Goal: Information Seeking & Learning: Compare options

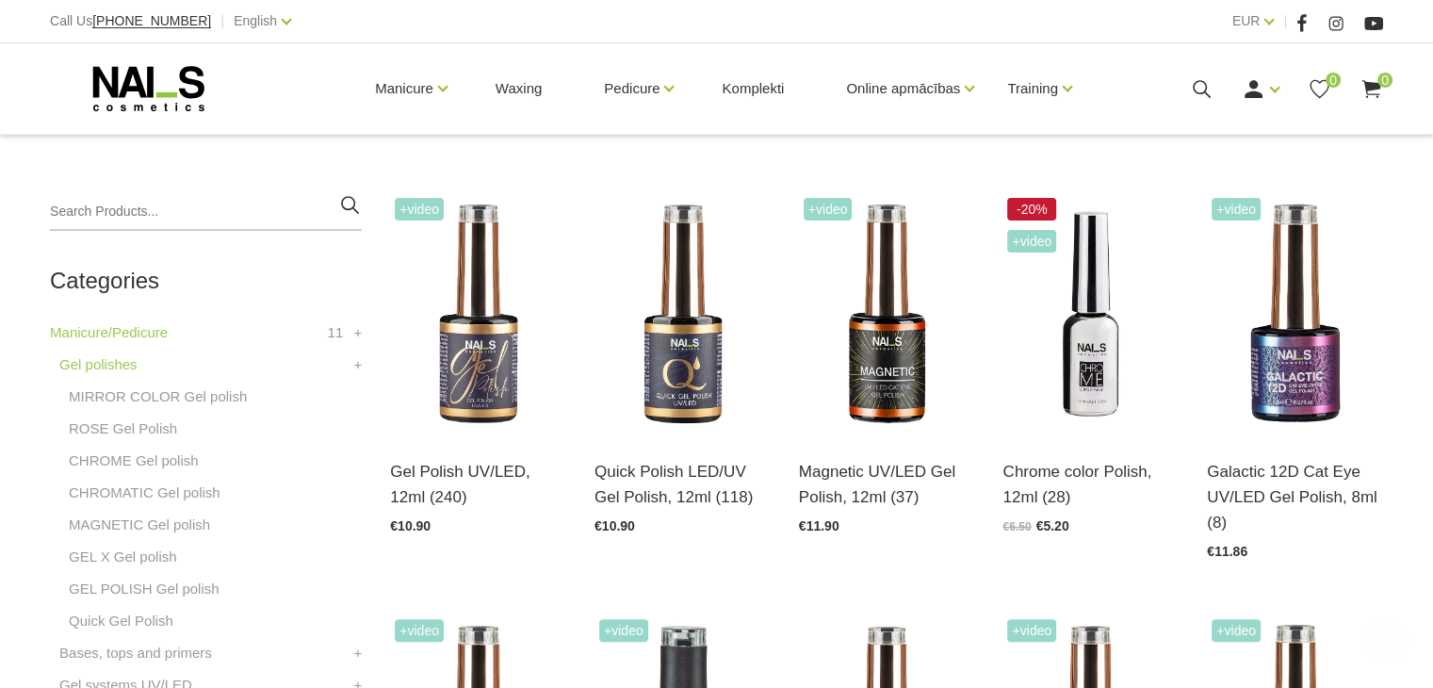
scroll to position [444, 0]
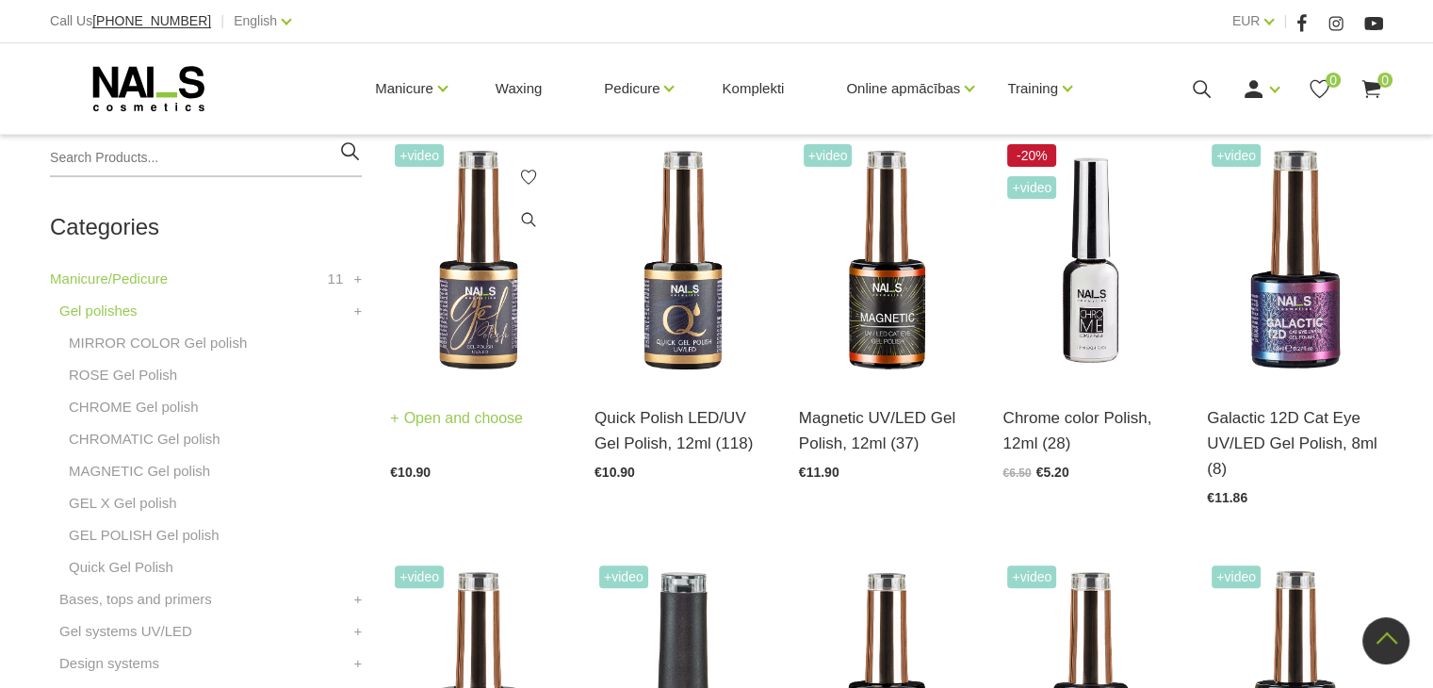
click at [475, 310] on img at bounding box center [478, 260] width 176 height 242
click at [676, 323] on img at bounding box center [682, 260] width 176 height 242
click at [472, 334] on img at bounding box center [478, 260] width 176 height 242
click at [891, 312] on img at bounding box center [887, 260] width 176 height 242
click at [1085, 314] on img at bounding box center [1090, 260] width 176 height 242
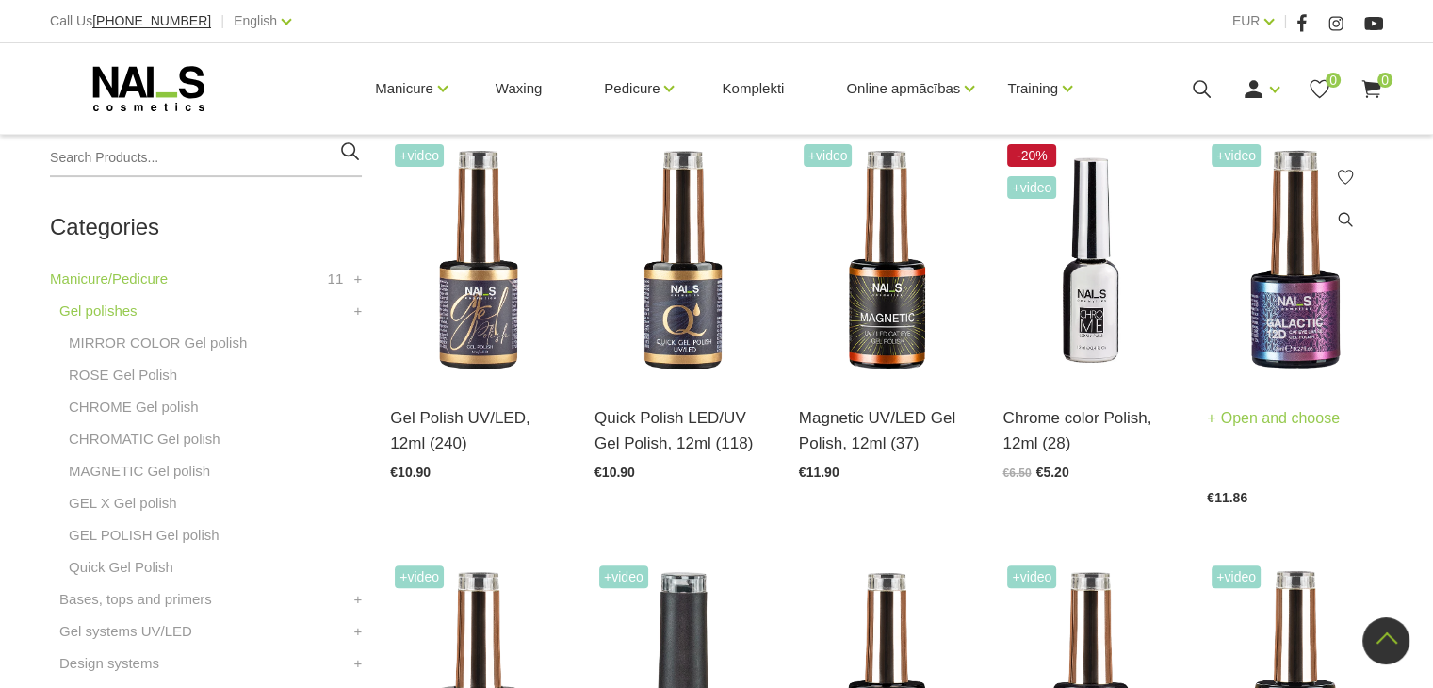
click at [1300, 306] on img at bounding box center [1295, 260] width 176 height 242
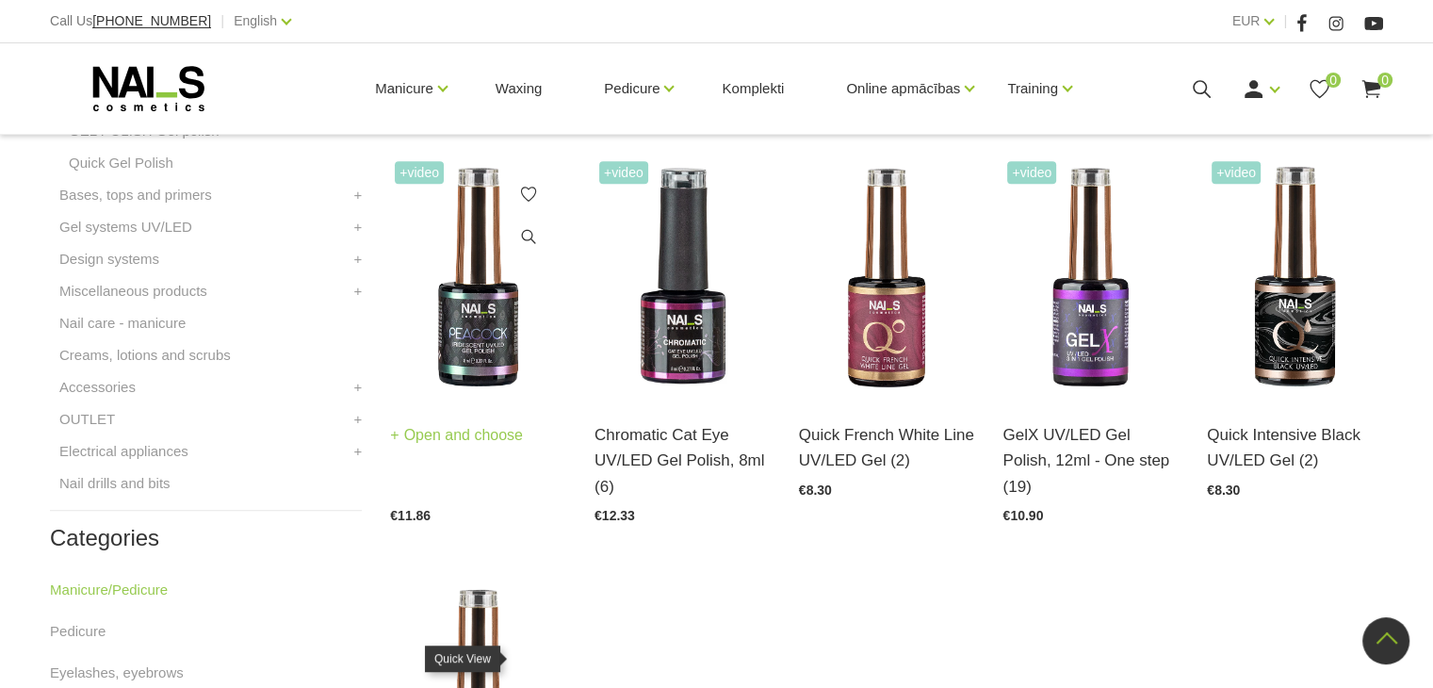
scroll to position [844, 0]
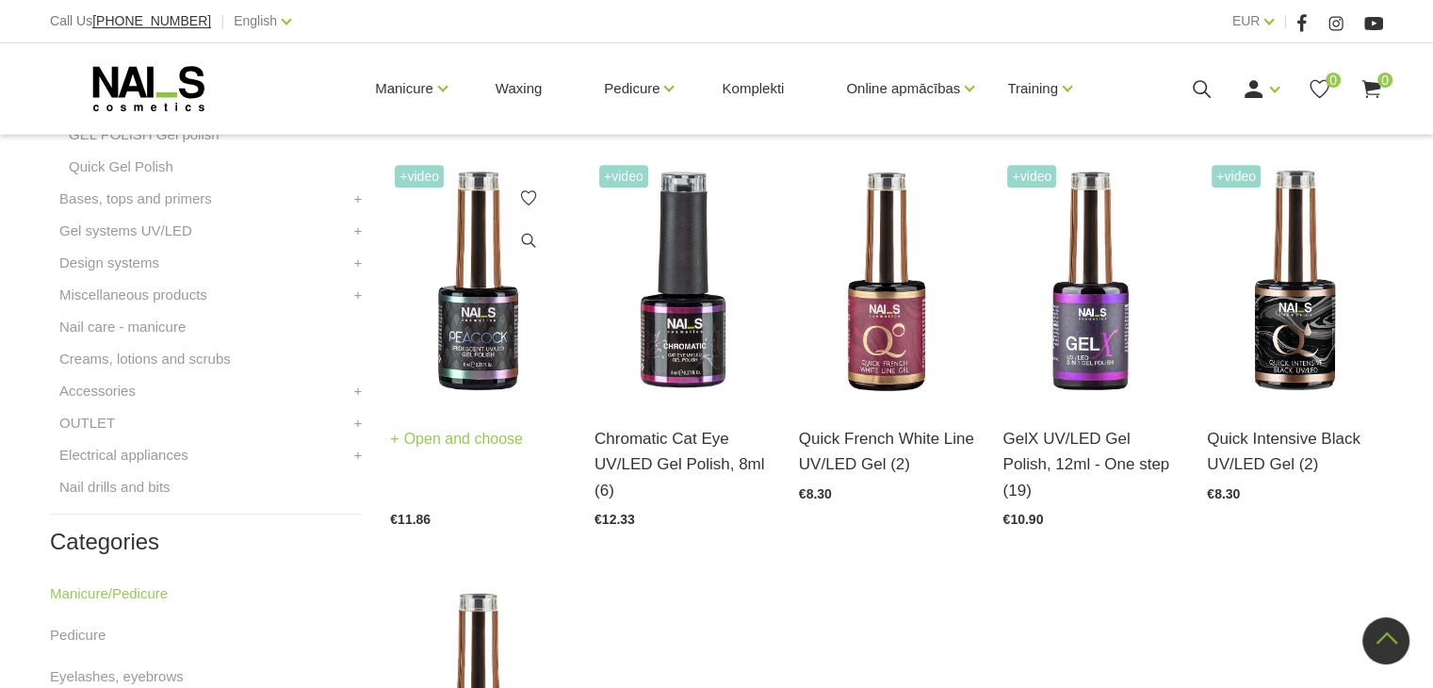
click at [471, 334] on img at bounding box center [478, 281] width 176 height 242
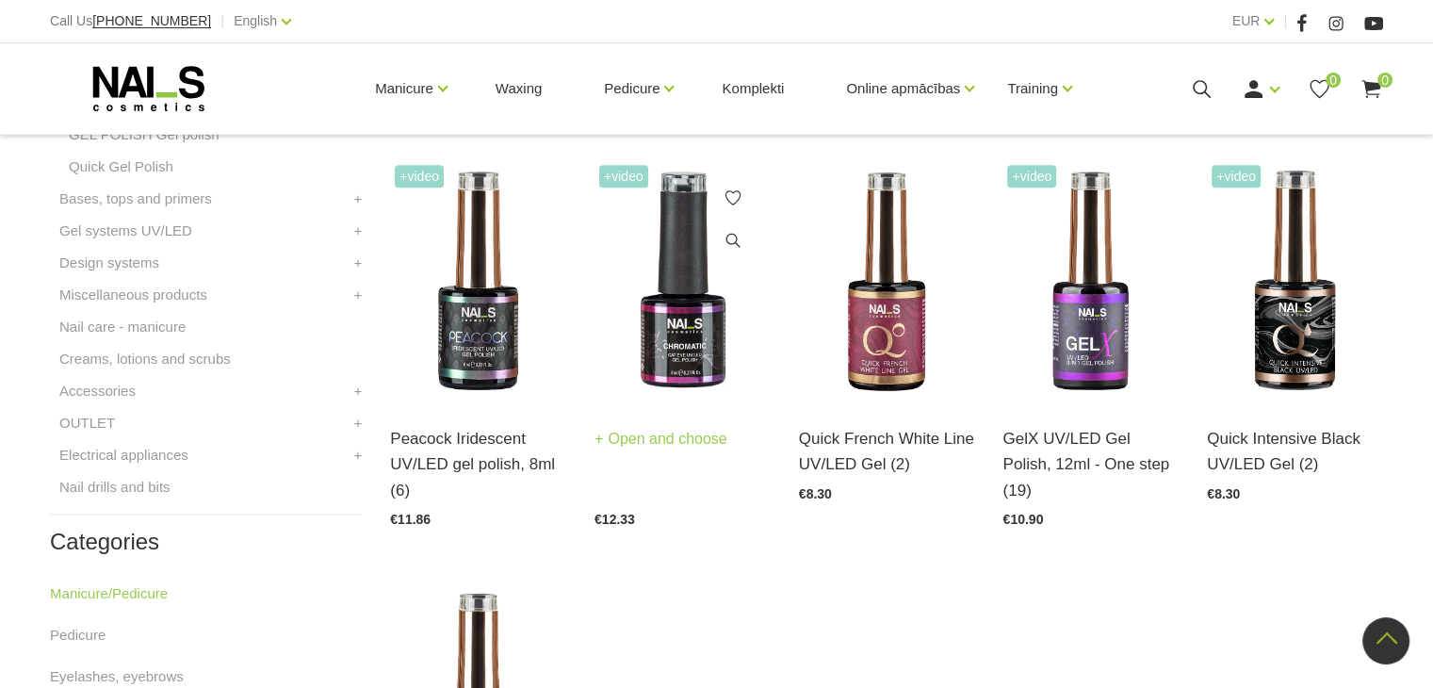
click at [676, 330] on img at bounding box center [682, 281] width 176 height 242
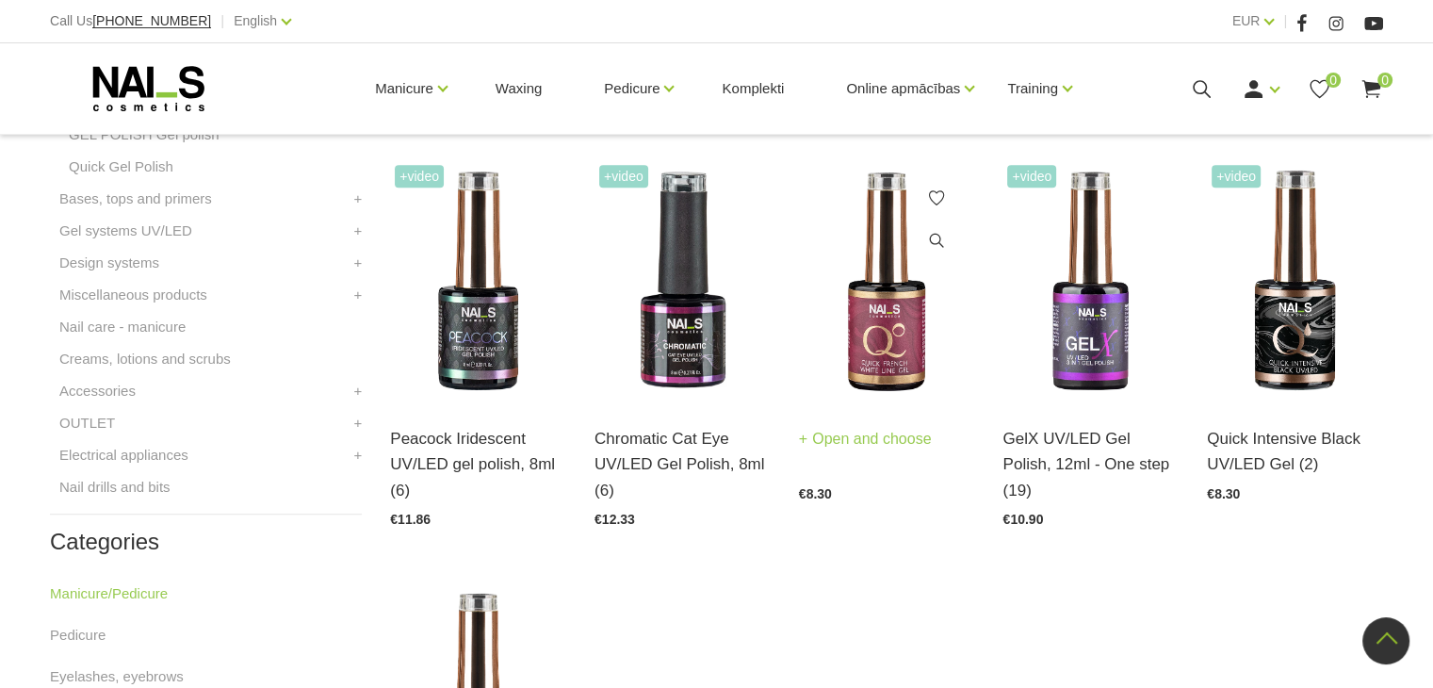
click at [885, 319] on img at bounding box center [887, 281] width 176 height 242
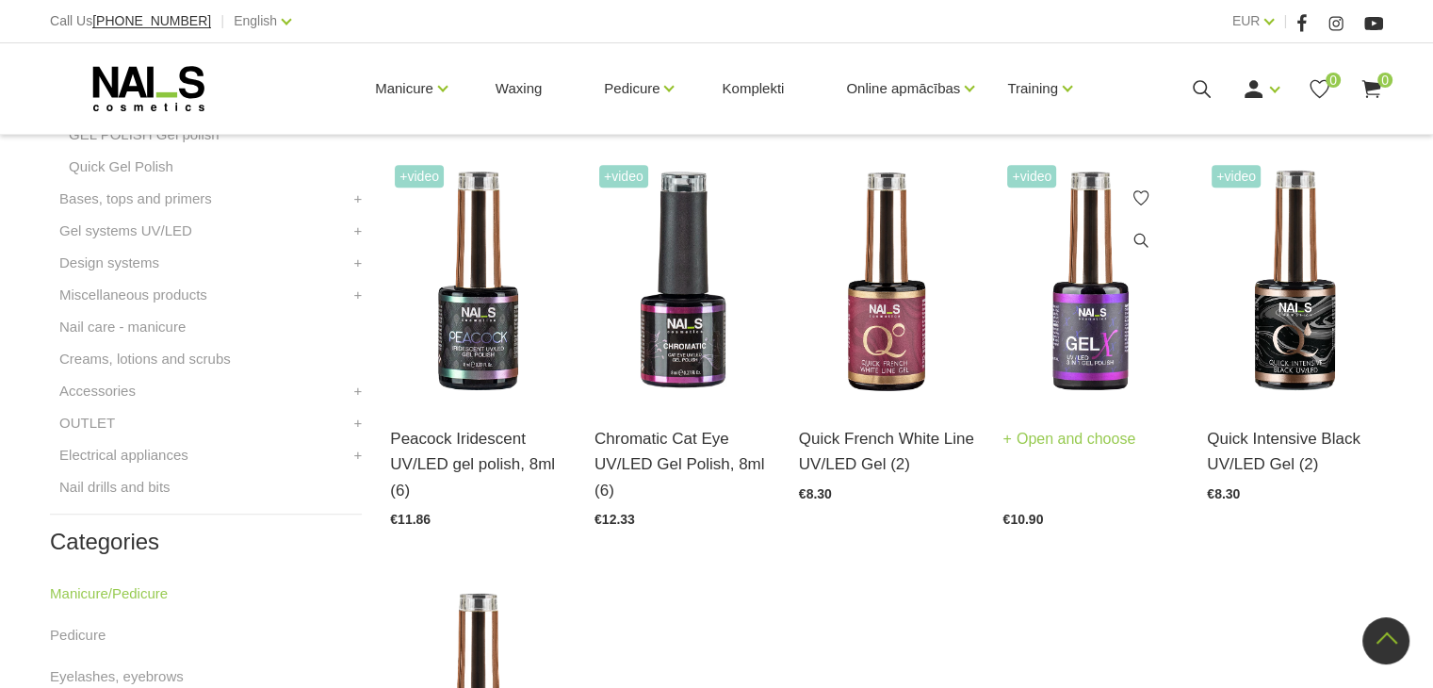
click at [1093, 319] on img at bounding box center [1090, 281] width 176 height 242
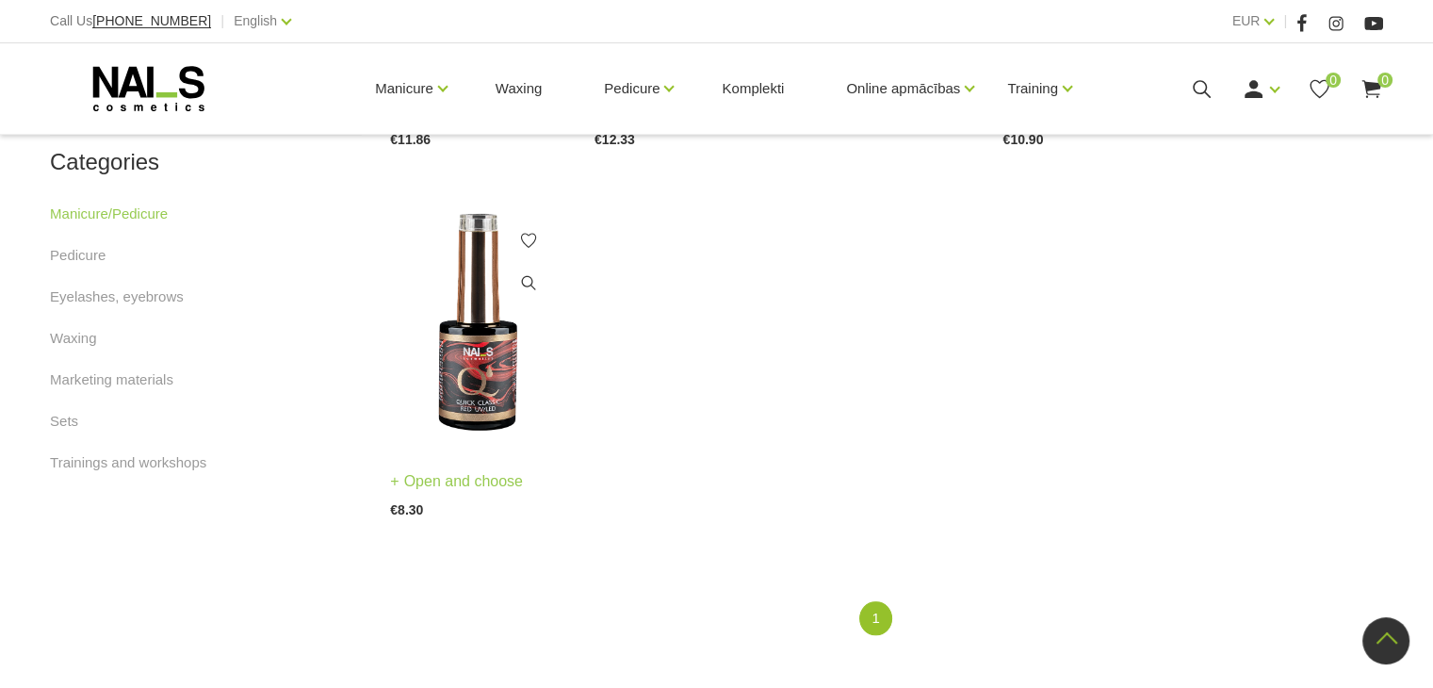
scroll to position [1223, 0]
click at [472, 371] on img at bounding box center [478, 324] width 176 height 242
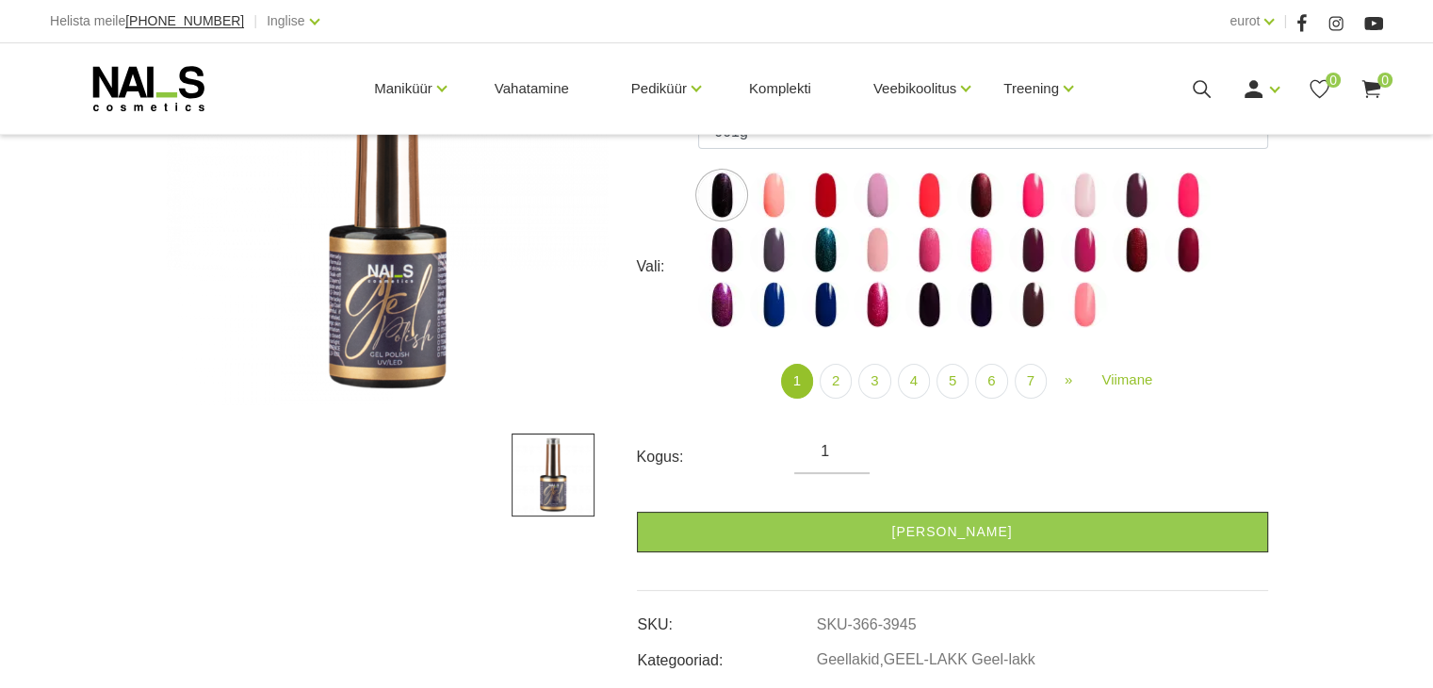
scroll to position [356, 0]
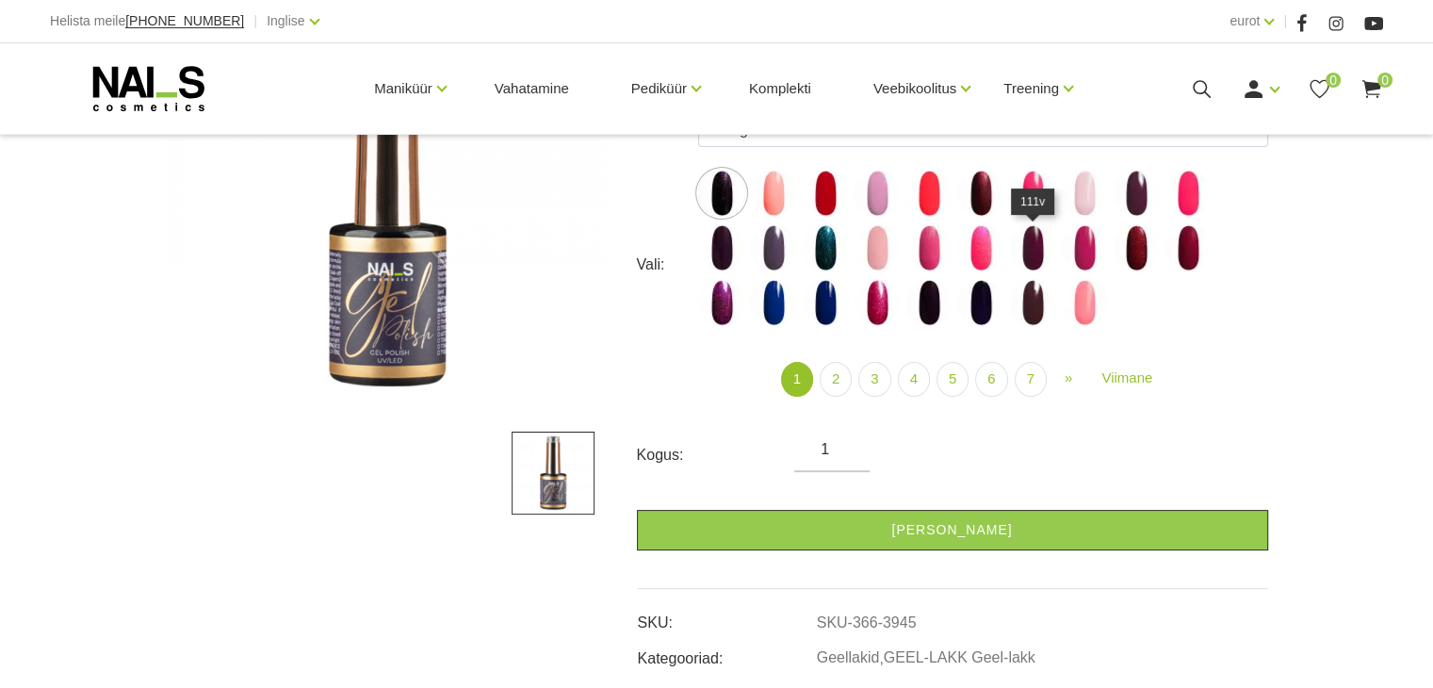
click at [1033, 248] on img at bounding box center [1032, 247] width 47 height 47
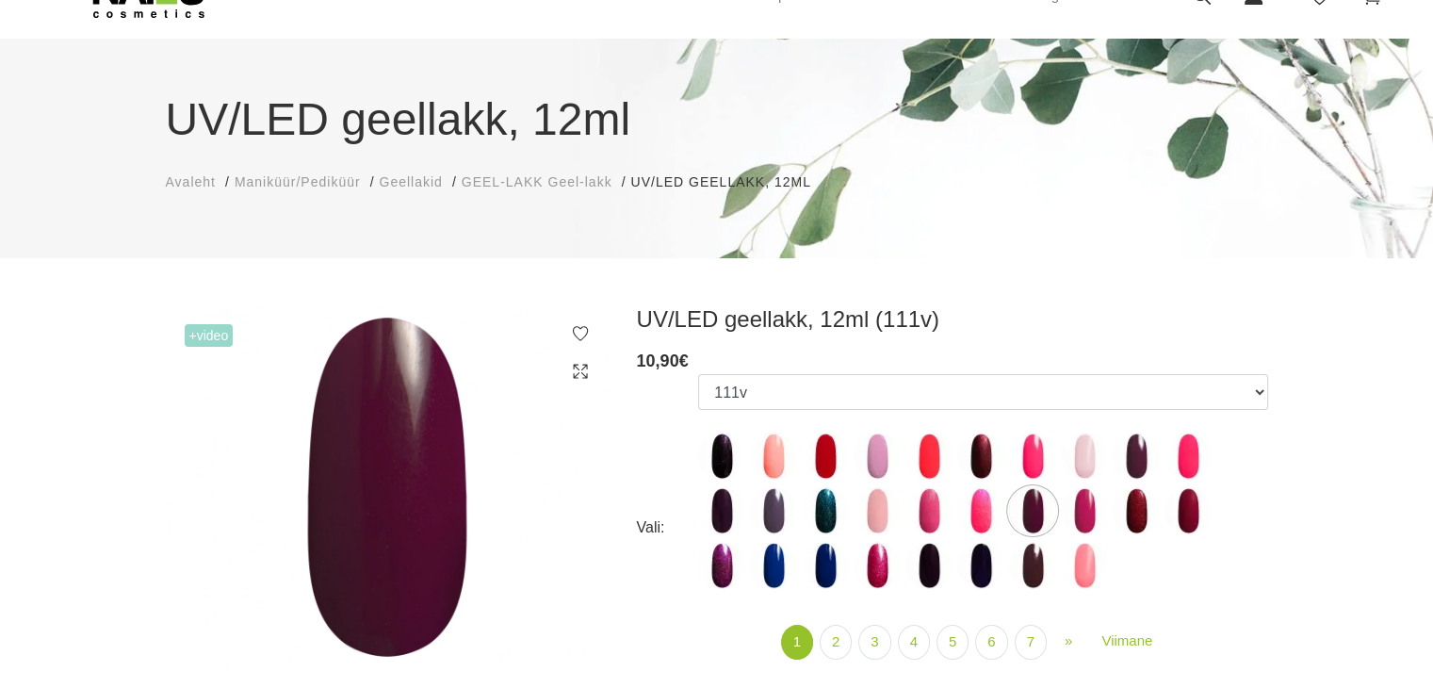
scroll to position [92, 0]
click at [1132, 517] on img at bounding box center [1136, 511] width 47 height 47
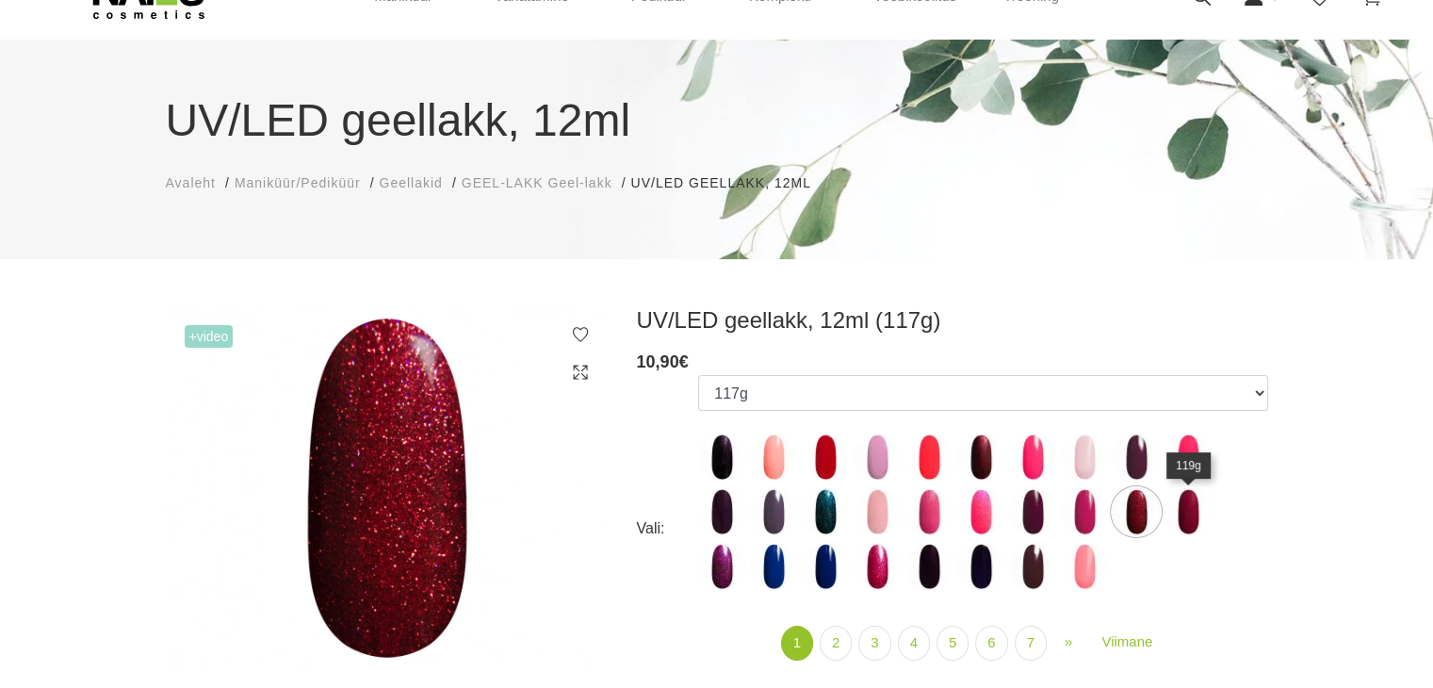
click at [1190, 513] on img at bounding box center [1187, 511] width 47 height 47
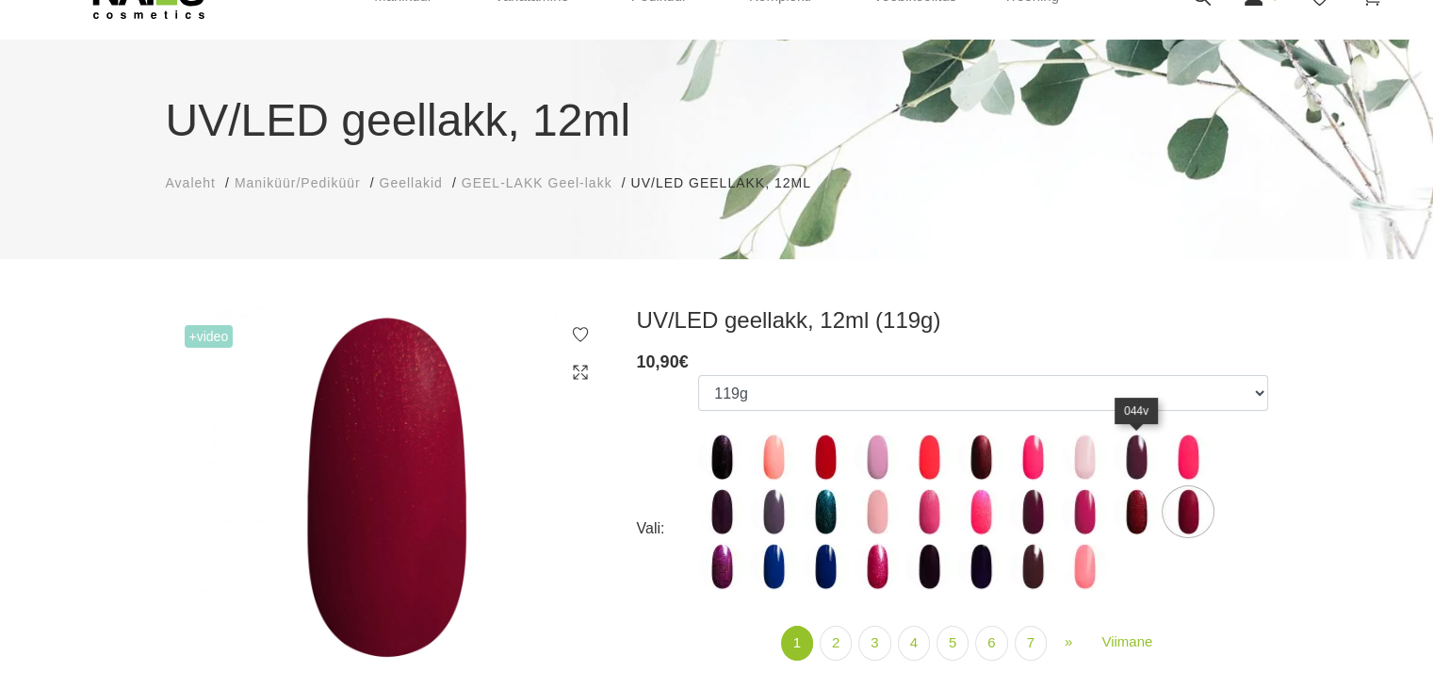
click at [1127, 455] on img at bounding box center [1136, 456] width 47 height 47
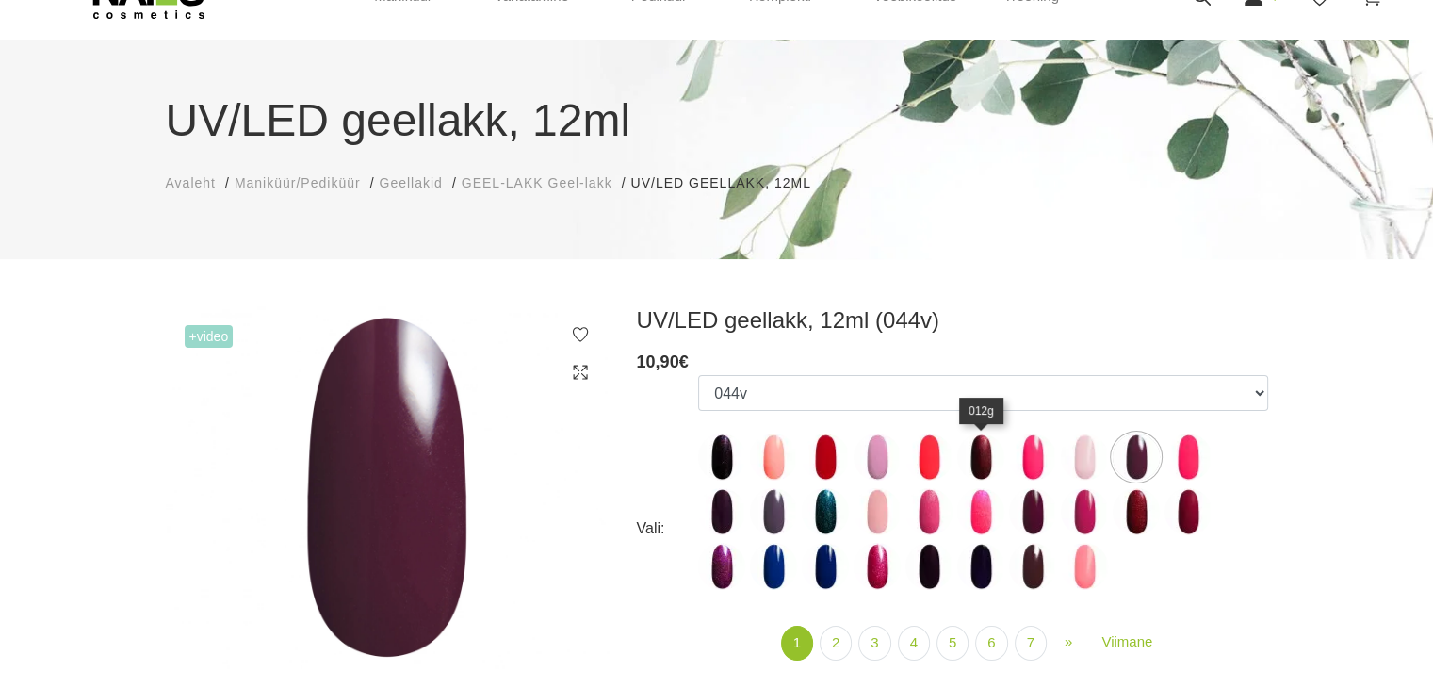
click at [977, 450] on img at bounding box center [980, 456] width 47 height 47
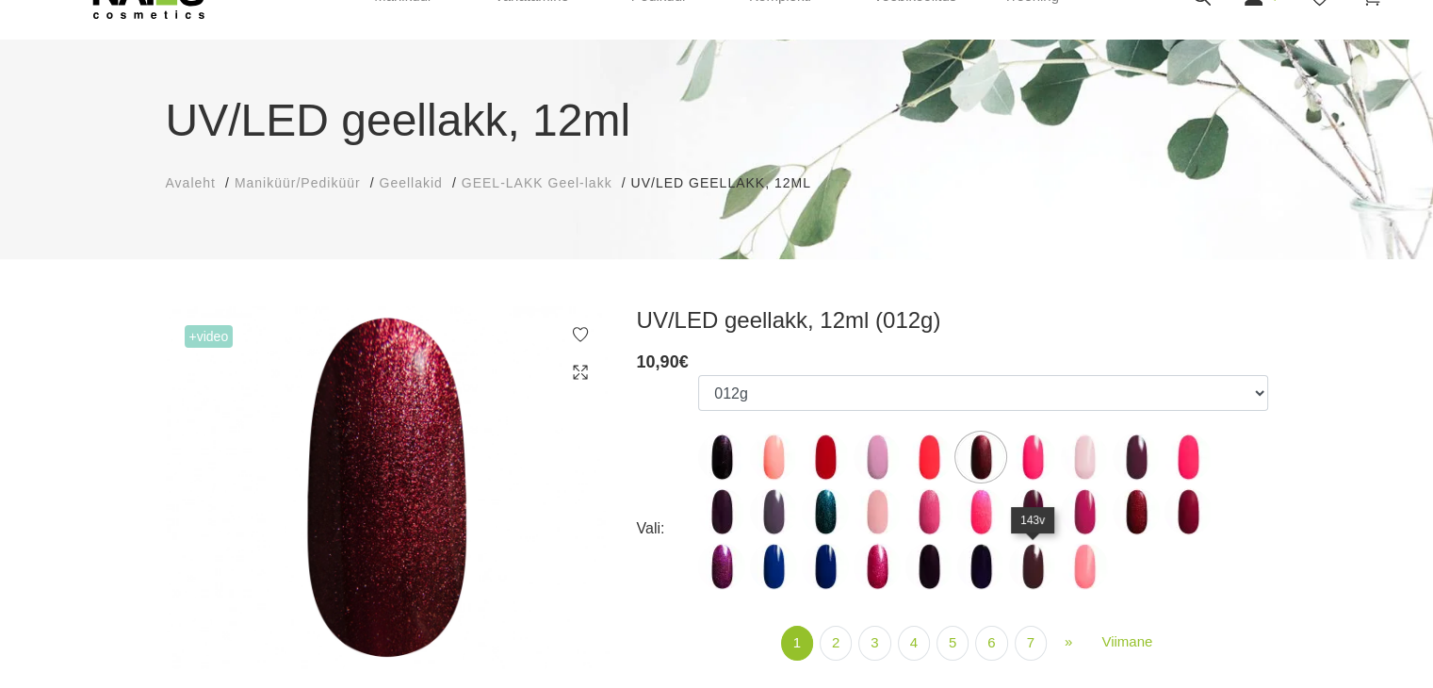
click at [1031, 564] on img at bounding box center [1032, 566] width 47 height 47
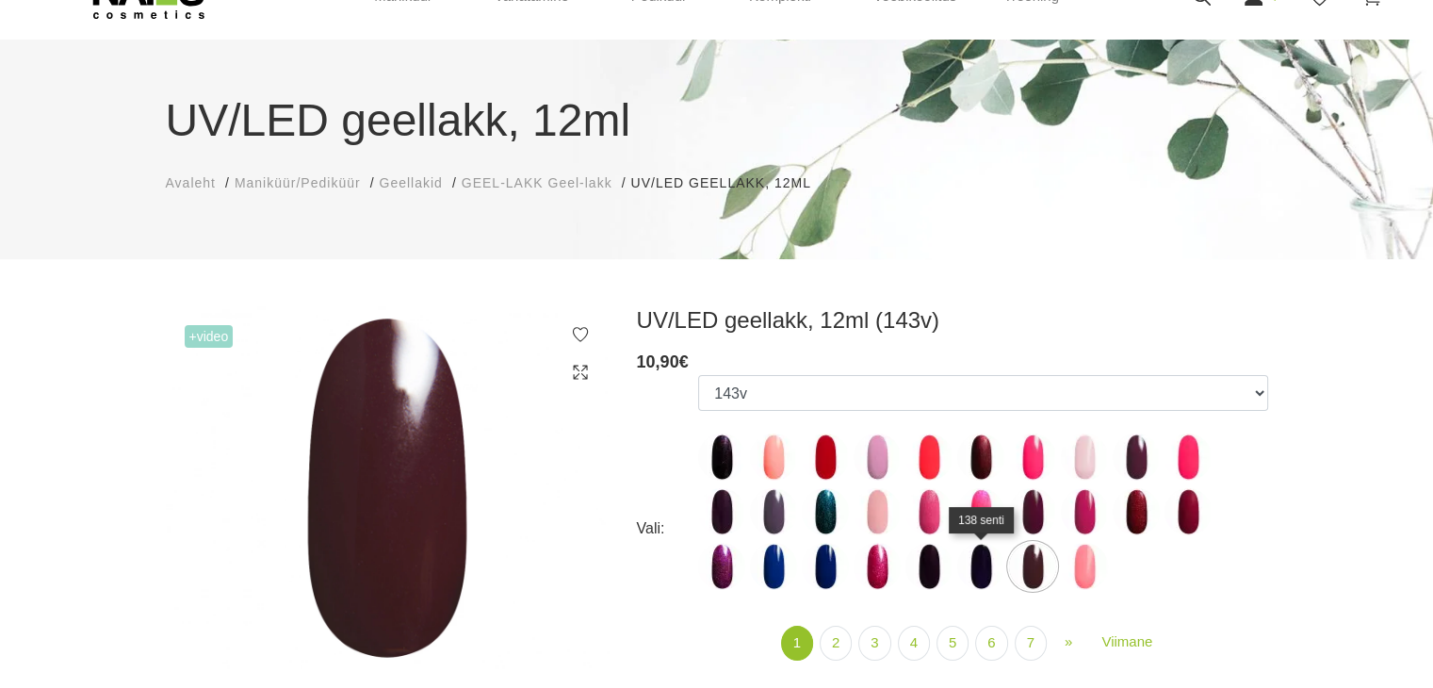
click at [979, 557] on img at bounding box center [980, 566] width 47 height 47
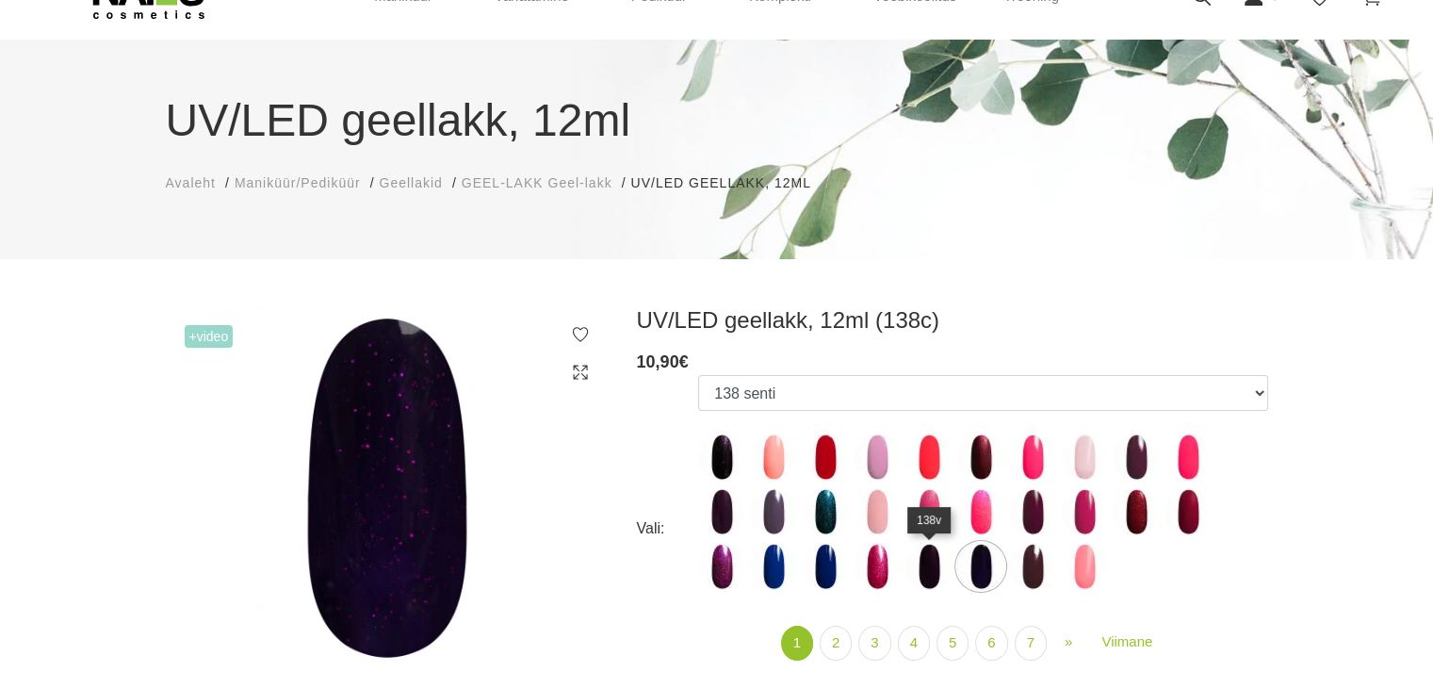
click at [929, 550] on img at bounding box center [928, 566] width 47 height 47
select select "4035"
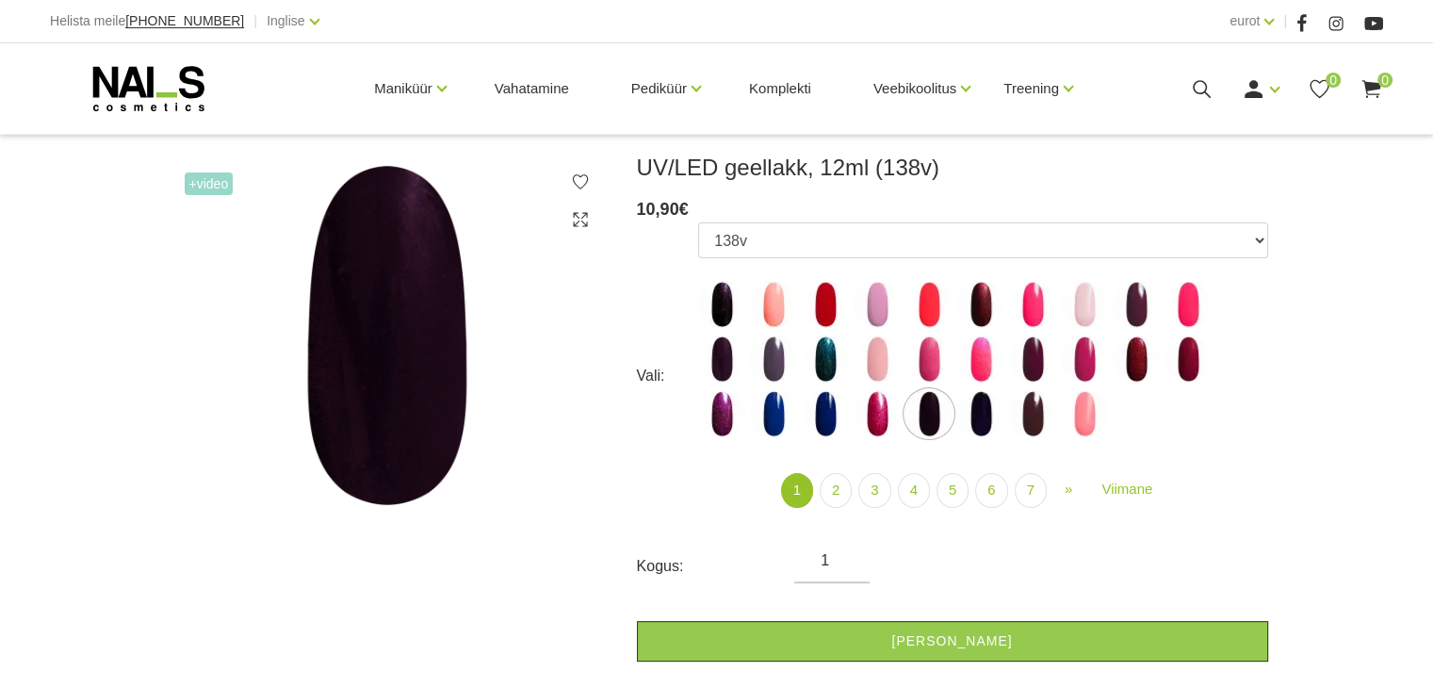
scroll to position [251, 0]
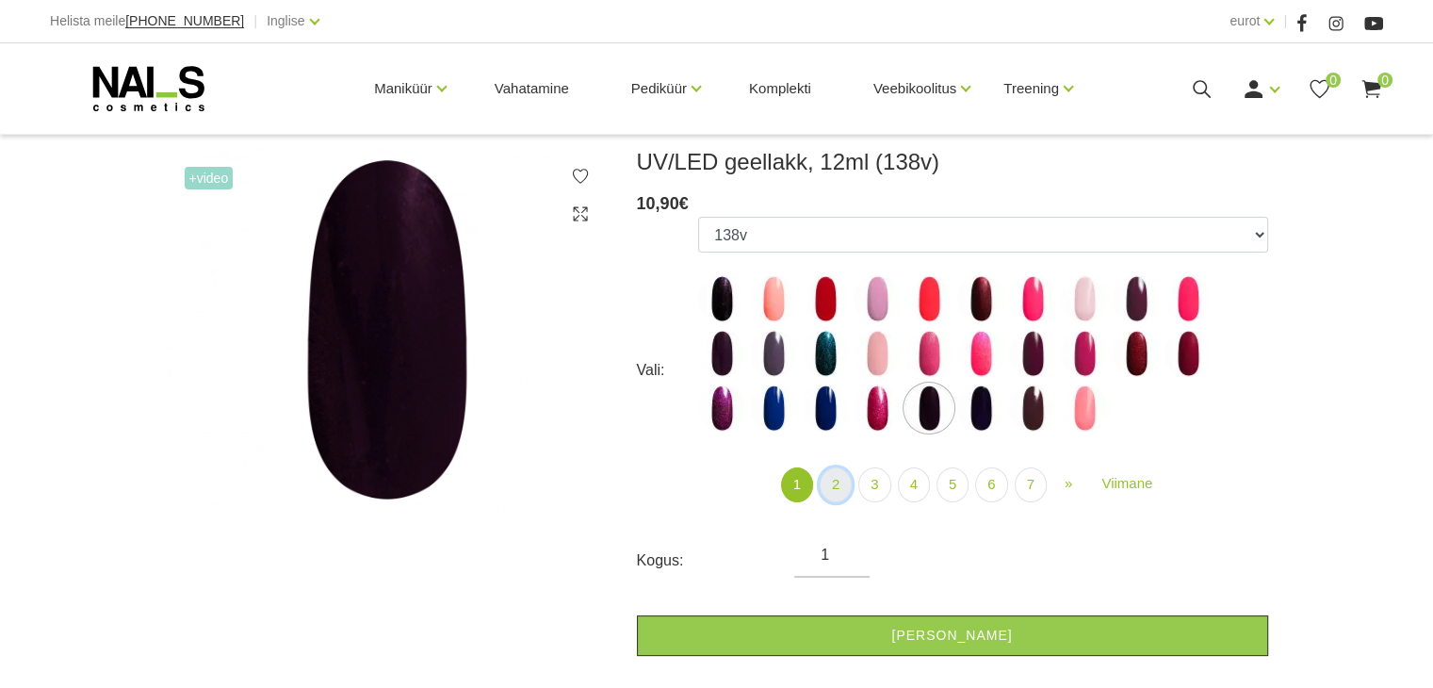
click at [837, 484] on font "2" at bounding box center [836, 484] width 8 height 16
click at [877, 472] on link "3" at bounding box center [874, 484] width 32 height 35
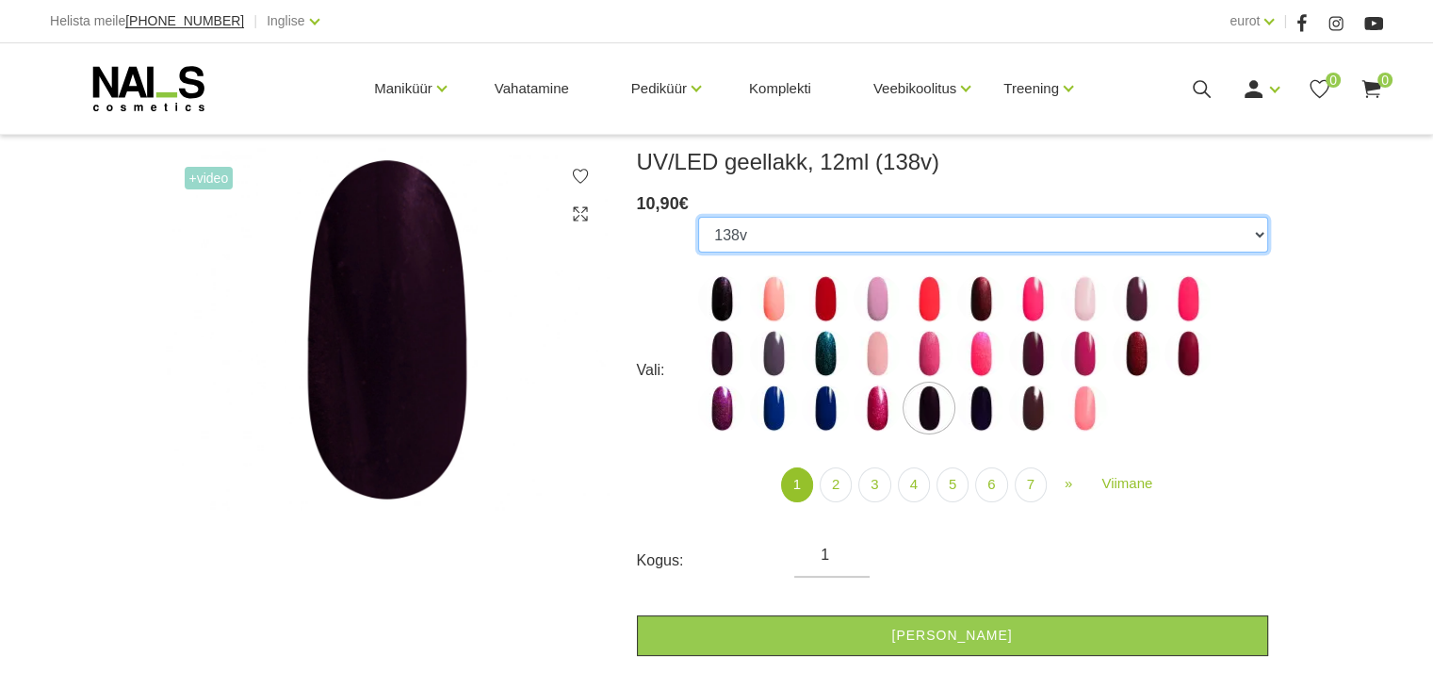
click at [1255, 230] on select "001g 001n 003c 008b 011n 012g 016n 020b 044v 065v 068p 069v 083g 085p 110g 111g…" at bounding box center [982, 235] width 569 height 36
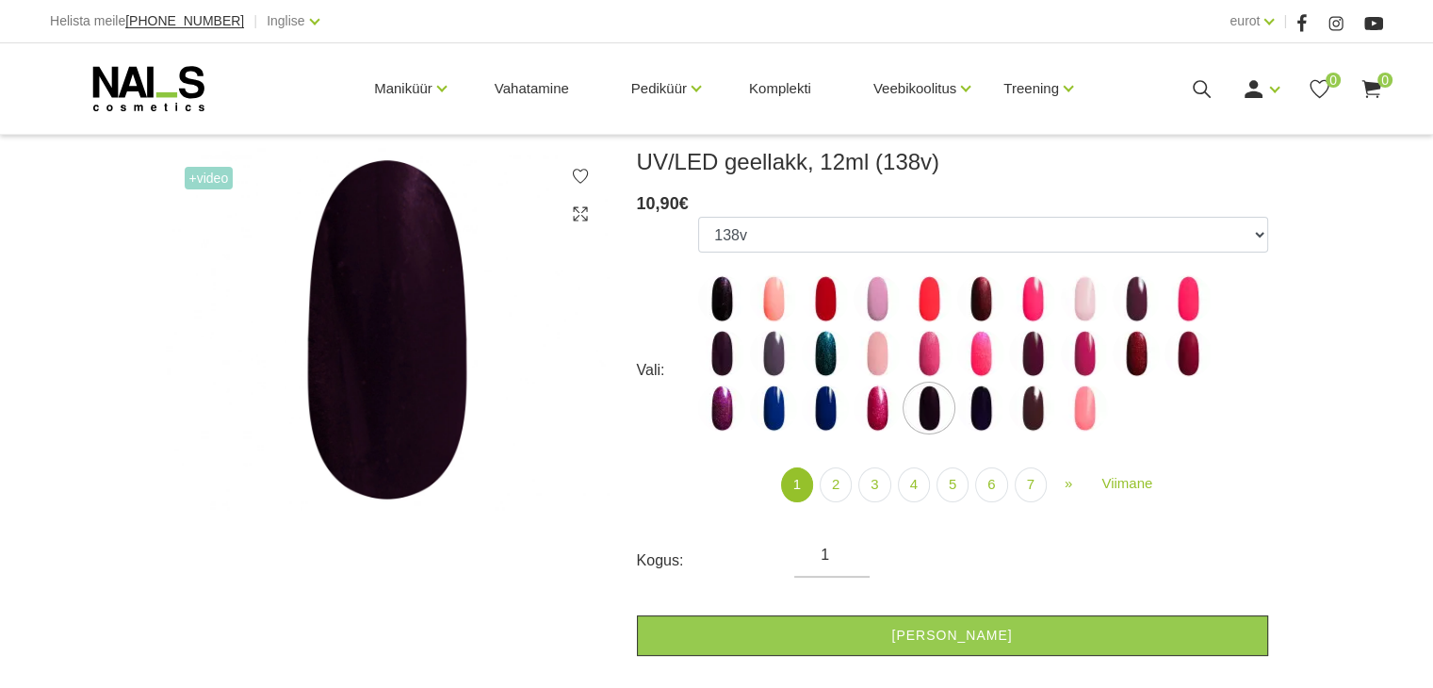
click at [835, 486] on font "2" at bounding box center [836, 484] width 8 height 16
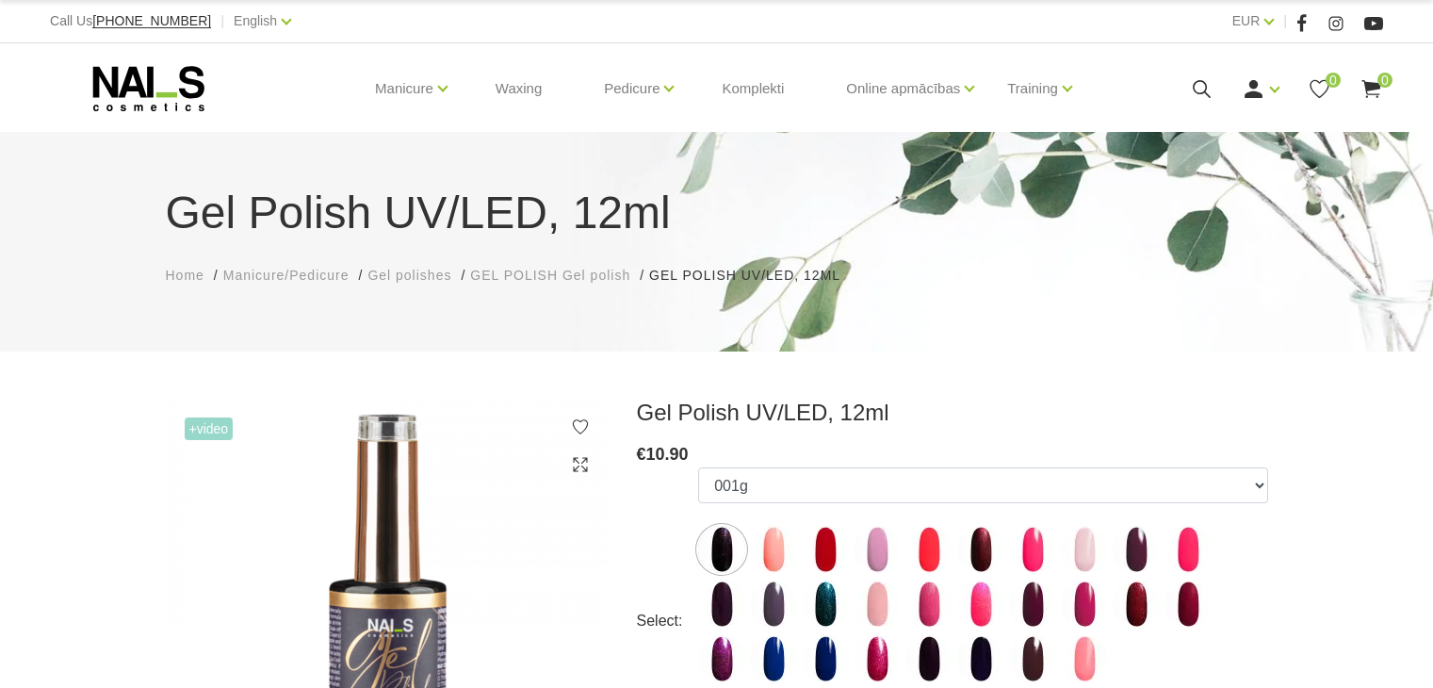
scroll to position [251, 0]
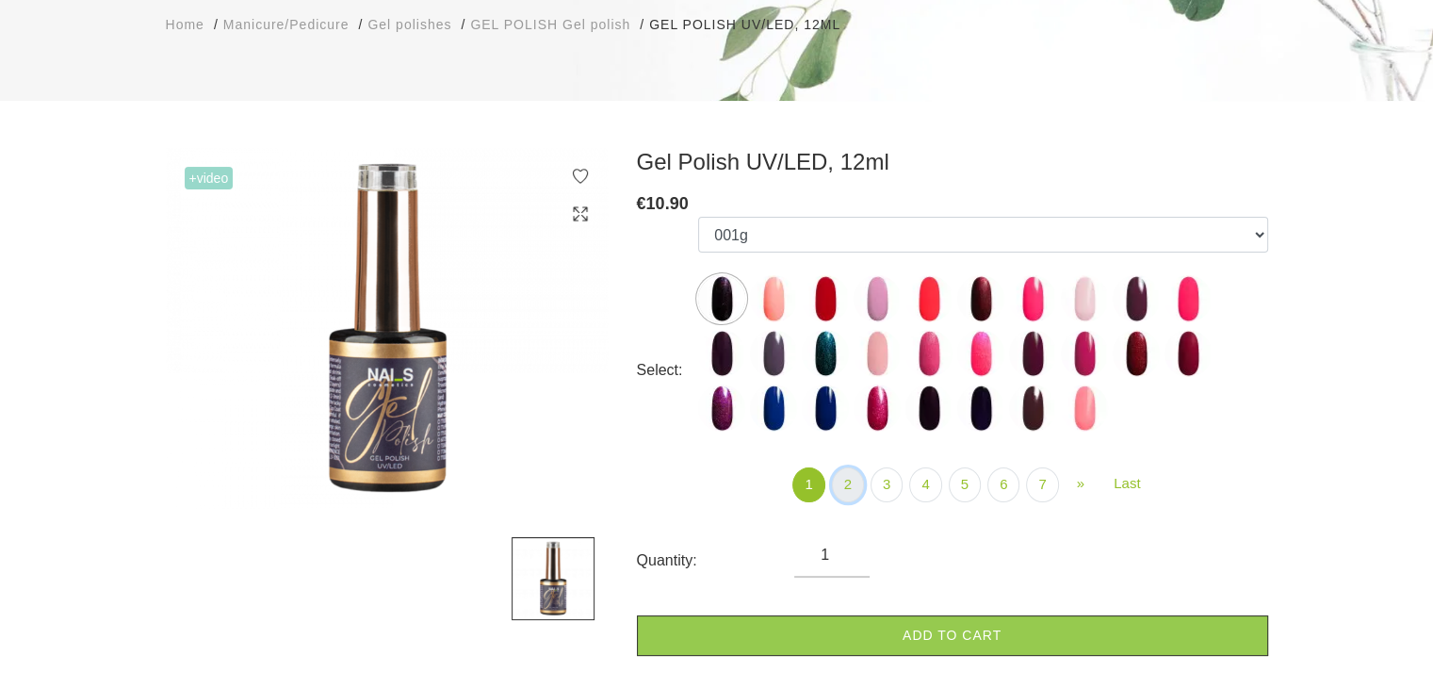
click at [848, 489] on link "2" at bounding box center [848, 484] width 32 height 35
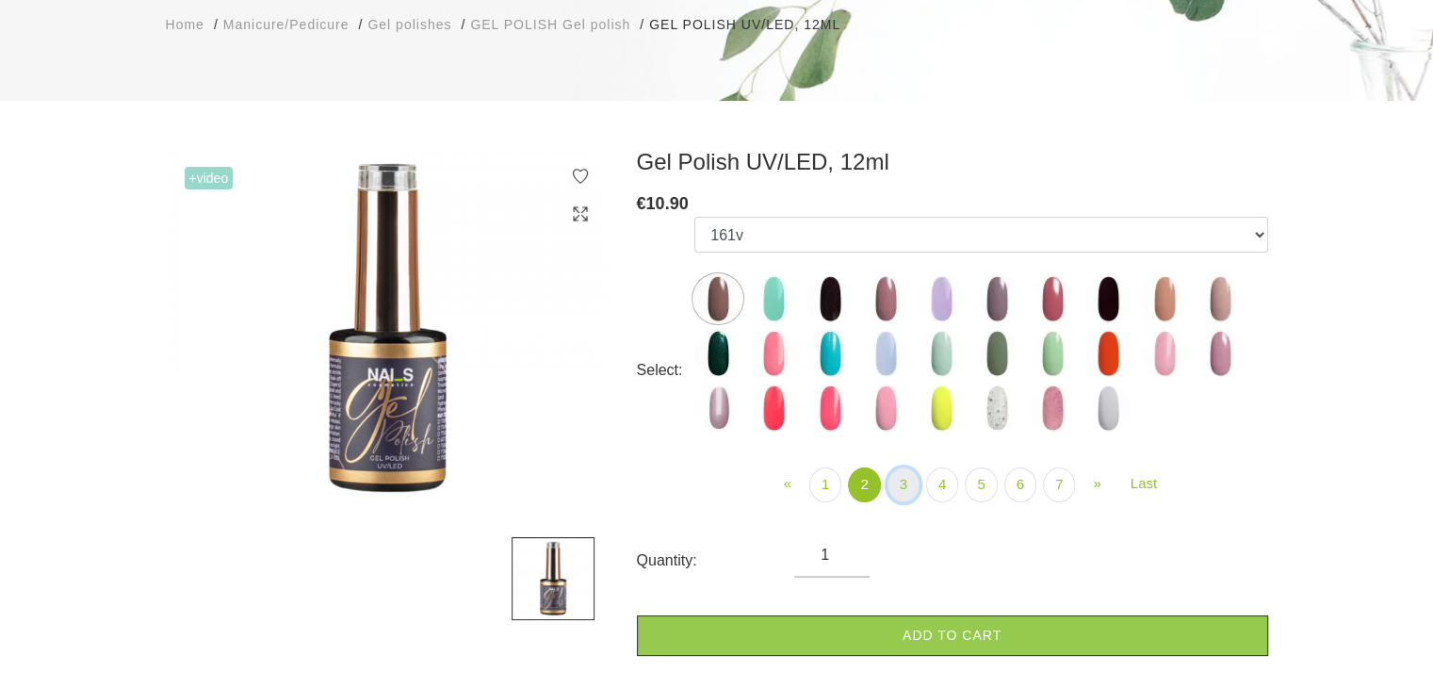
click at [904, 482] on link "3" at bounding box center [903, 484] width 32 height 35
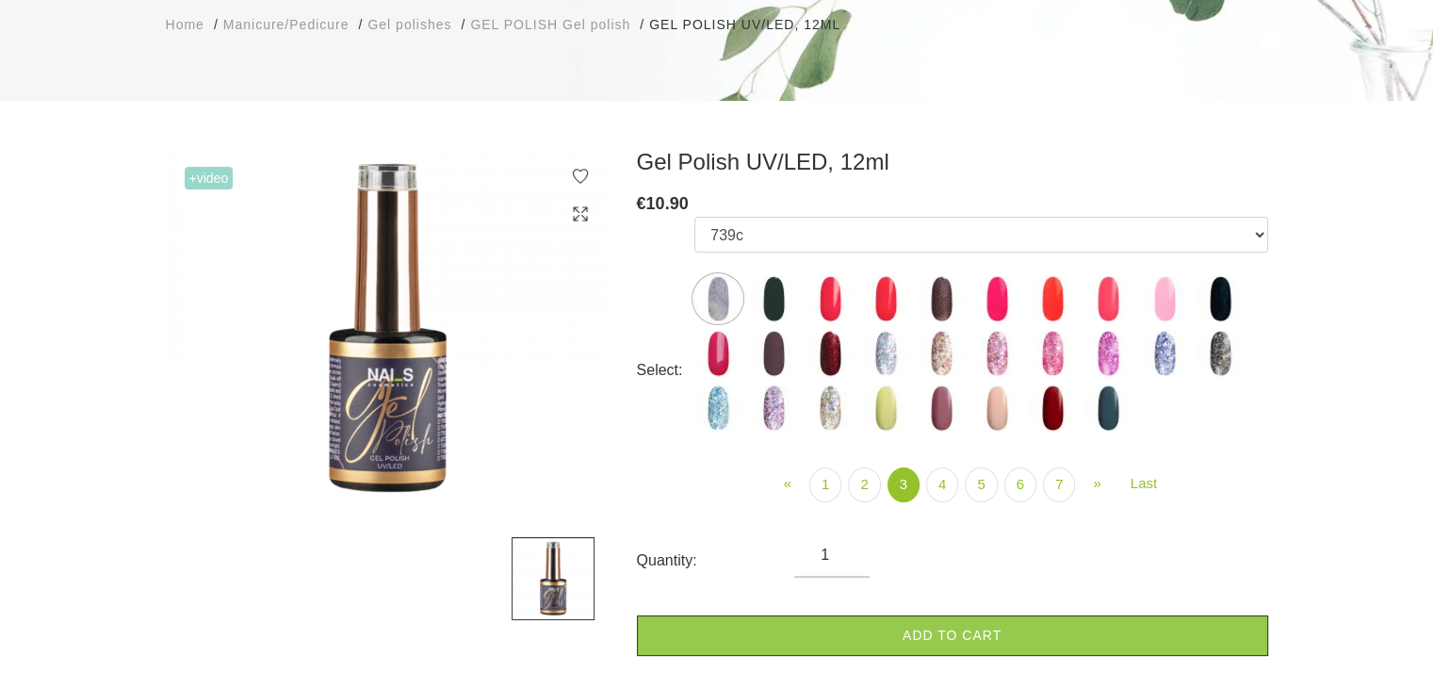
click at [1055, 399] on img at bounding box center [1052, 407] width 47 height 47
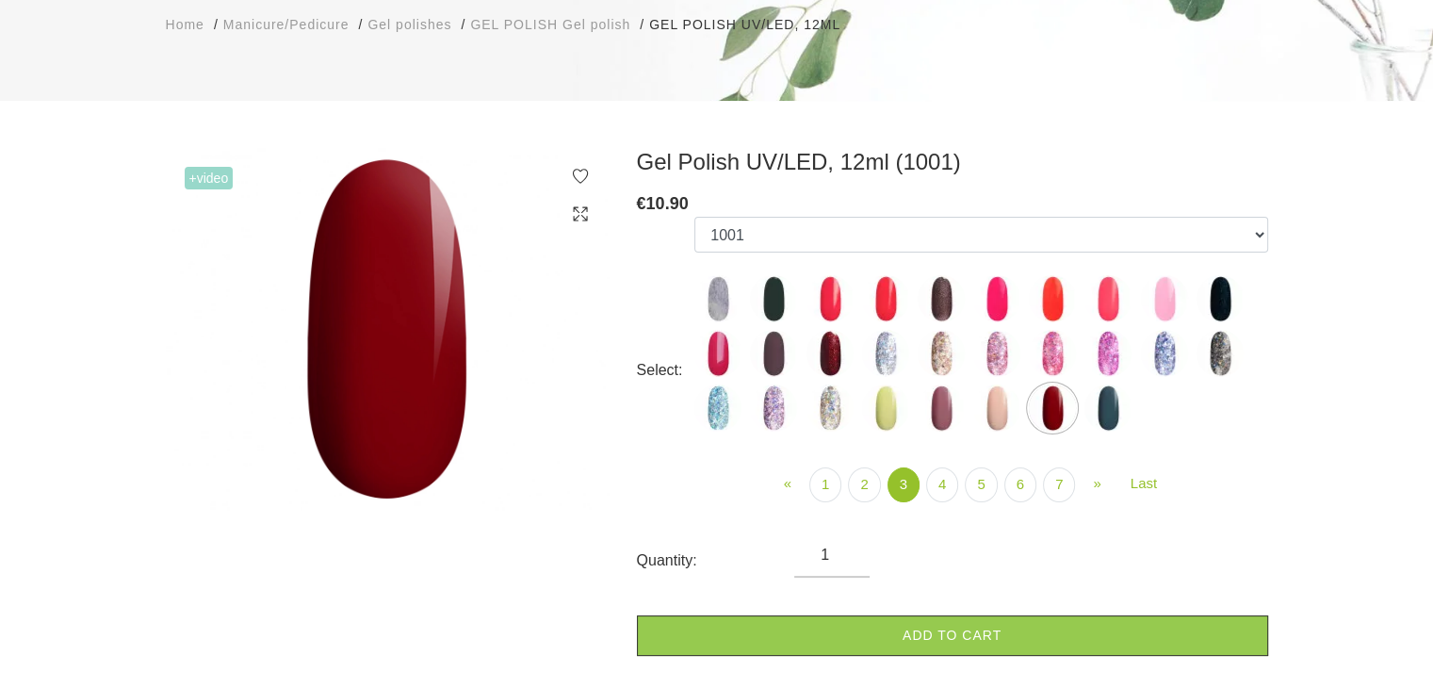
click at [774, 347] on img at bounding box center [773, 353] width 47 height 47
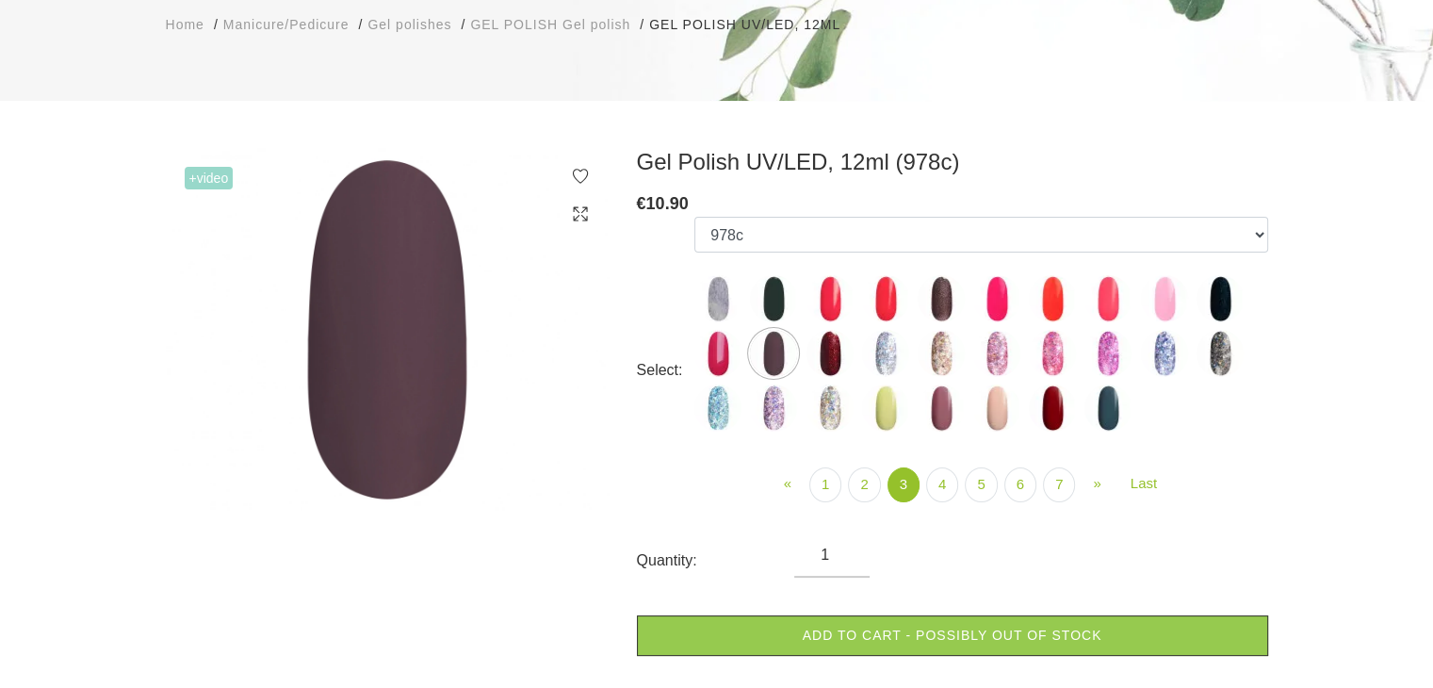
click at [828, 351] on img at bounding box center [829, 353] width 47 height 47
select select "4145"
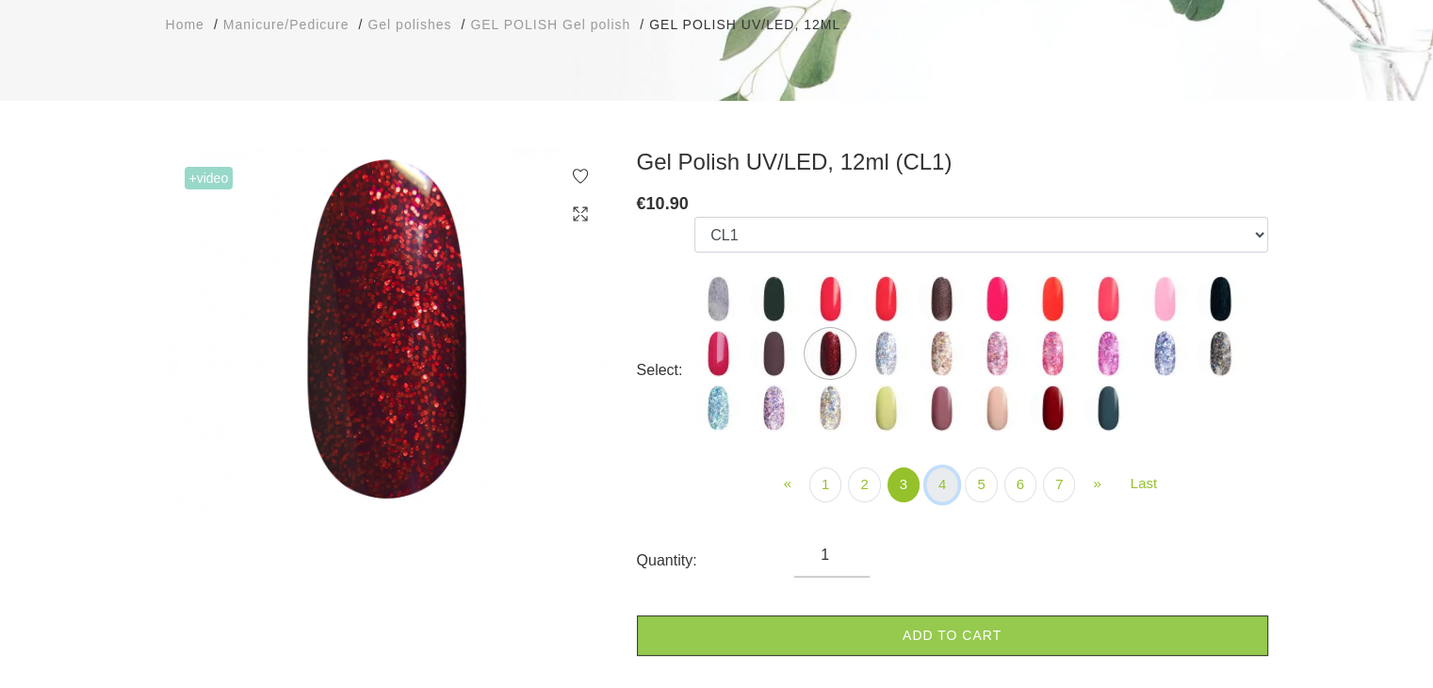
click at [948, 481] on link "4" at bounding box center [942, 484] width 32 height 35
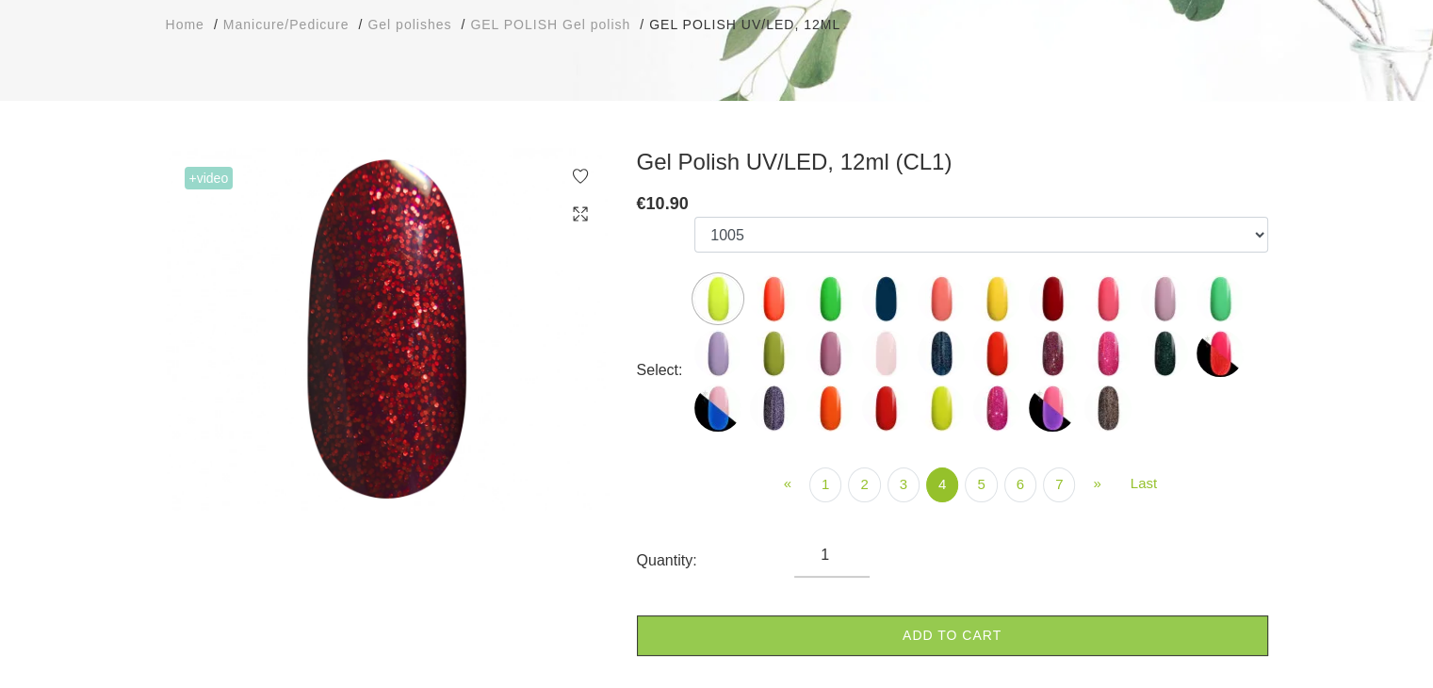
click at [714, 404] on img at bounding box center [717, 407] width 47 height 47
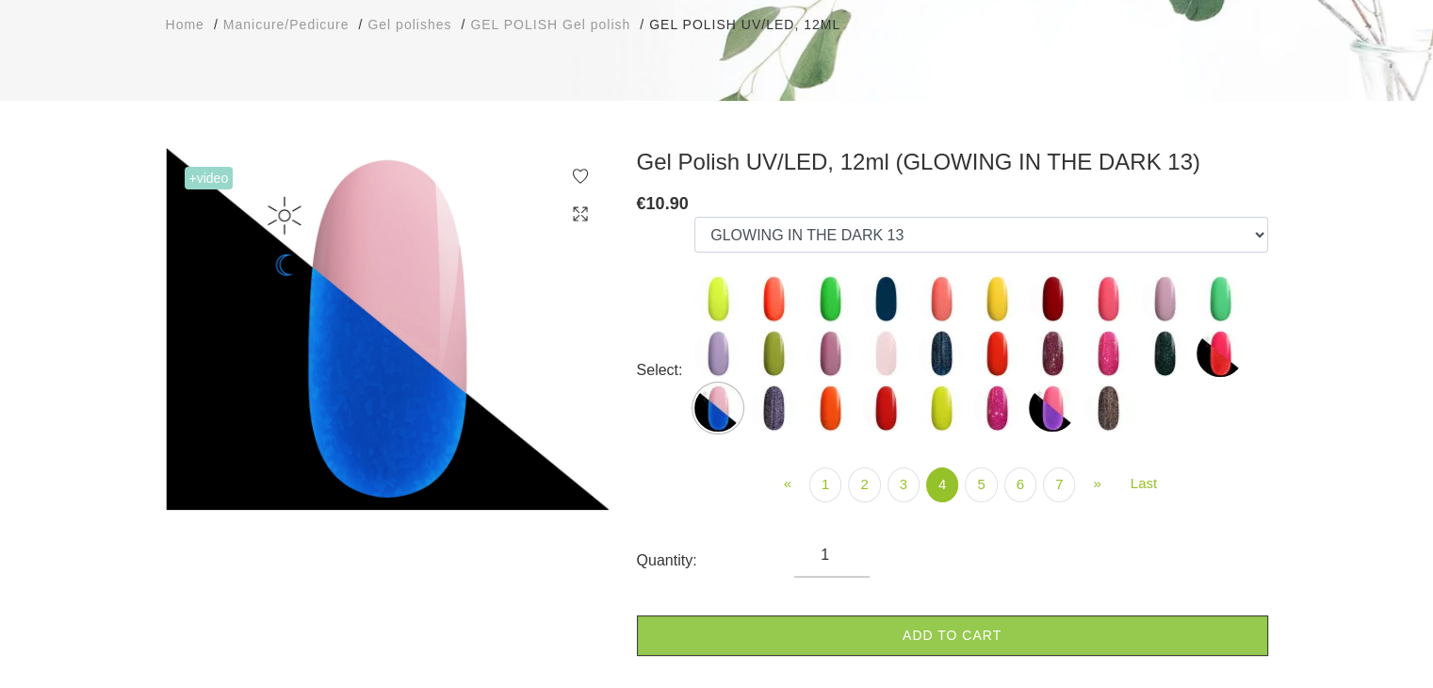
click at [1055, 412] on img at bounding box center [1052, 407] width 47 height 47
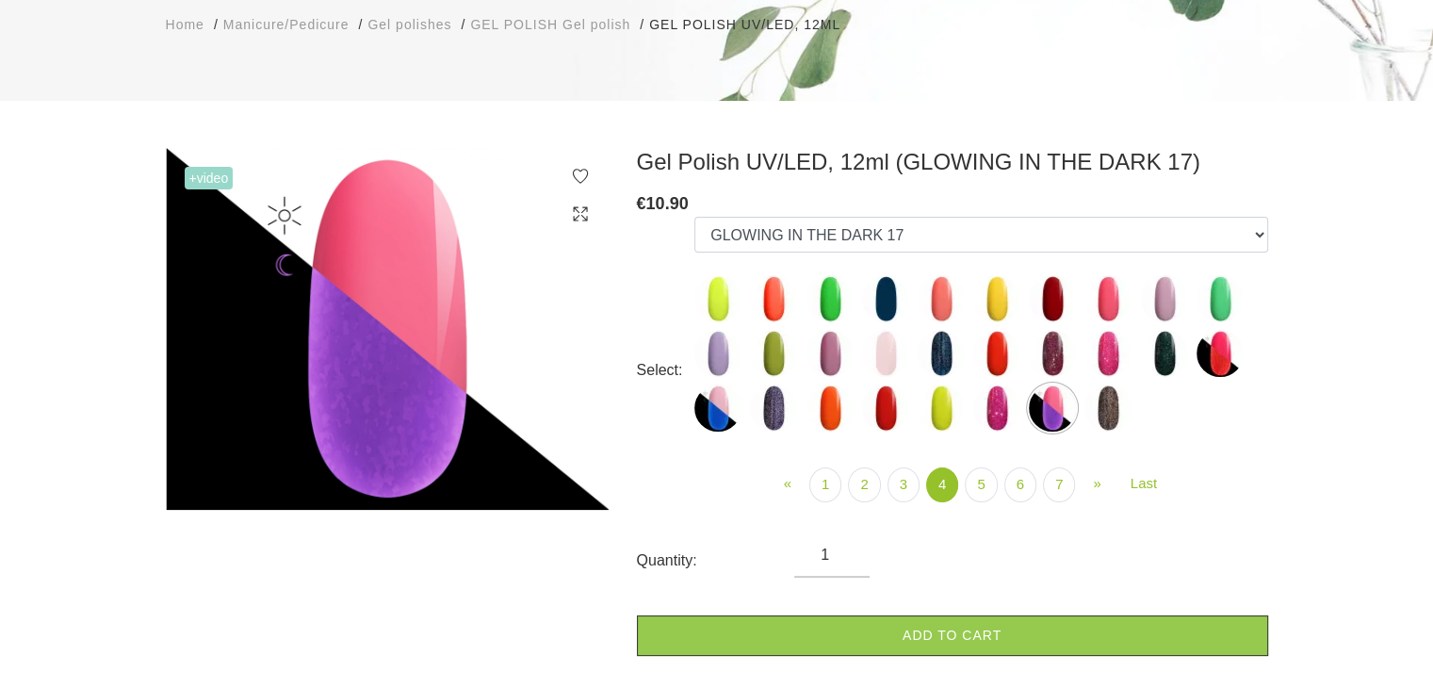
click at [1222, 346] on img at bounding box center [1219, 353] width 47 height 47
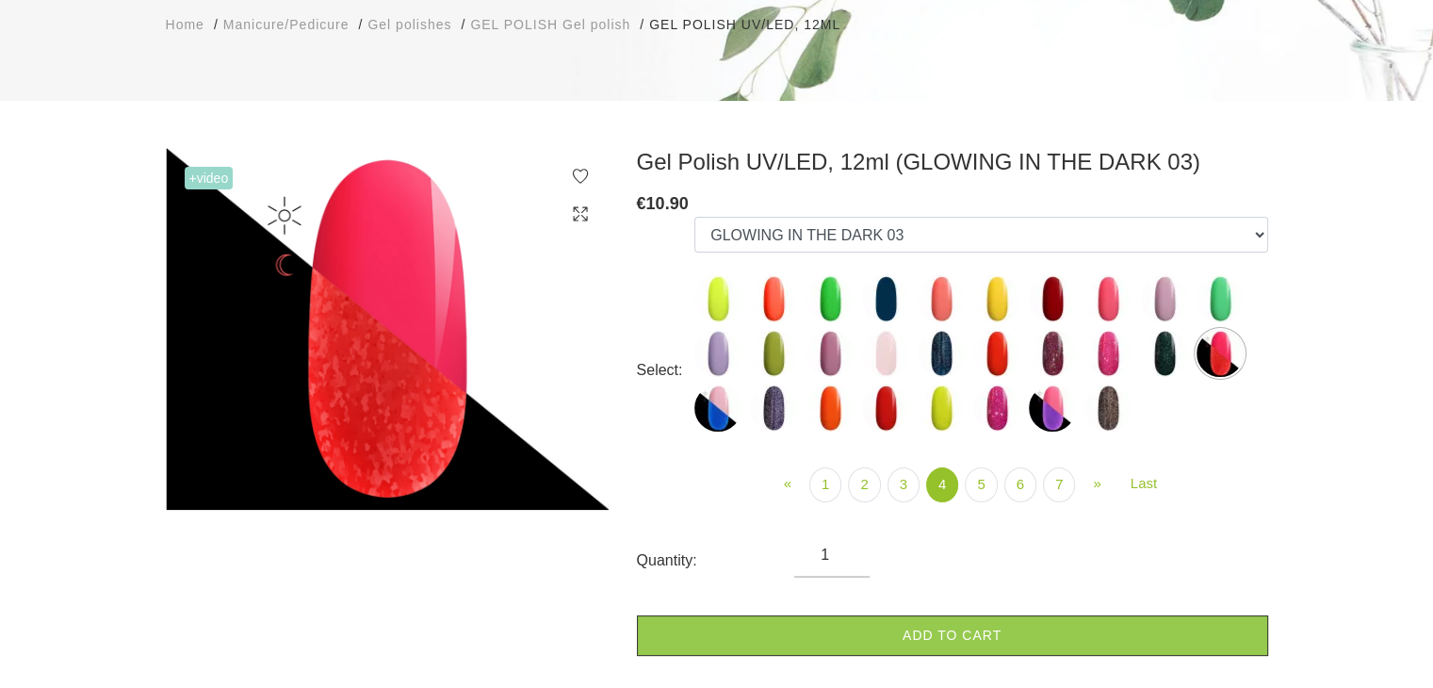
click at [1045, 295] on img at bounding box center [1052, 298] width 47 height 47
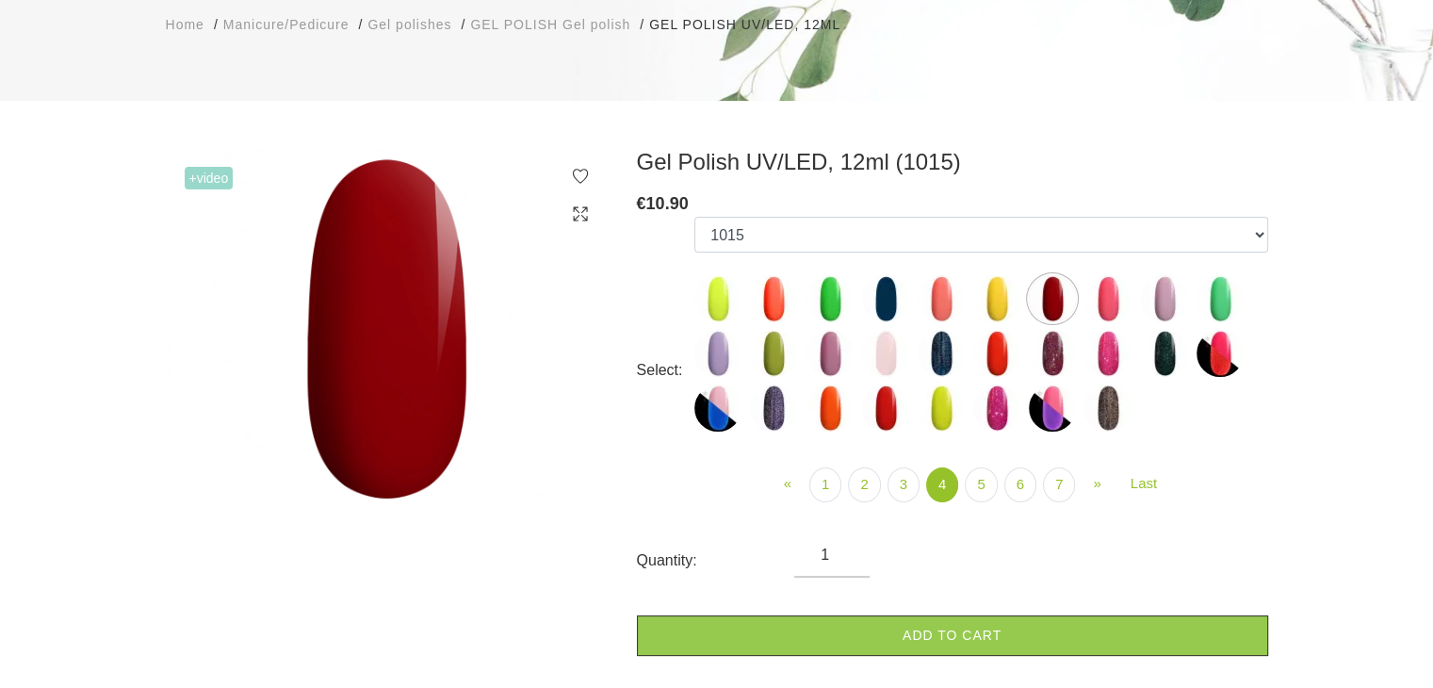
click at [1048, 336] on img at bounding box center [1052, 353] width 47 height 47
select select "4447"
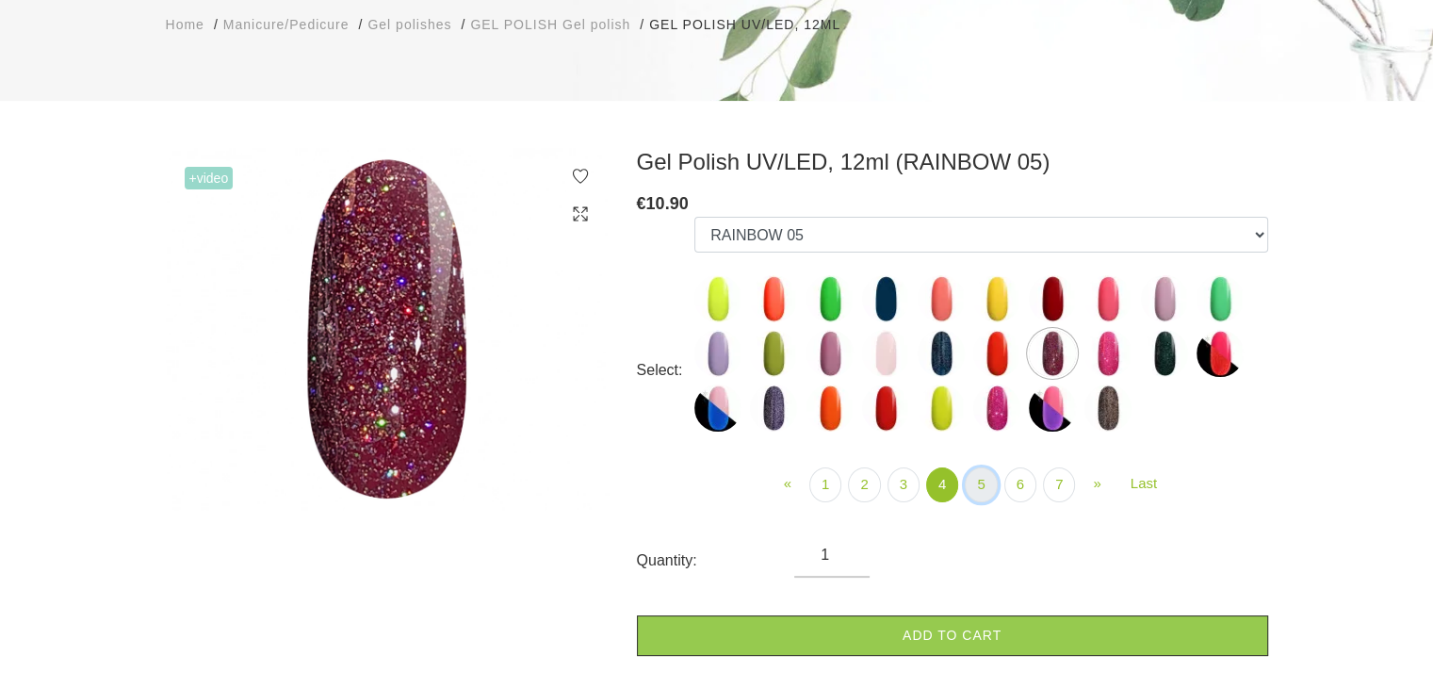
click at [980, 487] on link "5" at bounding box center [981, 484] width 32 height 35
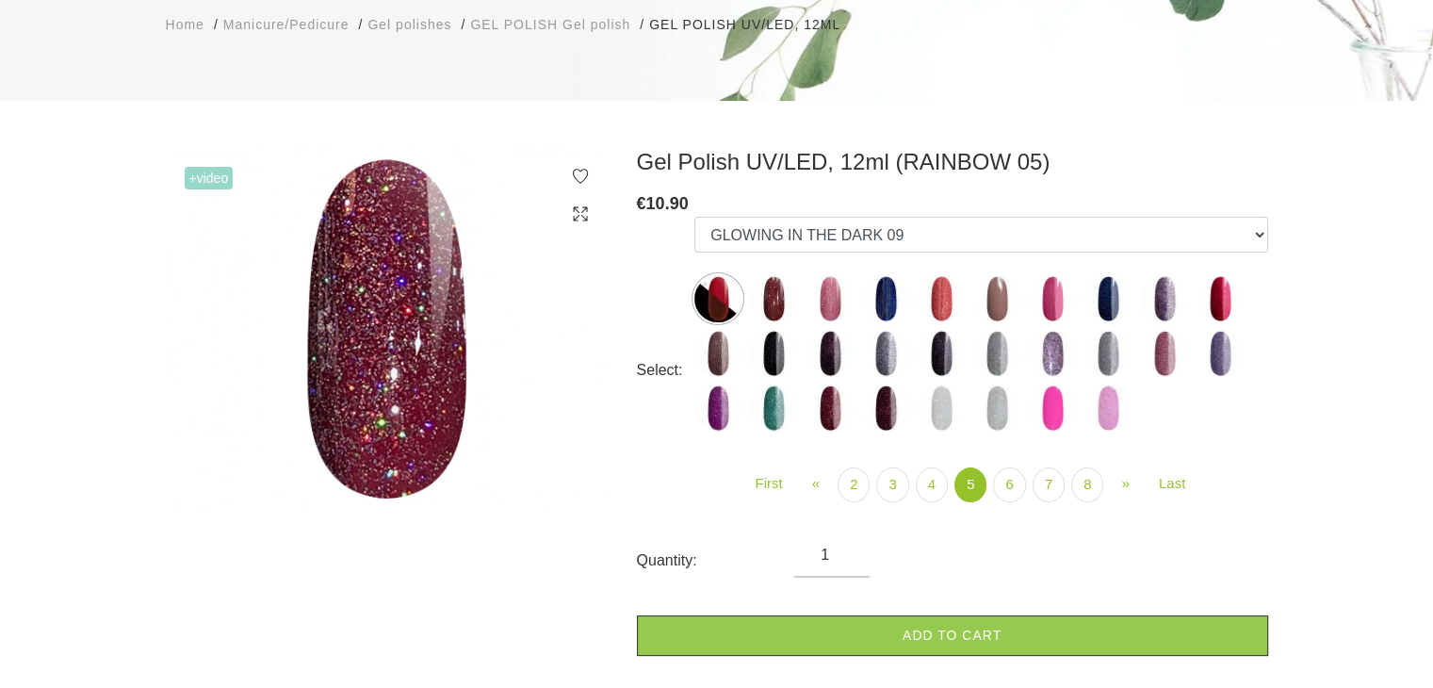
click at [1220, 297] on img at bounding box center [1219, 298] width 47 height 47
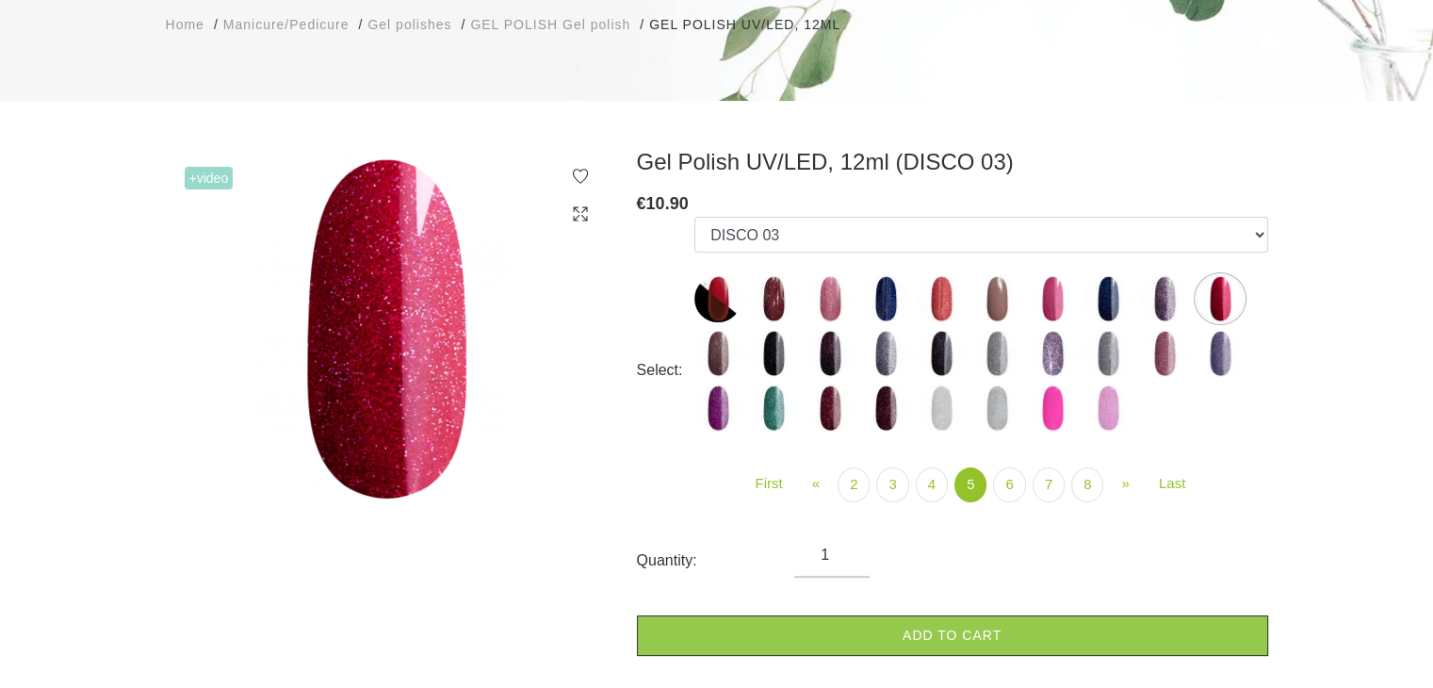
click at [771, 302] on img at bounding box center [773, 298] width 47 height 47
select select "4472"
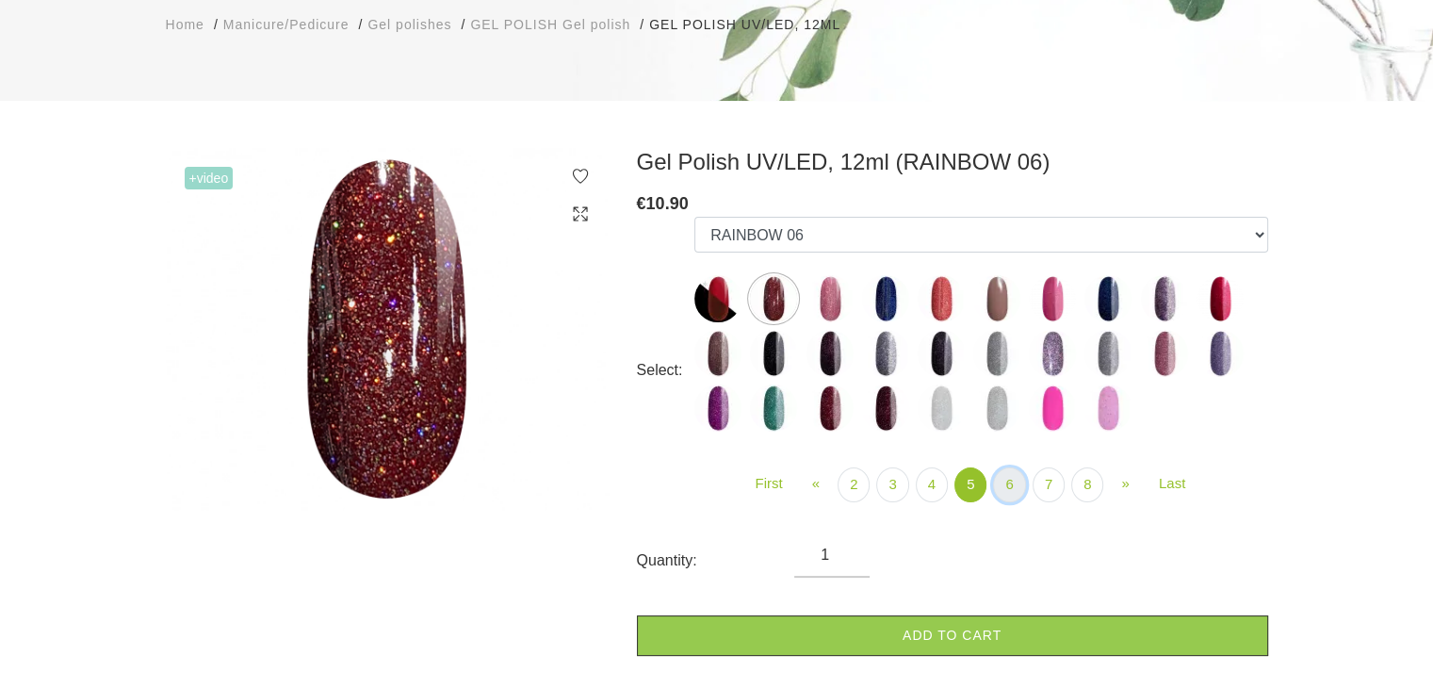
click at [1014, 485] on link "6" at bounding box center [1009, 484] width 32 height 35
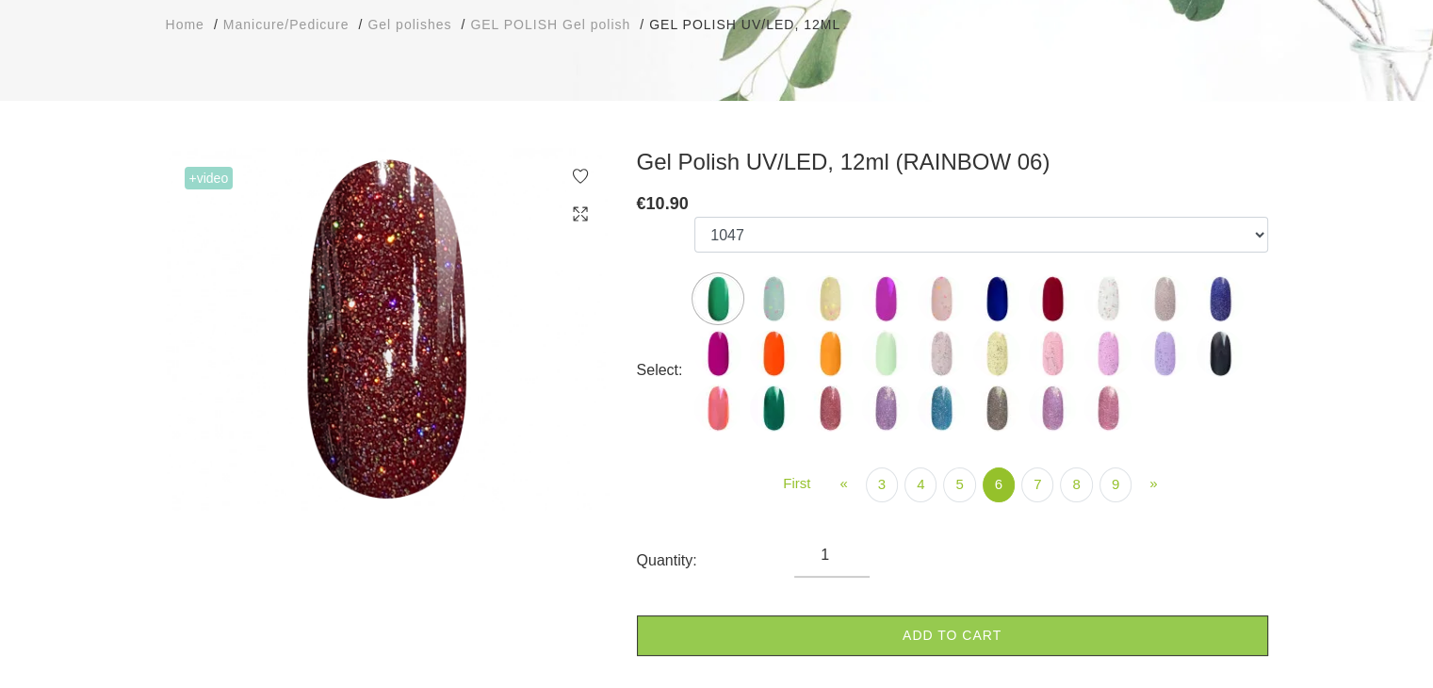
click at [1046, 289] on img at bounding box center [1052, 298] width 47 height 47
select select "5284"
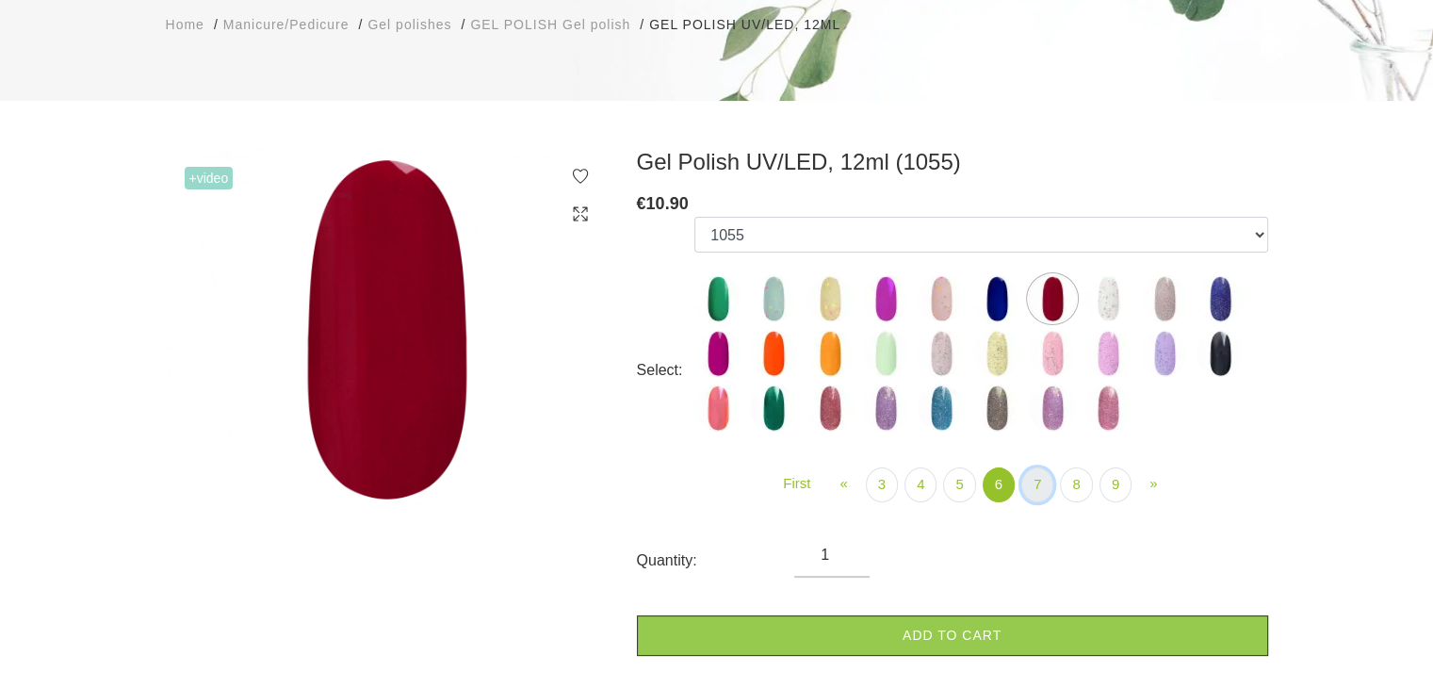
click at [1041, 480] on link "7" at bounding box center [1037, 484] width 32 height 35
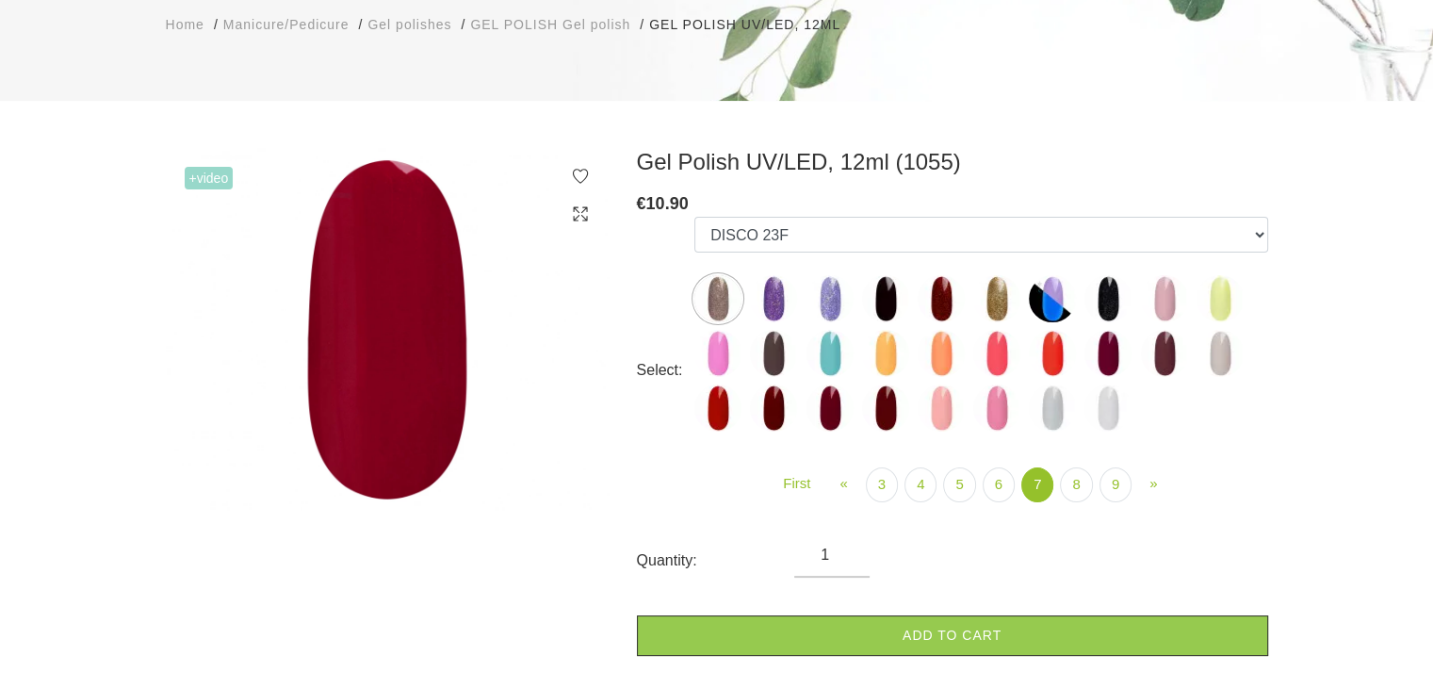
click at [828, 408] on img at bounding box center [829, 407] width 47 height 47
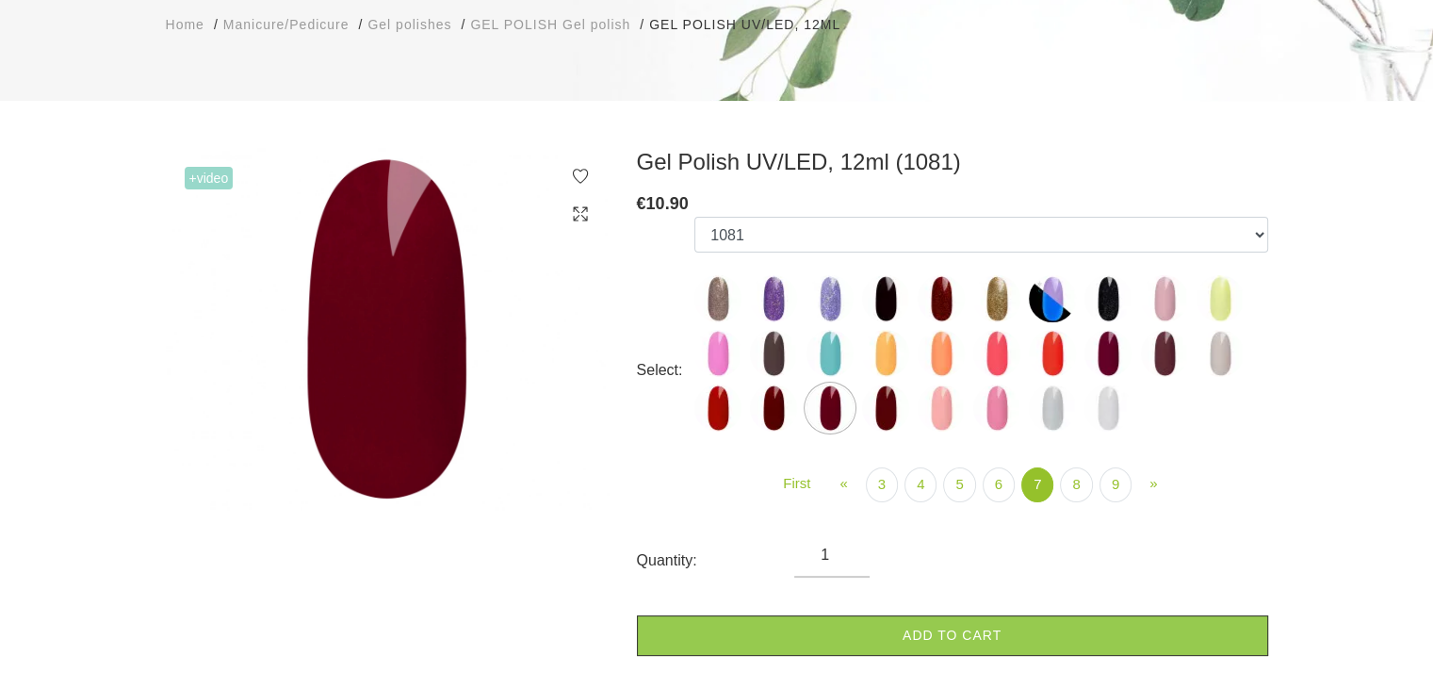
click at [771, 397] on img at bounding box center [773, 407] width 47 height 47
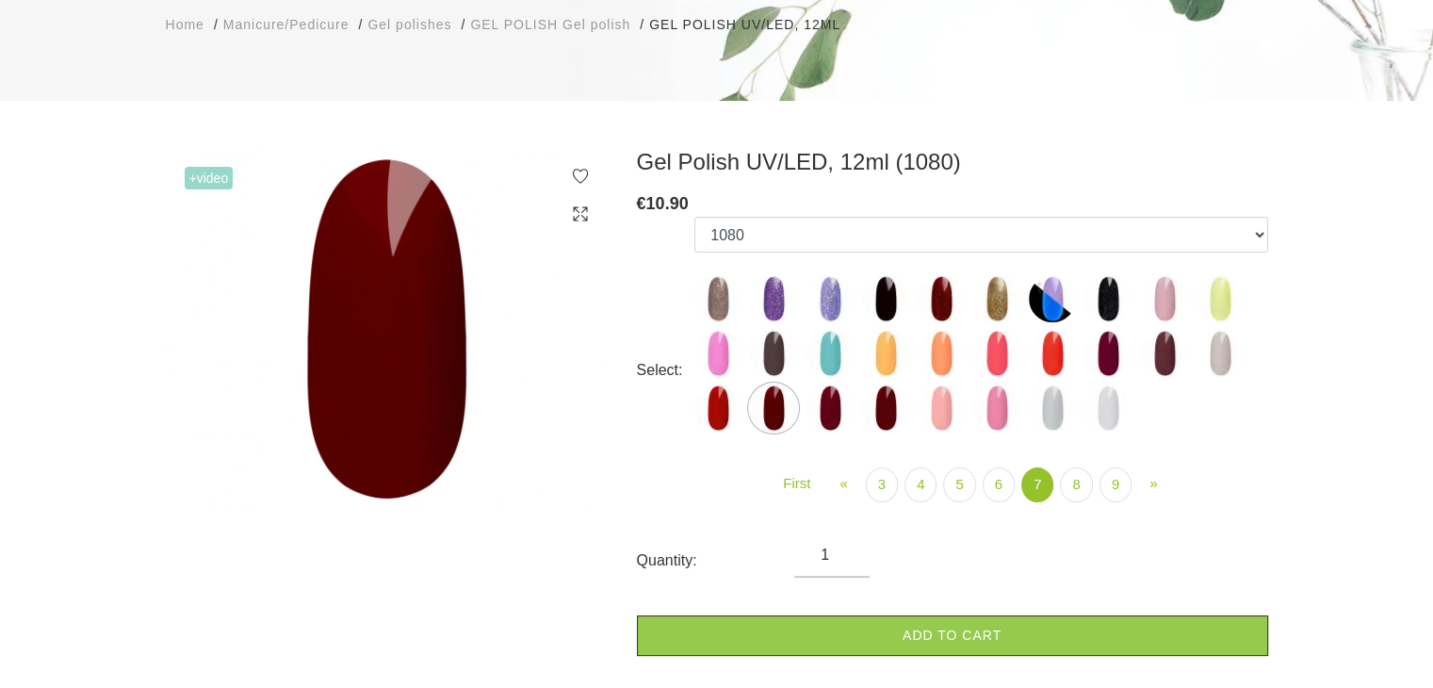
click at [887, 408] on img at bounding box center [885, 407] width 47 height 47
click at [1154, 351] on img at bounding box center [1164, 353] width 47 height 47
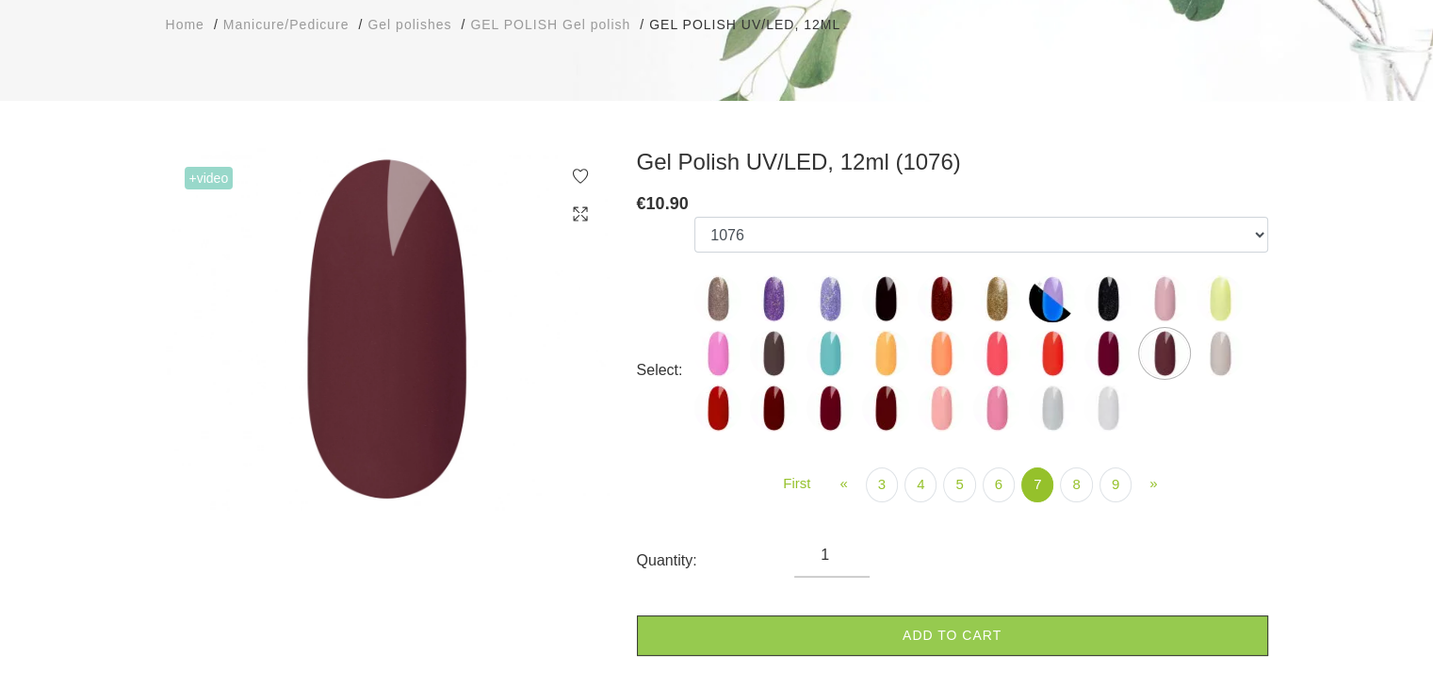
click at [1102, 342] on img at bounding box center [1107, 353] width 47 height 47
select select "5889"
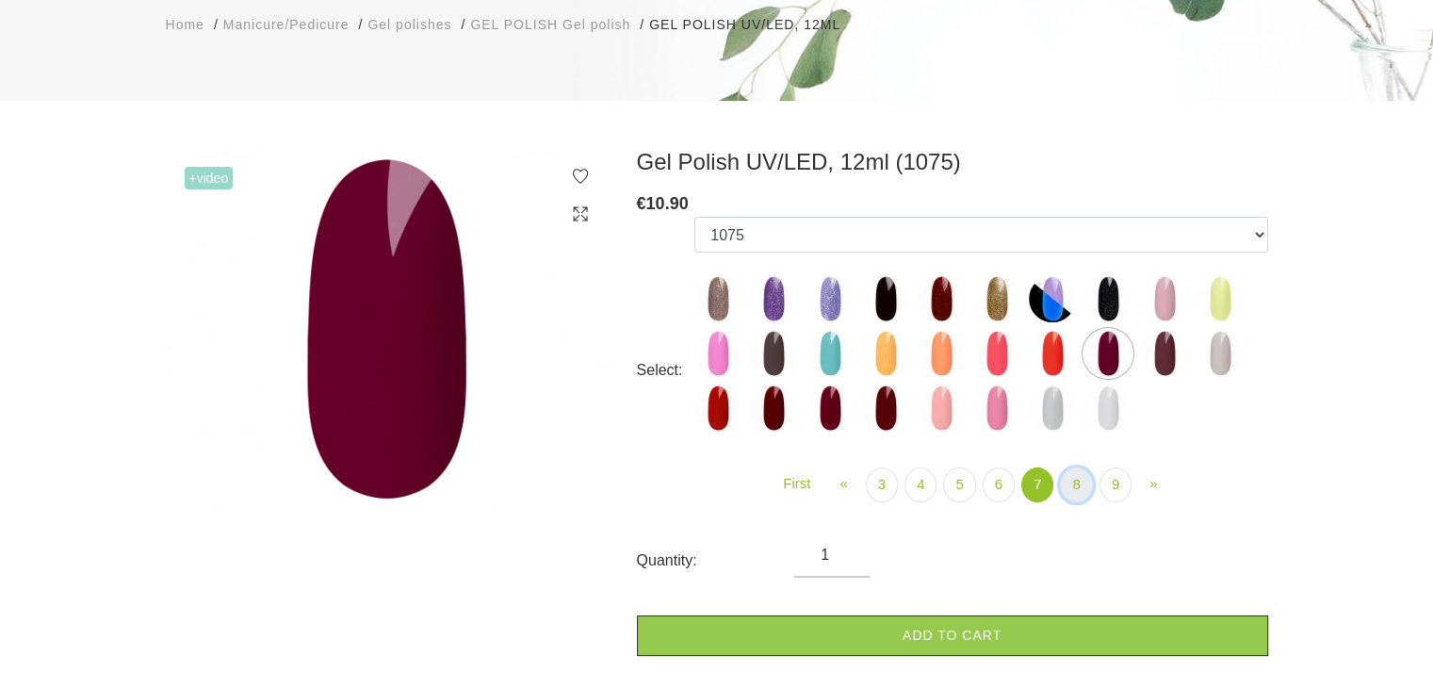
click at [1066, 490] on link "8" at bounding box center [1076, 484] width 32 height 35
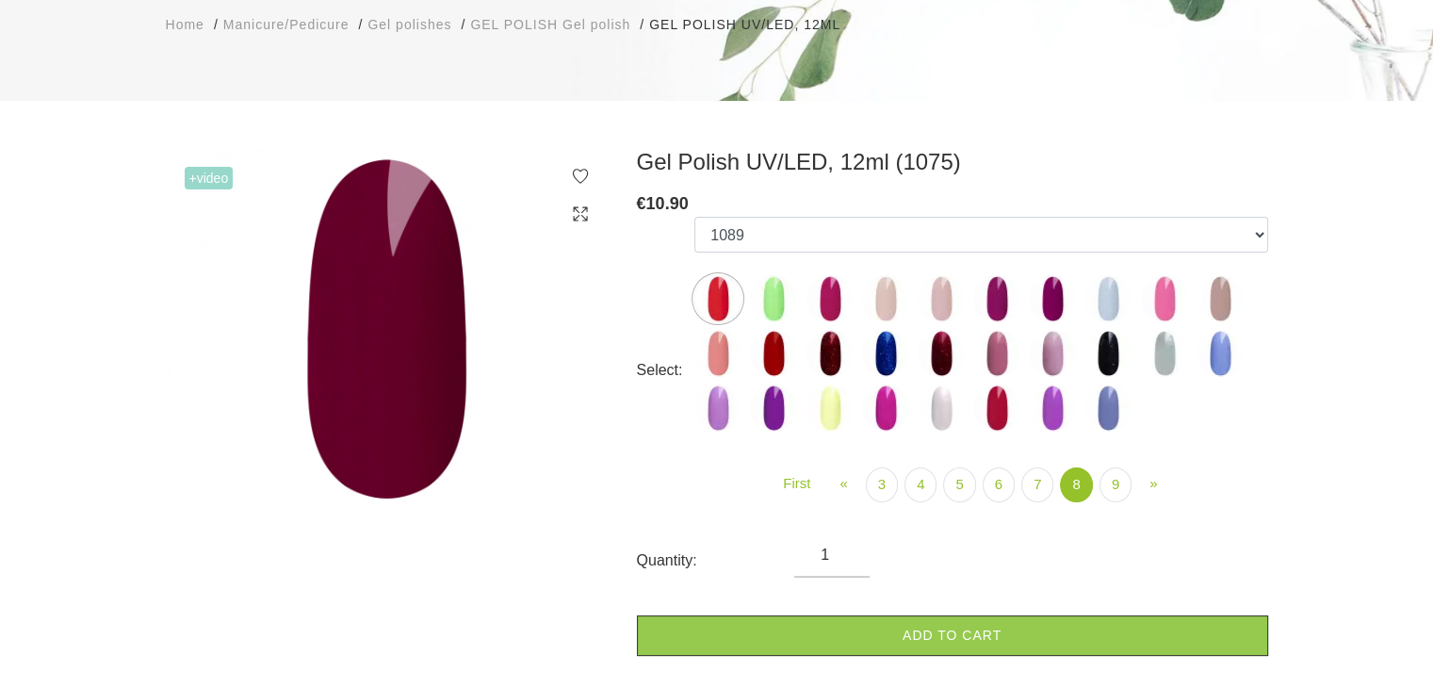
click at [820, 351] on img at bounding box center [829, 353] width 47 height 47
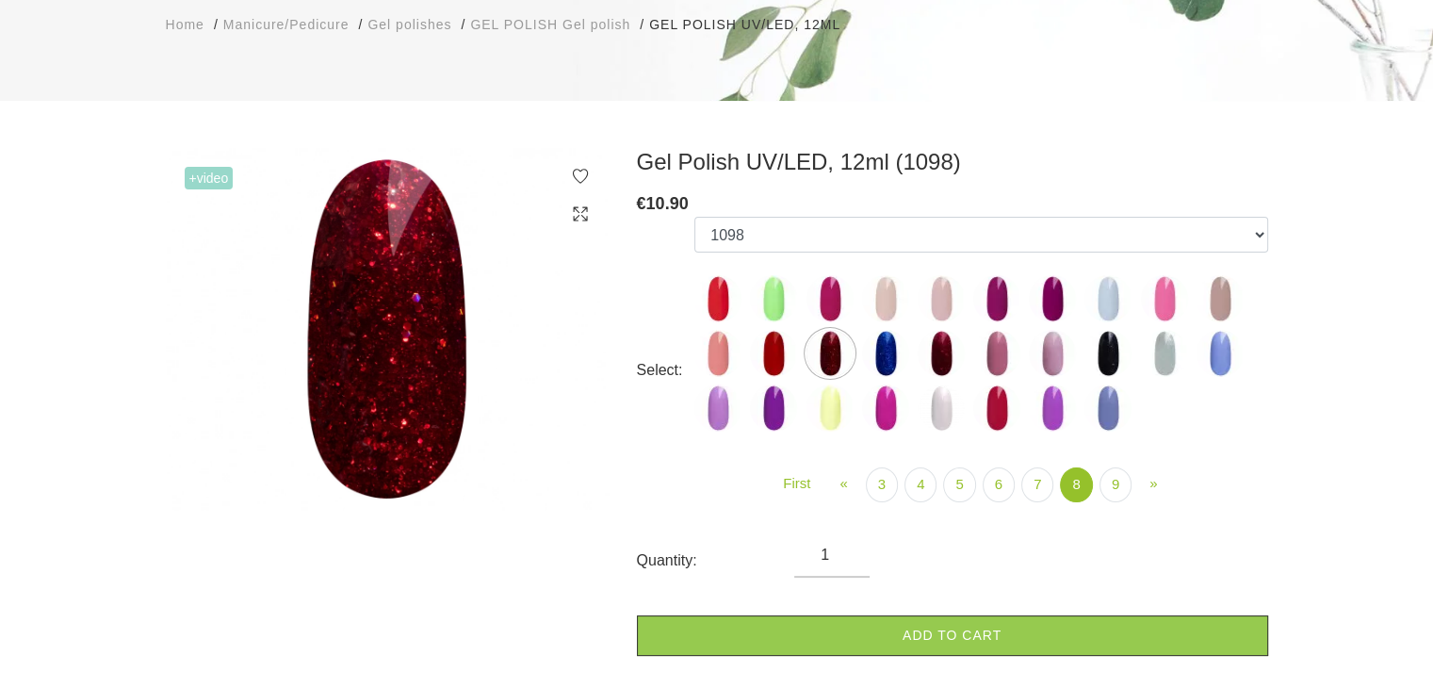
click at [1051, 295] on img at bounding box center [1052, 298] width 47 height 47
select select "5908"
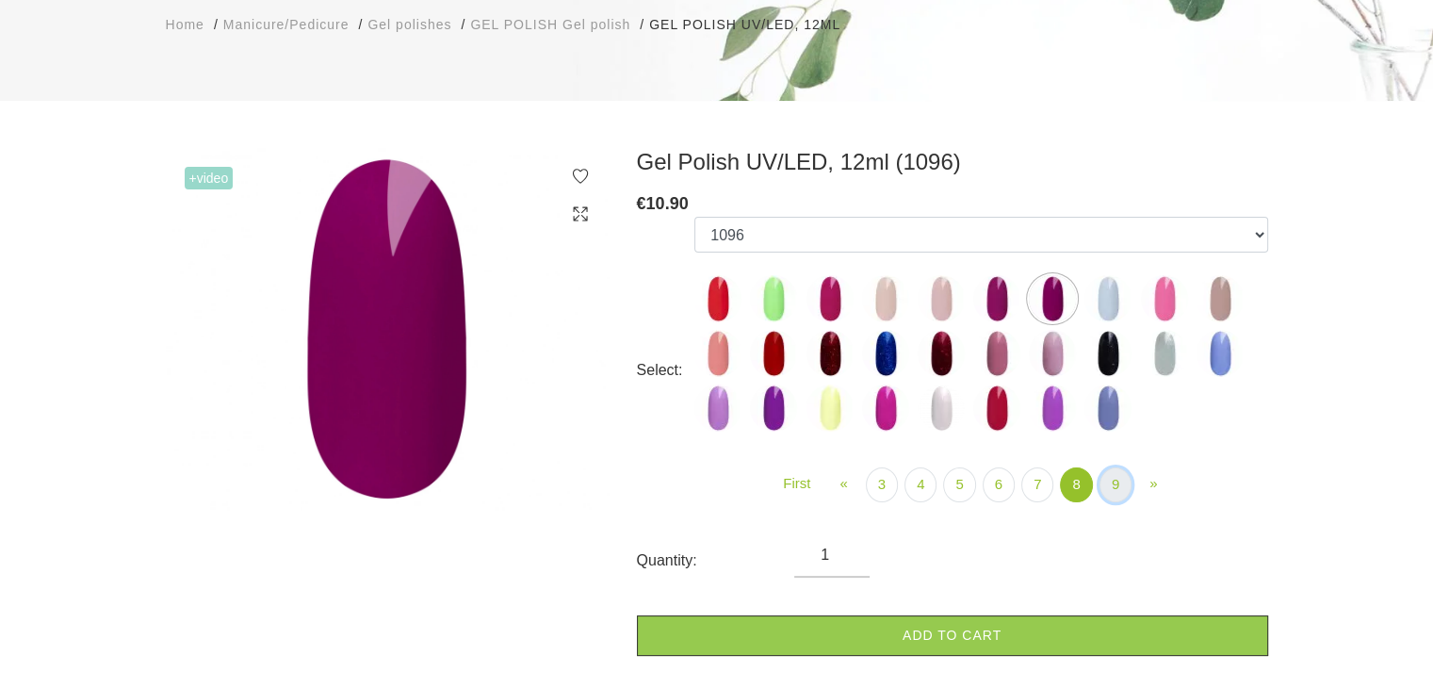
click at [1109, 489] on link "9" at bounding box center [1115, 484] width 32 height 35
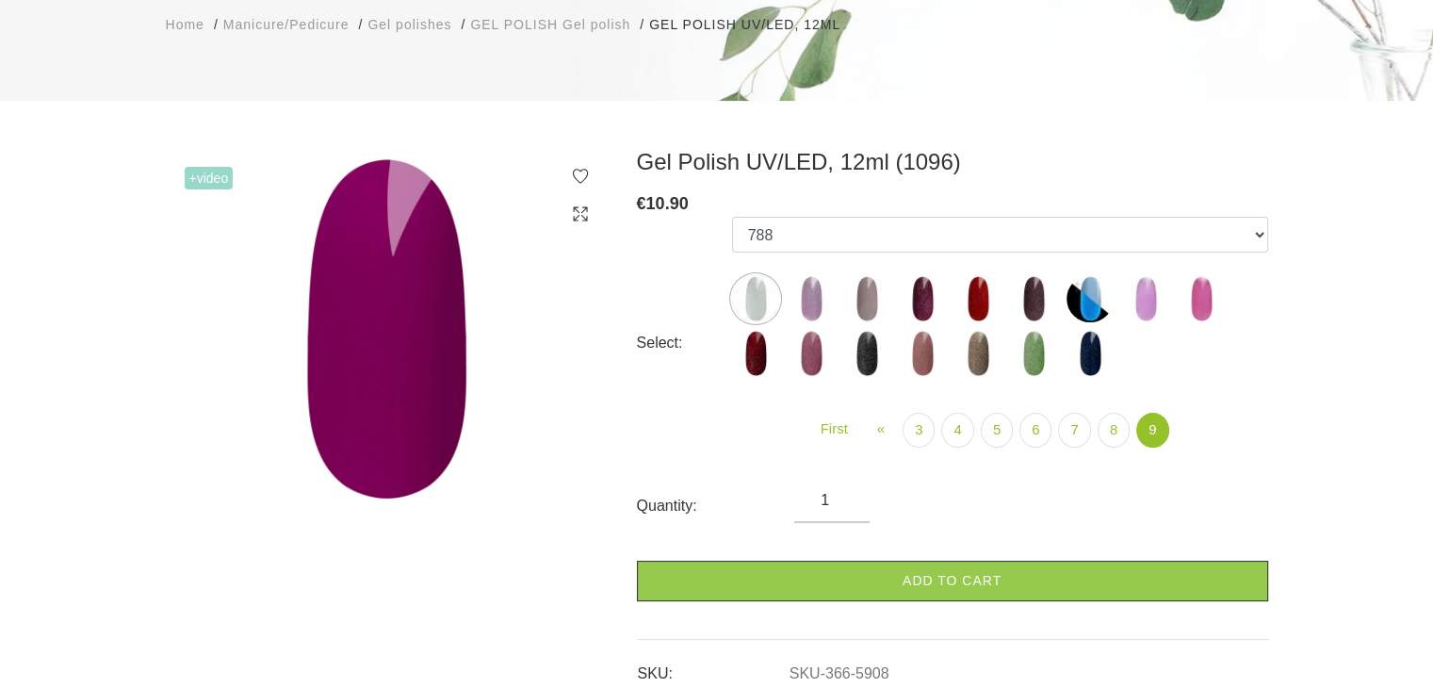
click at [754, 366] on img at bounding box center [755, 353] width 47 height 47
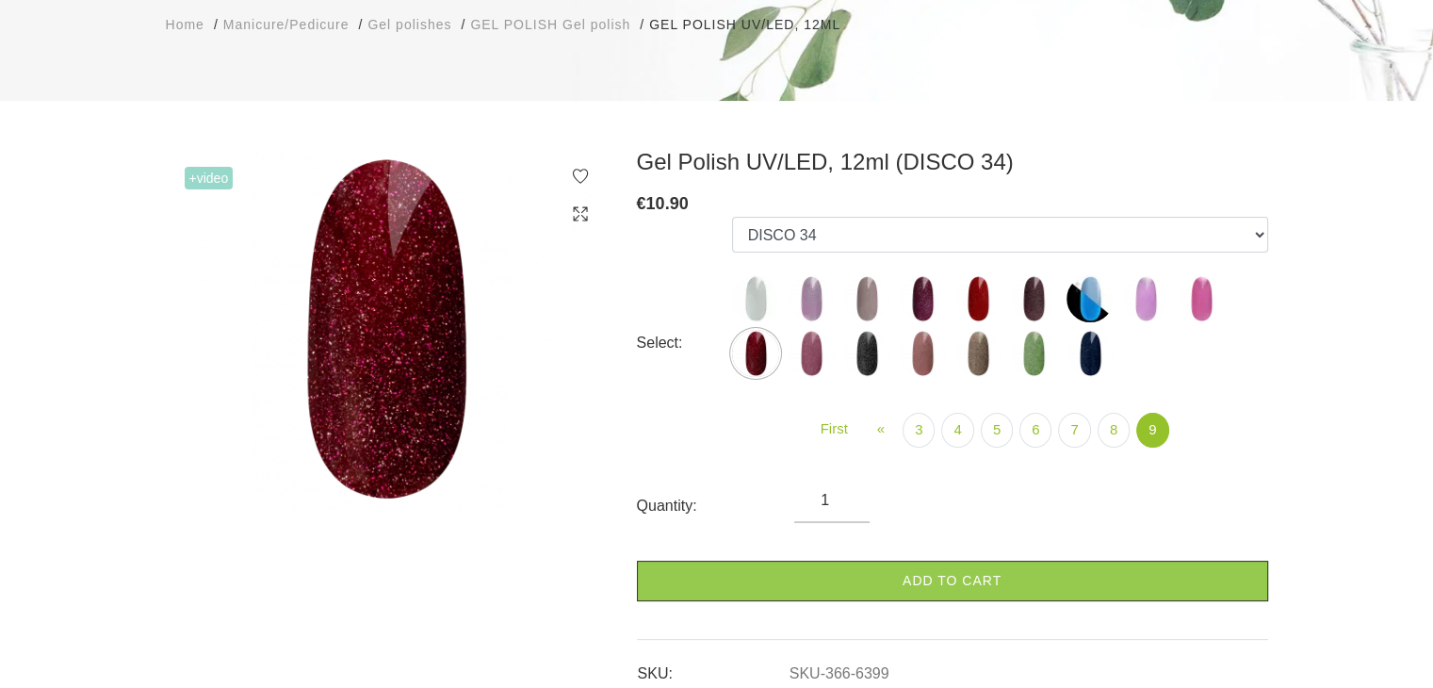
click at [927, 297] on img at bounding box center [922, 298] width 47 height 47
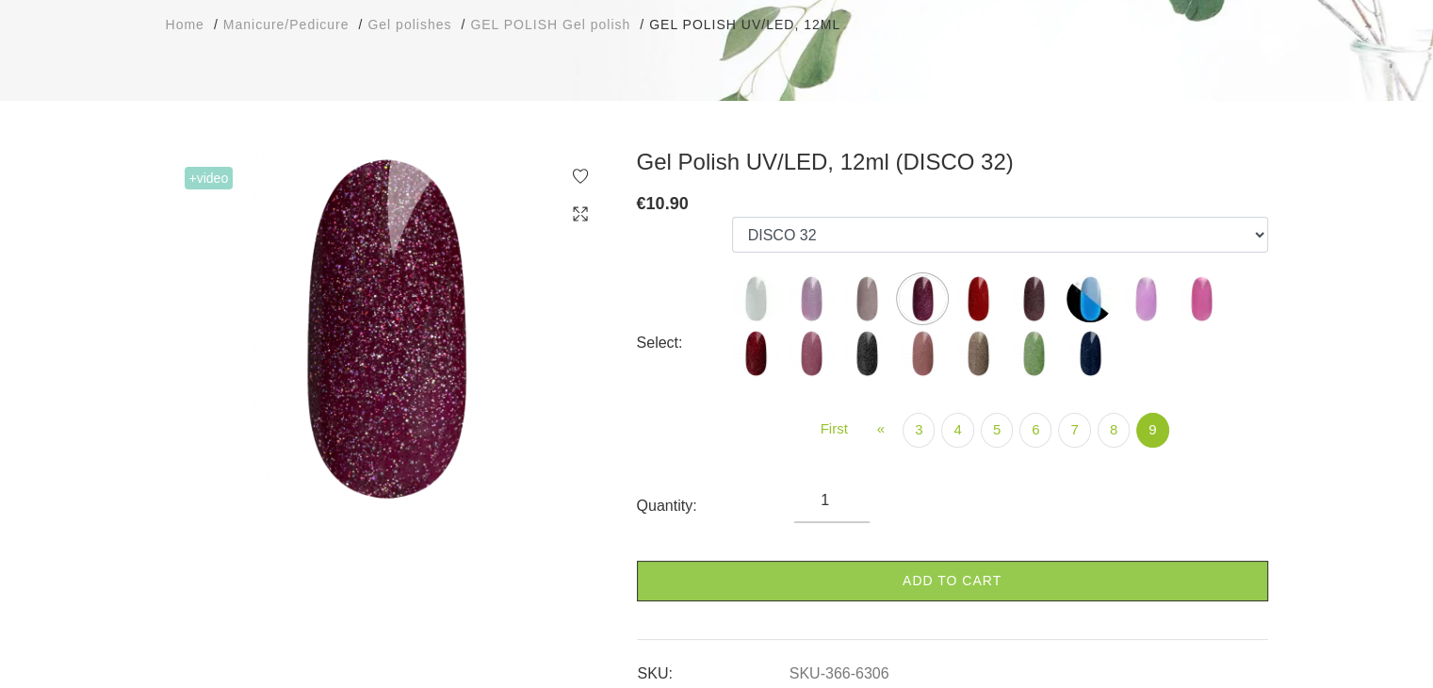
click at [979, 299] on img at bounding box center [977, 298] width 47 height 47
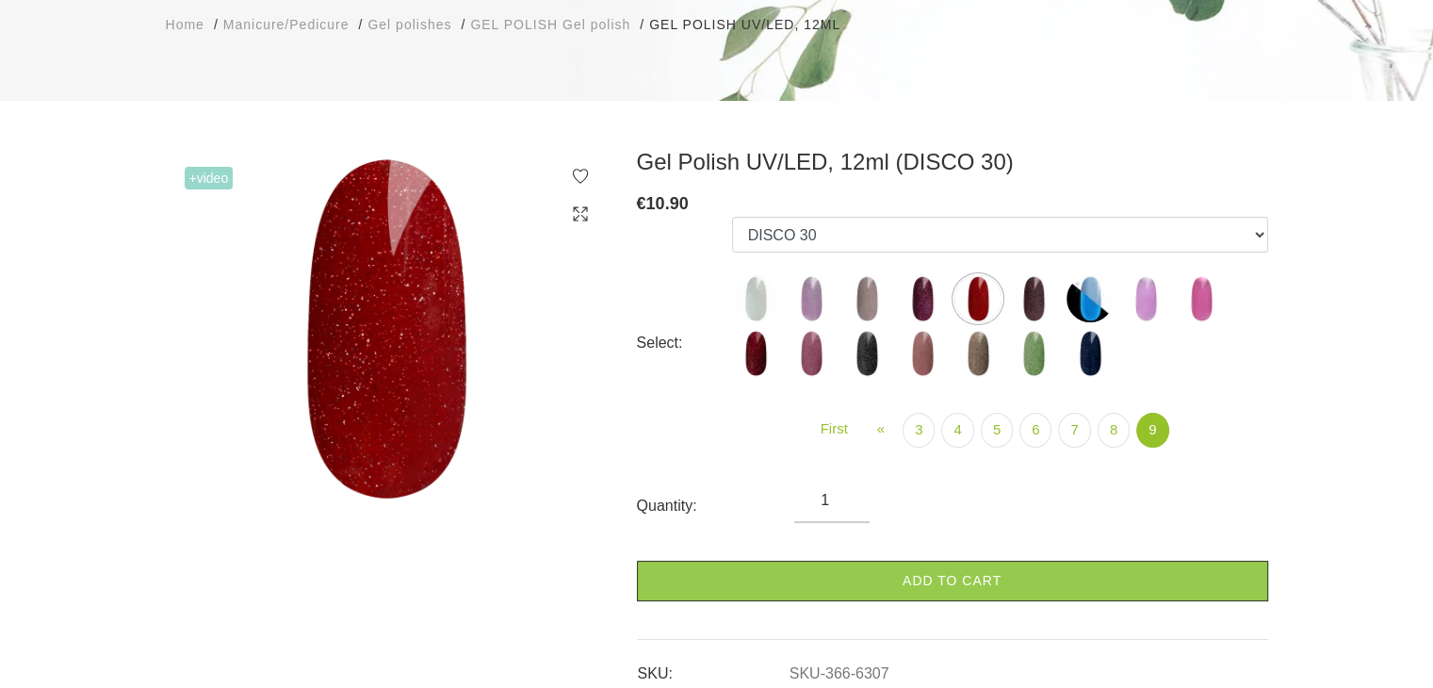
click at [1039, 304] on img at bounding box center [1033, 298] width 47 height 47
select select "6308"
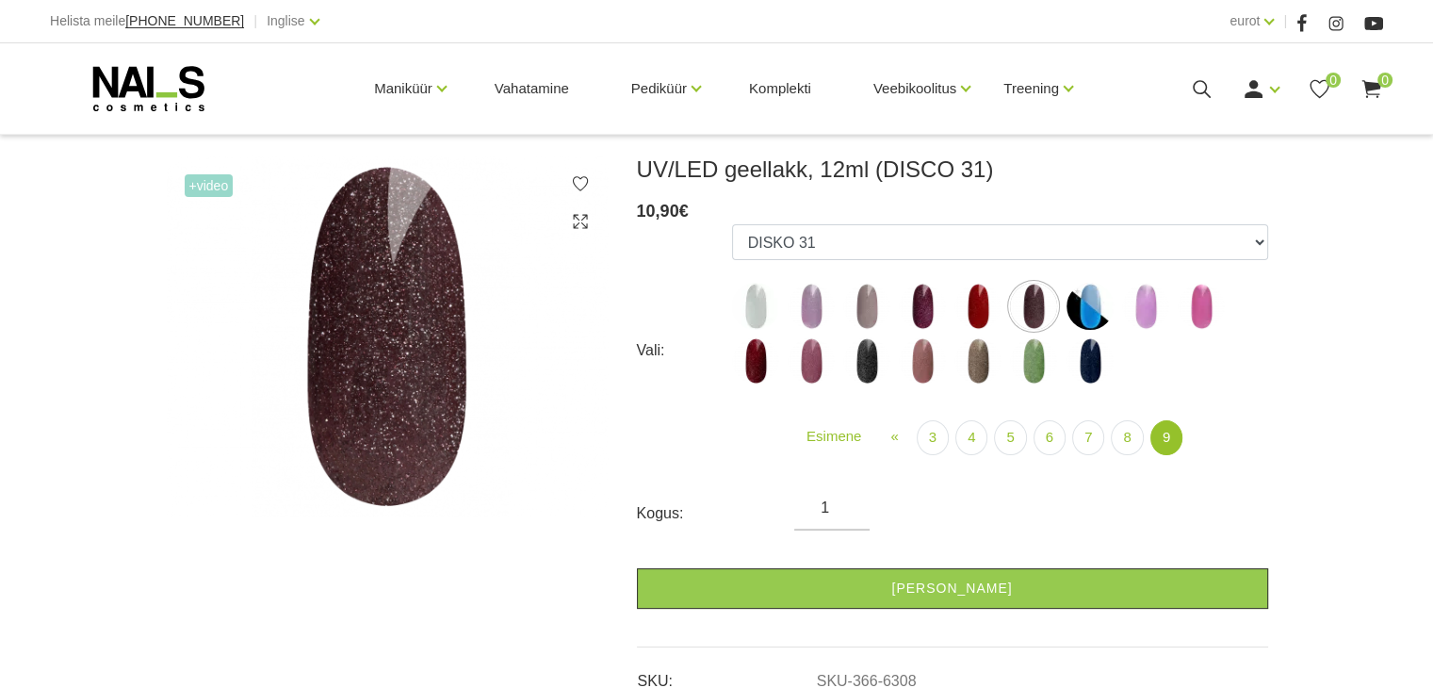
scroll to position [241, 0]
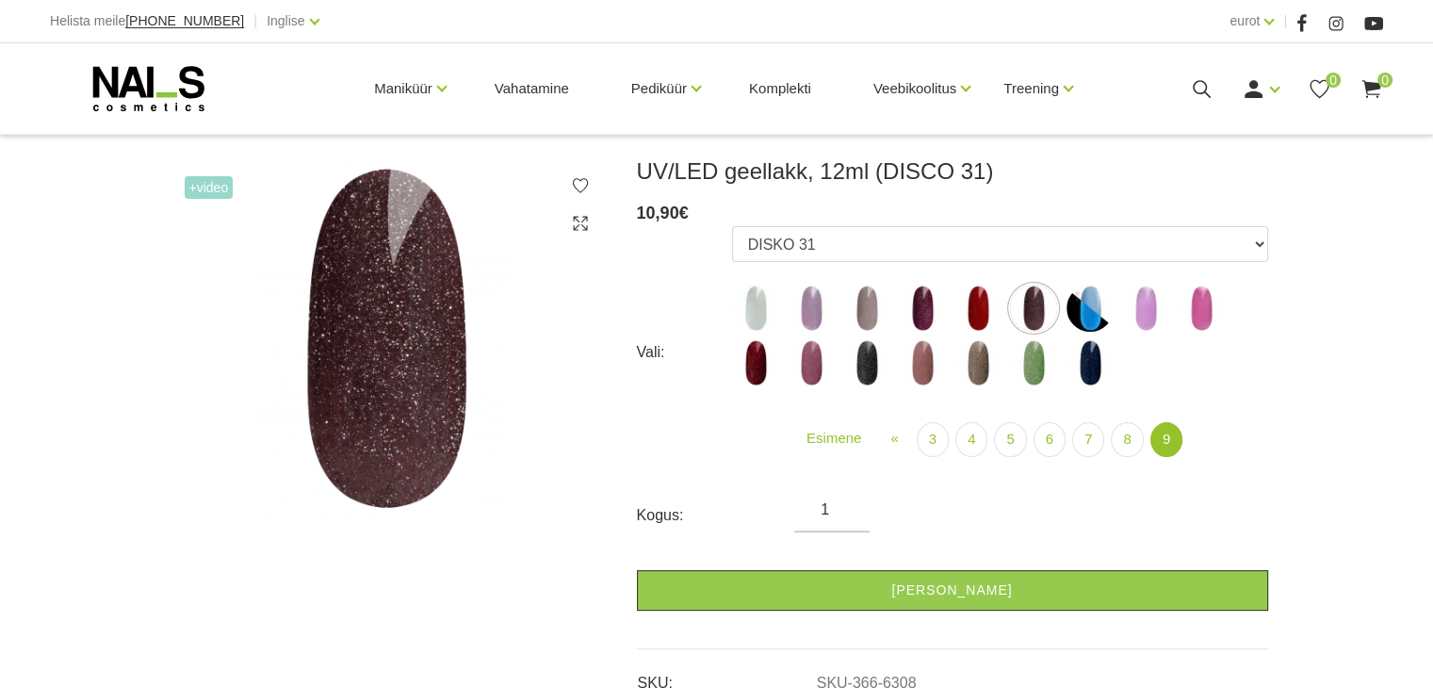
scroll to position [251, 0]
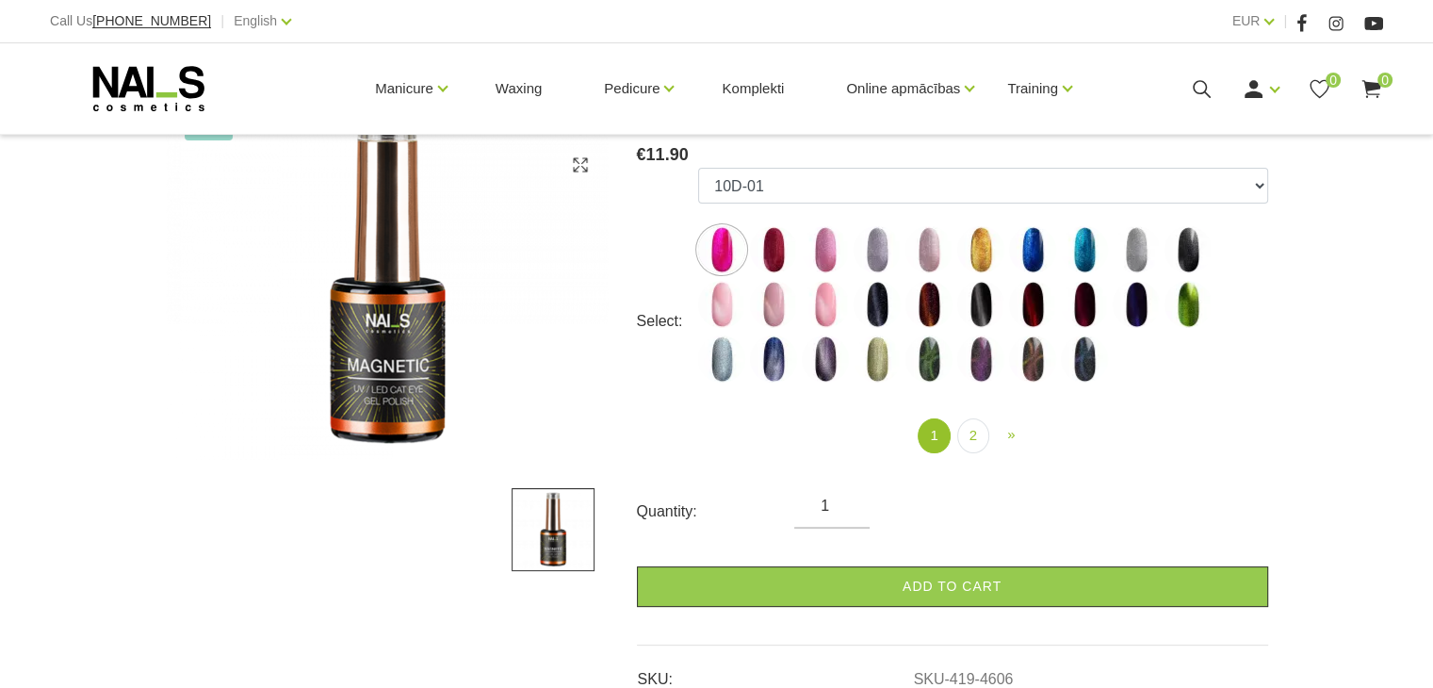
scroll to position [324, 0]
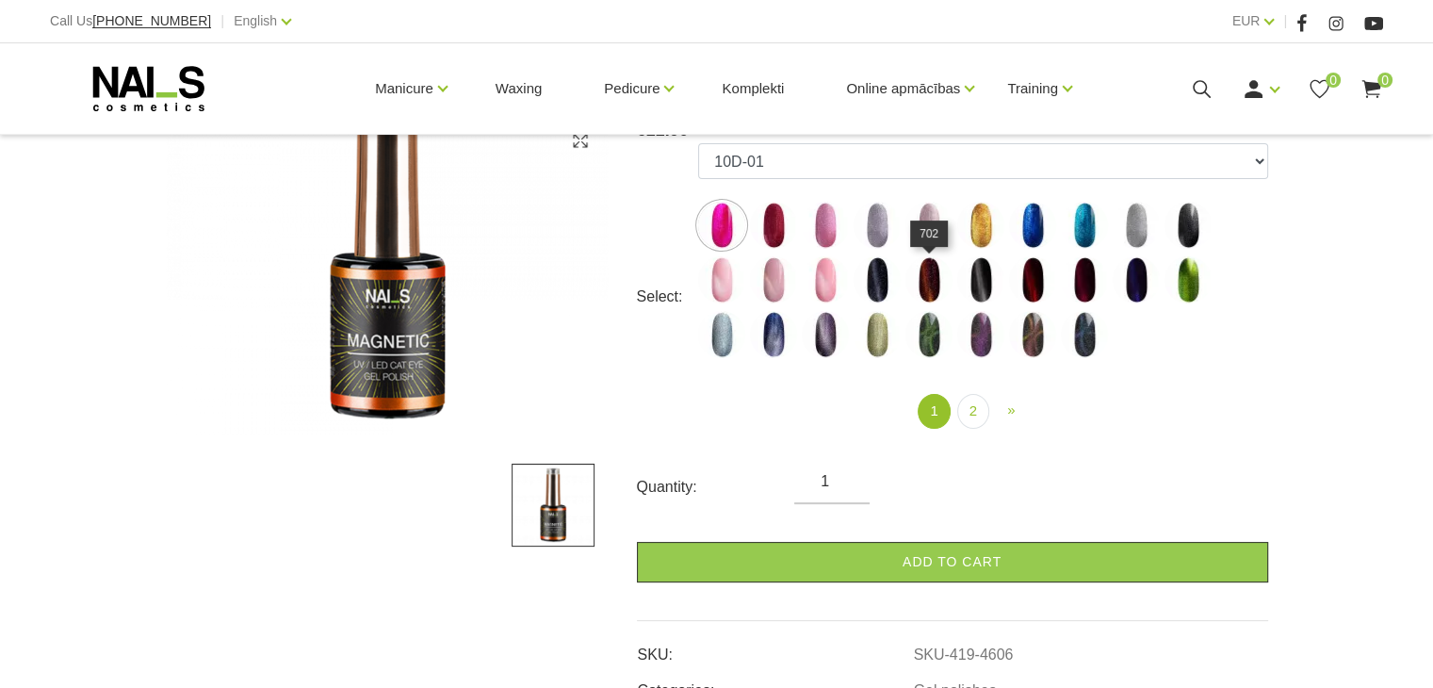
click at [927, 280] on img at bounding box center [928, 279] width 47 height 47
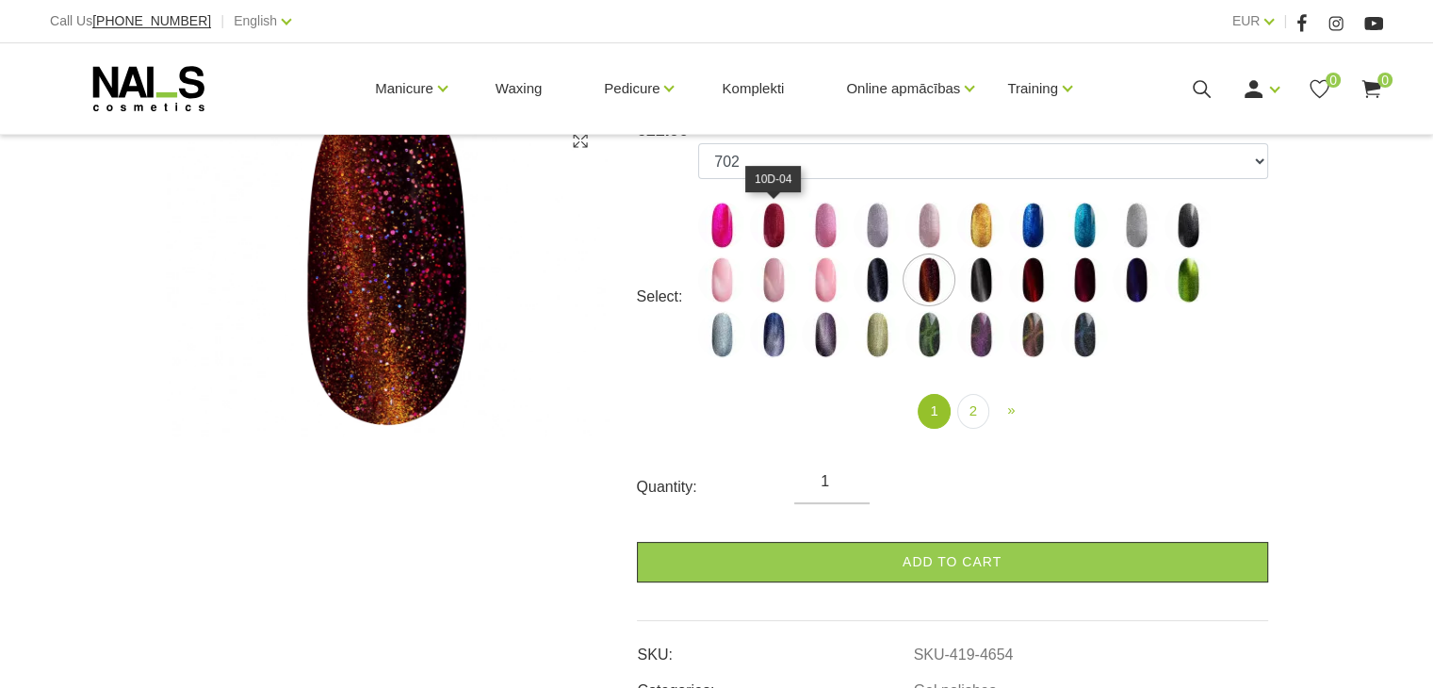
click at [771, 230] on img at bounding box center [773, 225] width 47 height 47
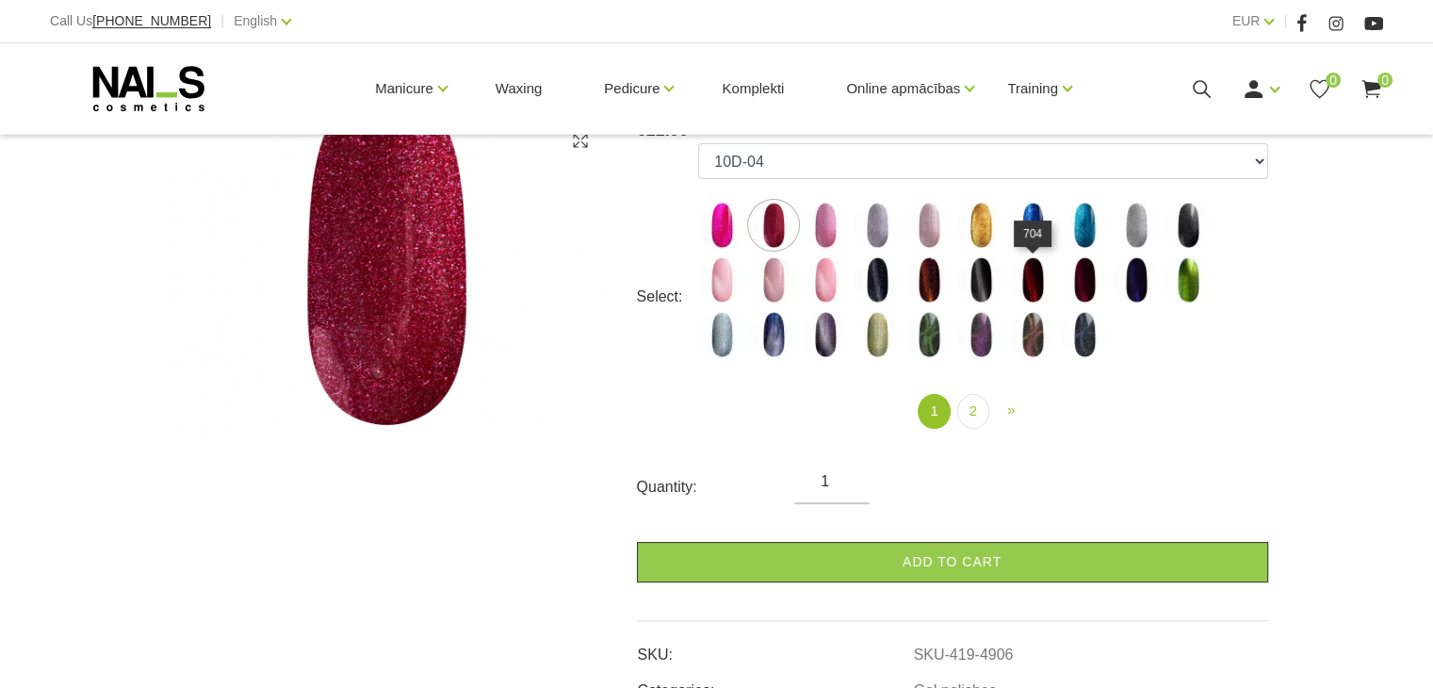
click at [1027, 280] on img at bounding box center [1032, 279] width 47 height 47
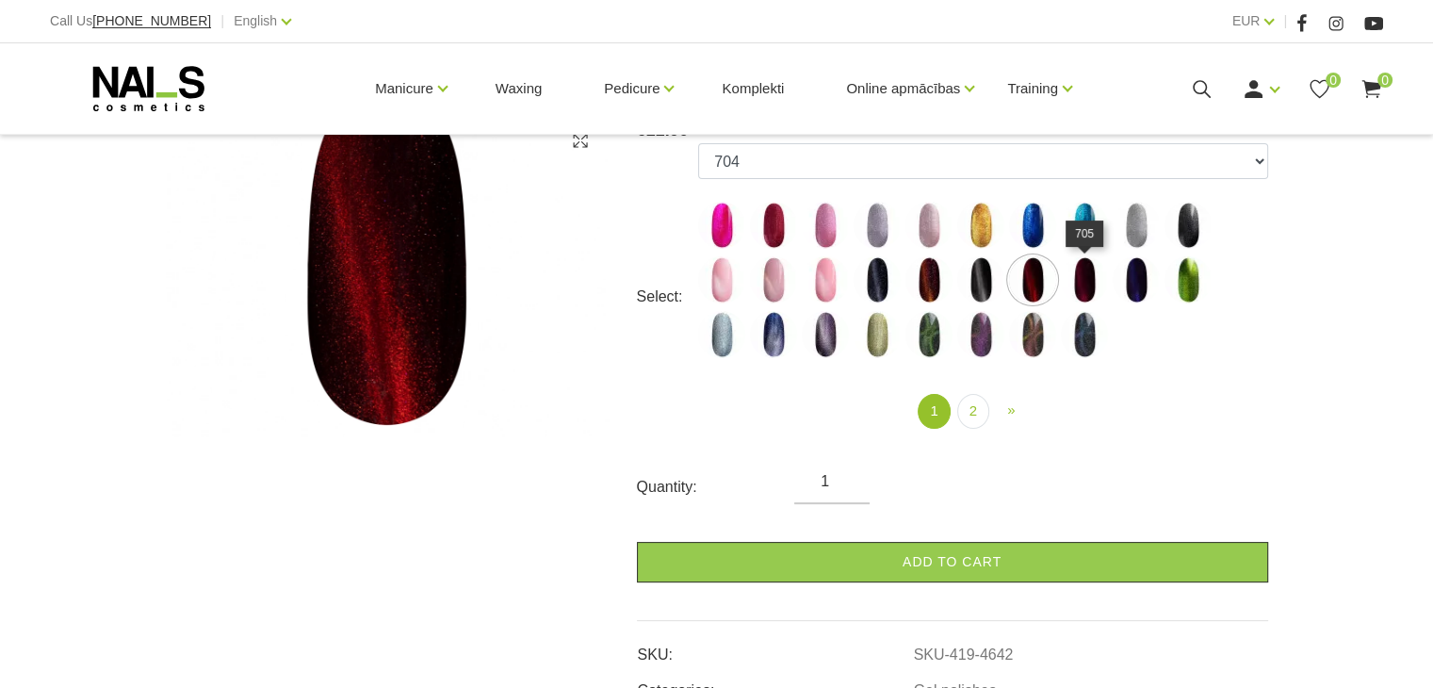
click at [1103, 287] on img at bounding box center [1084, 279] width 47 height 47
select select "4638"
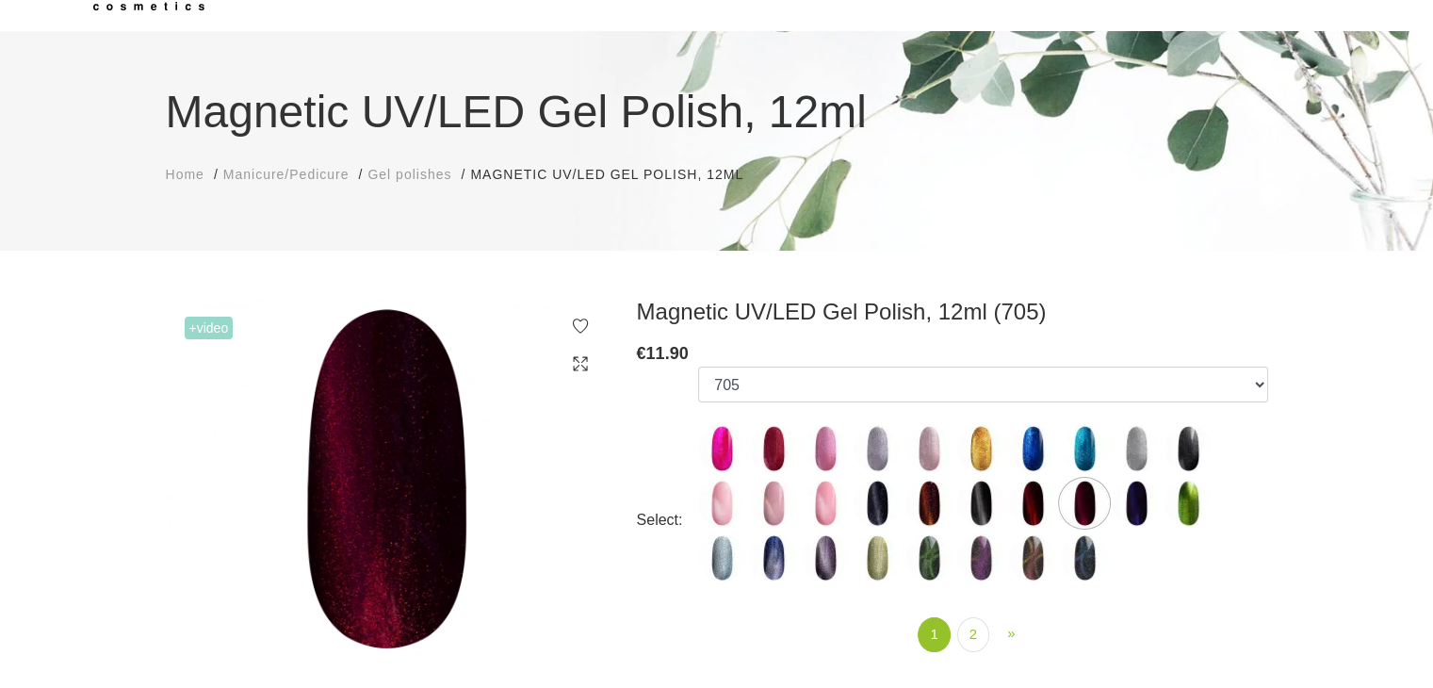
scroll to position [100, 0]
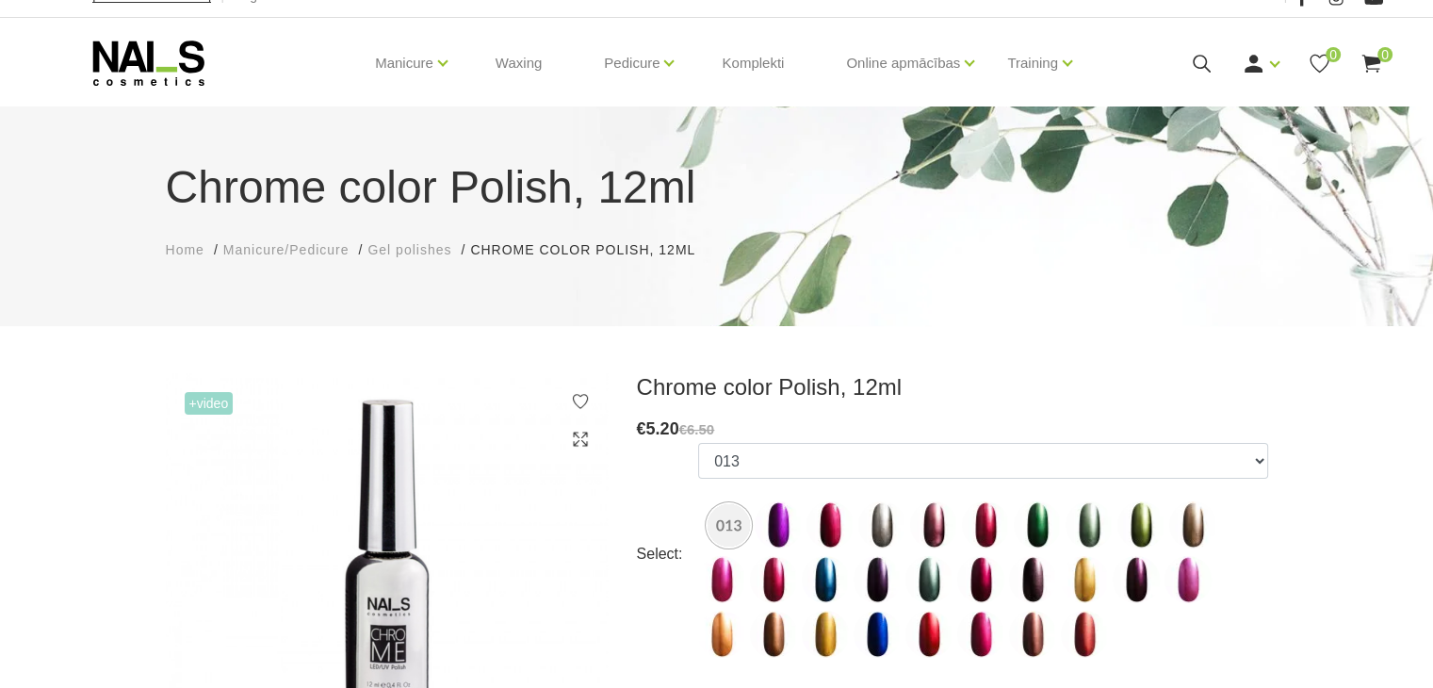
scroll to position [19, 0]
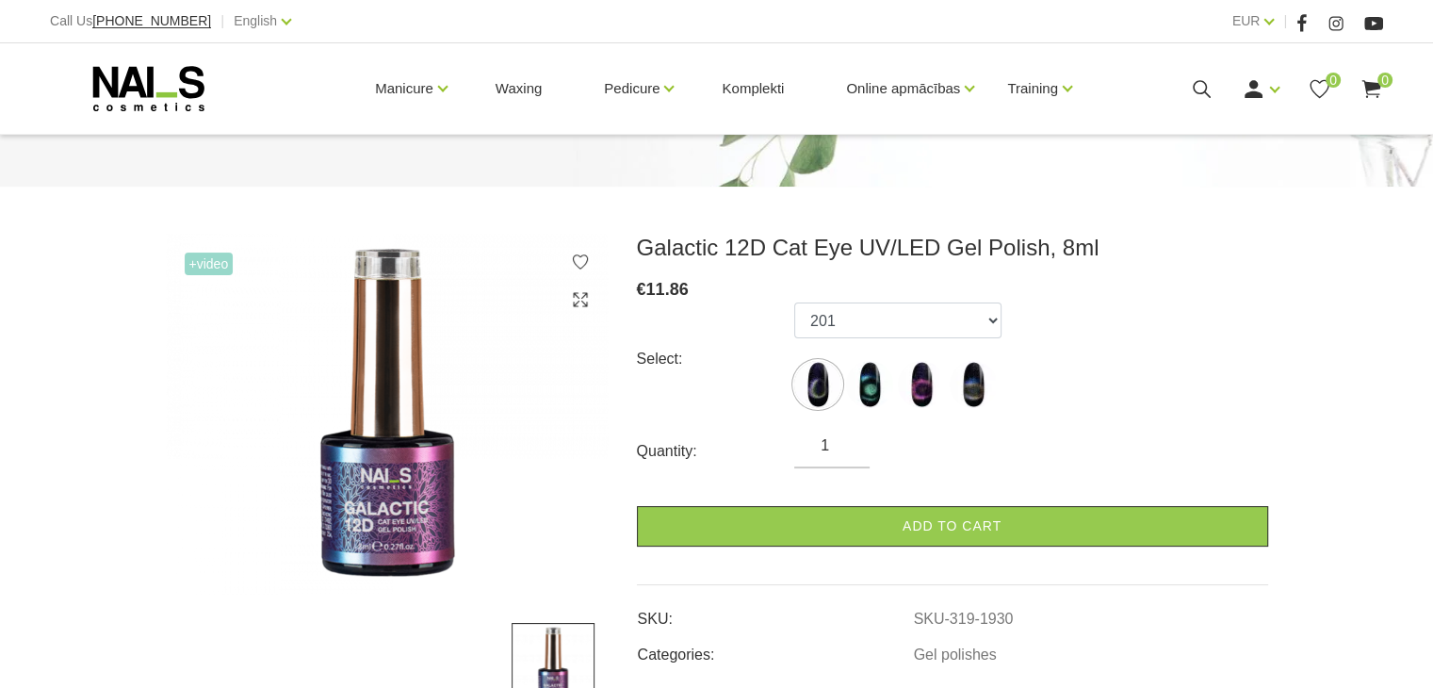
scroll to position [166, 0]
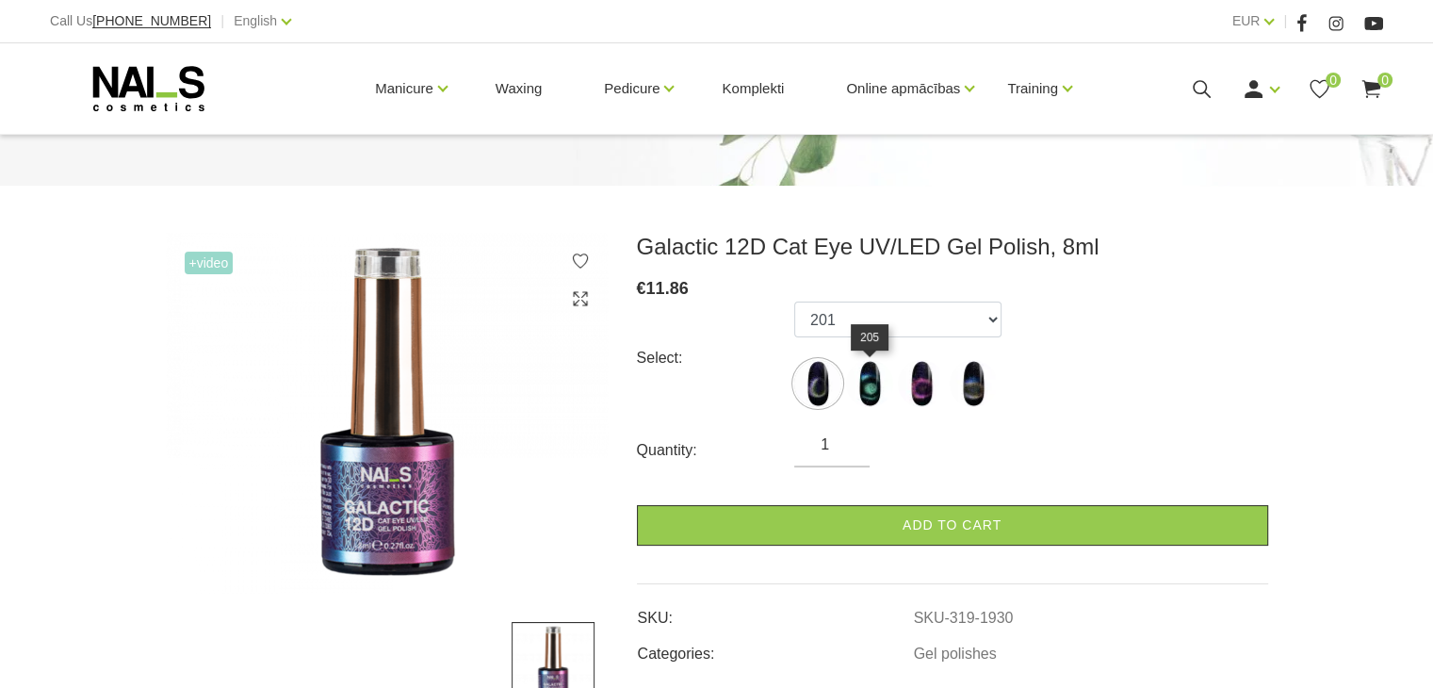
click at [868, 384] on img at bounding box center [869, 383] width 47 height 47
select select "1933"
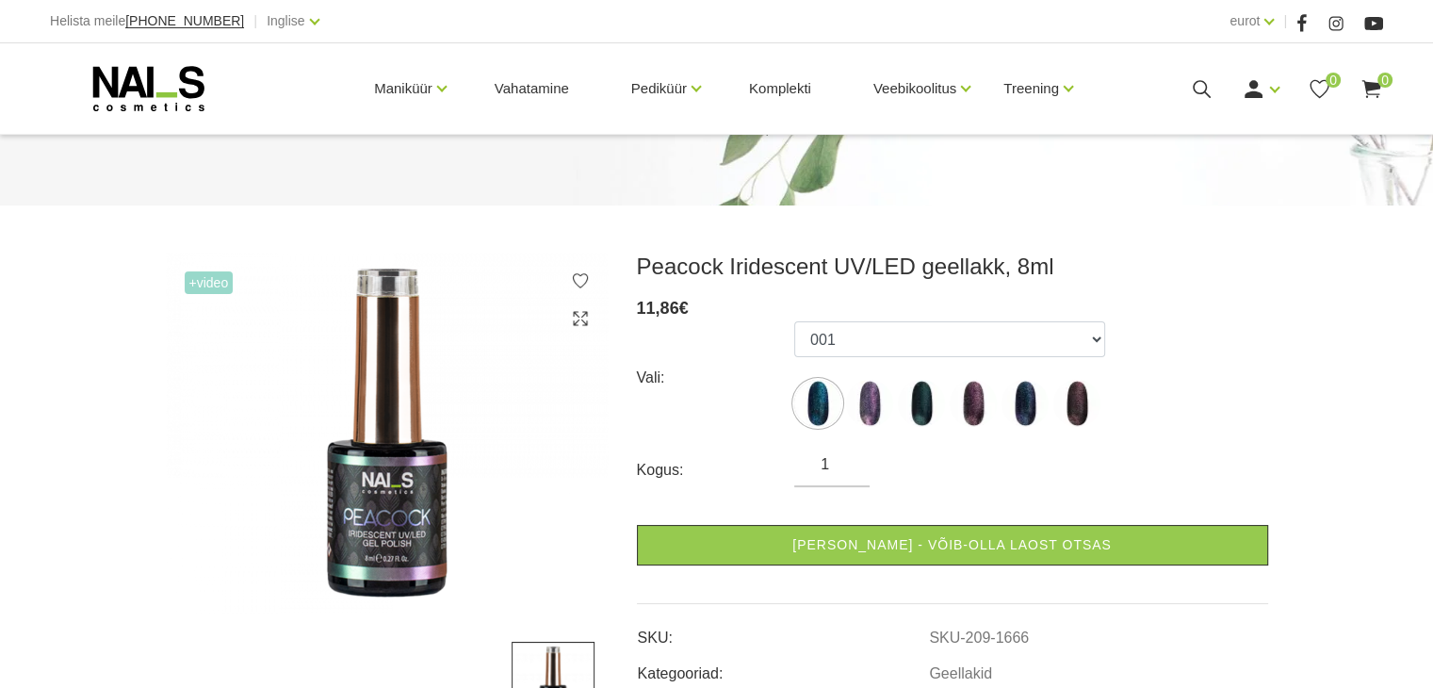
scroll to position [142, 0]
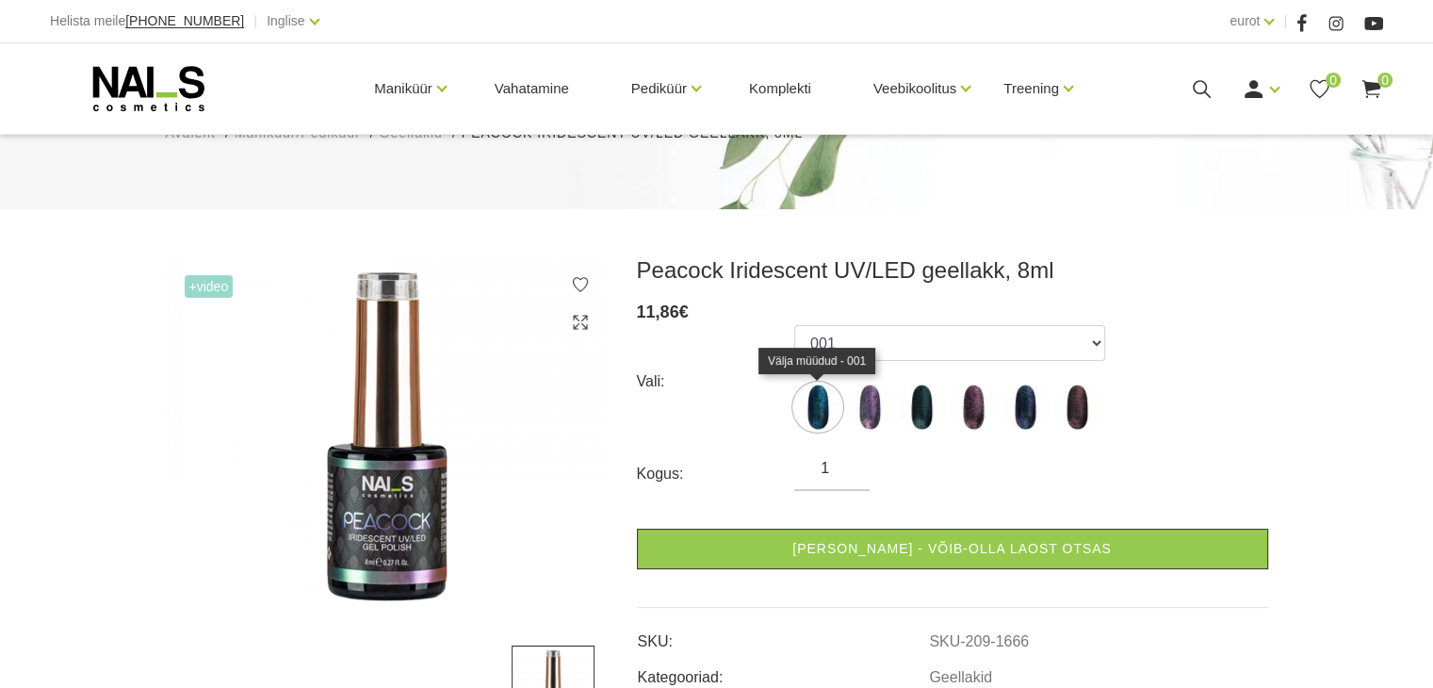
click at [825, 408] on img at bounding box center [817, 406] width 47 height 47
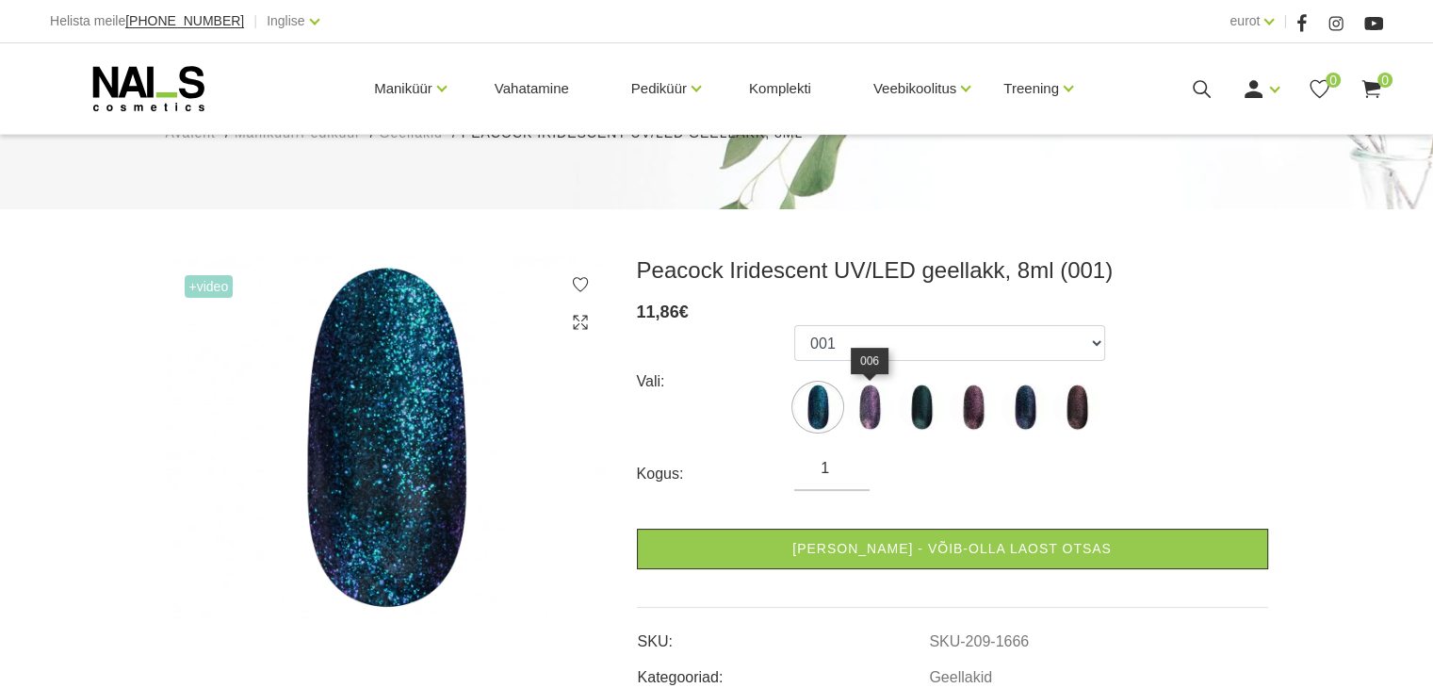
click at [872, 415] on img at bounding box center [869, 406] width 47 height 47
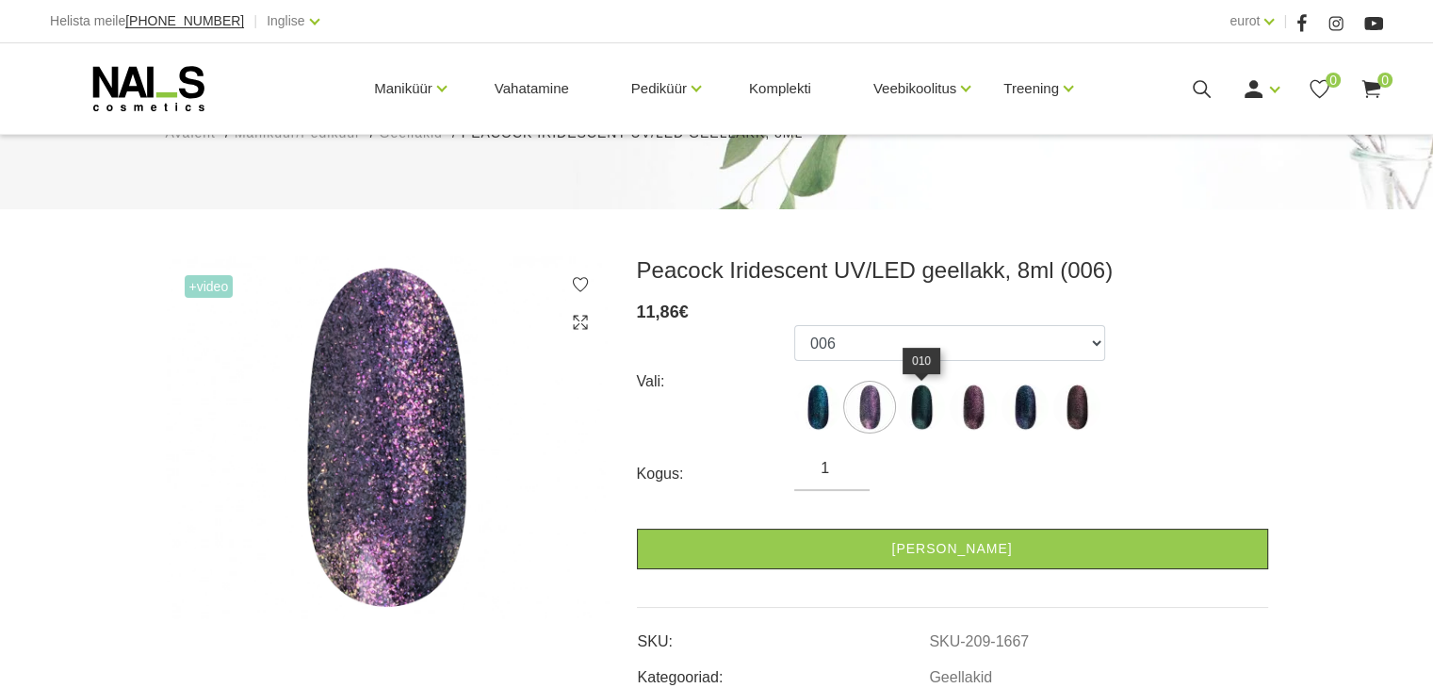
click at [919, 414] on img at bounding box center [921, 406] width 47 height 47
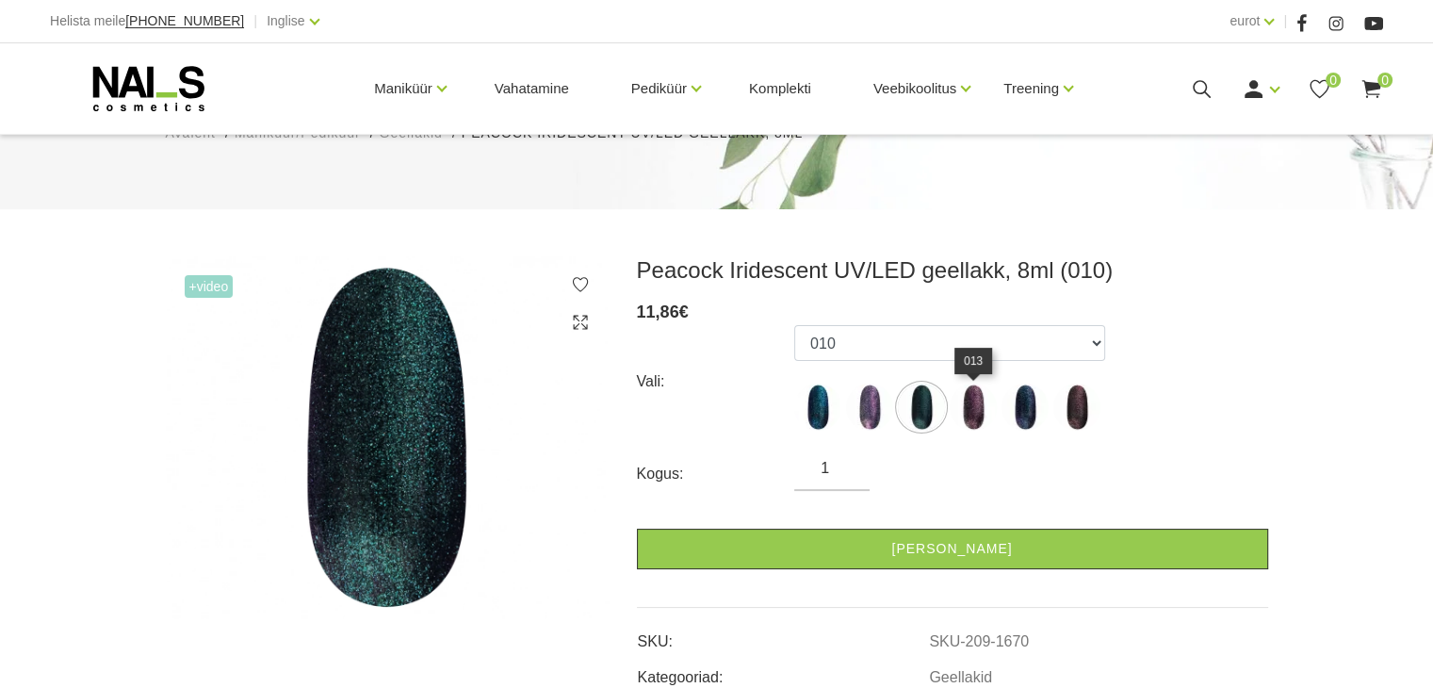
click at [977, 415] on img at bounding box center [973, 406] width 47 height 47
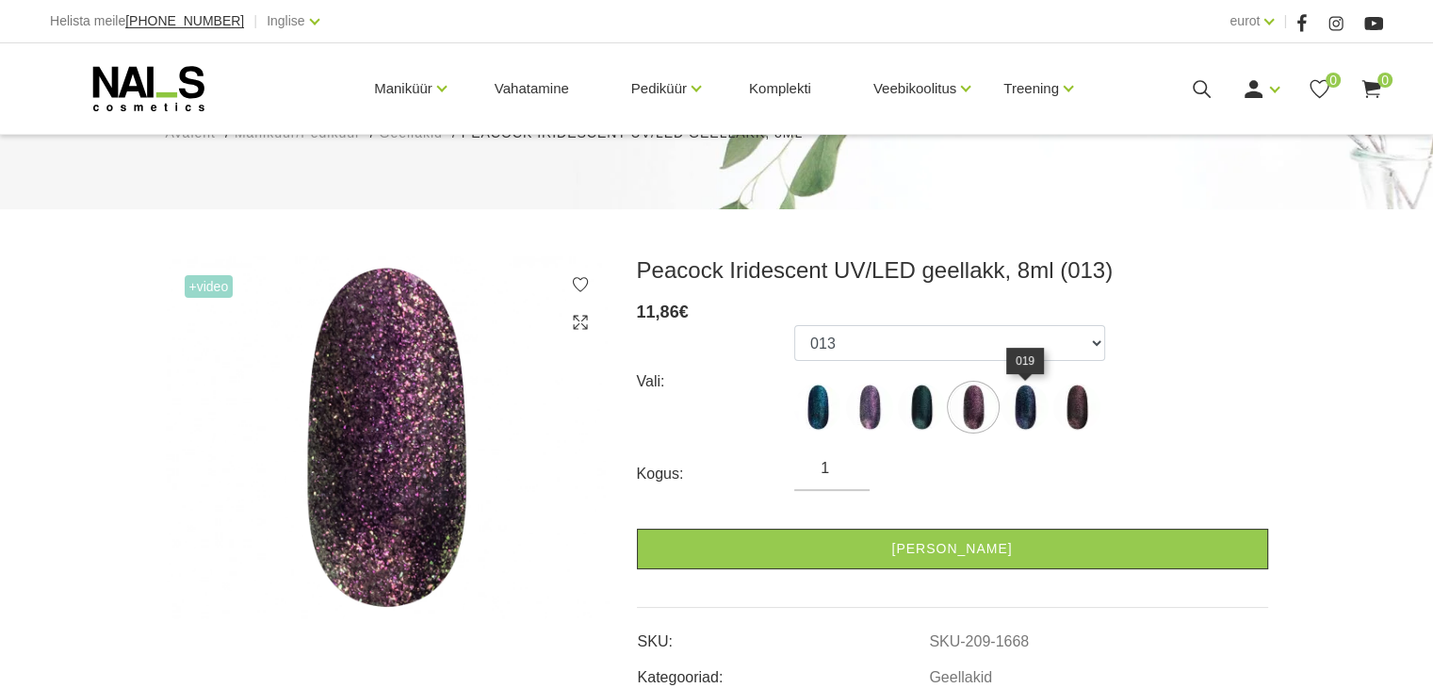
click at [1029, 412] on img at bounding box center [1024, 406] width 47 height 47
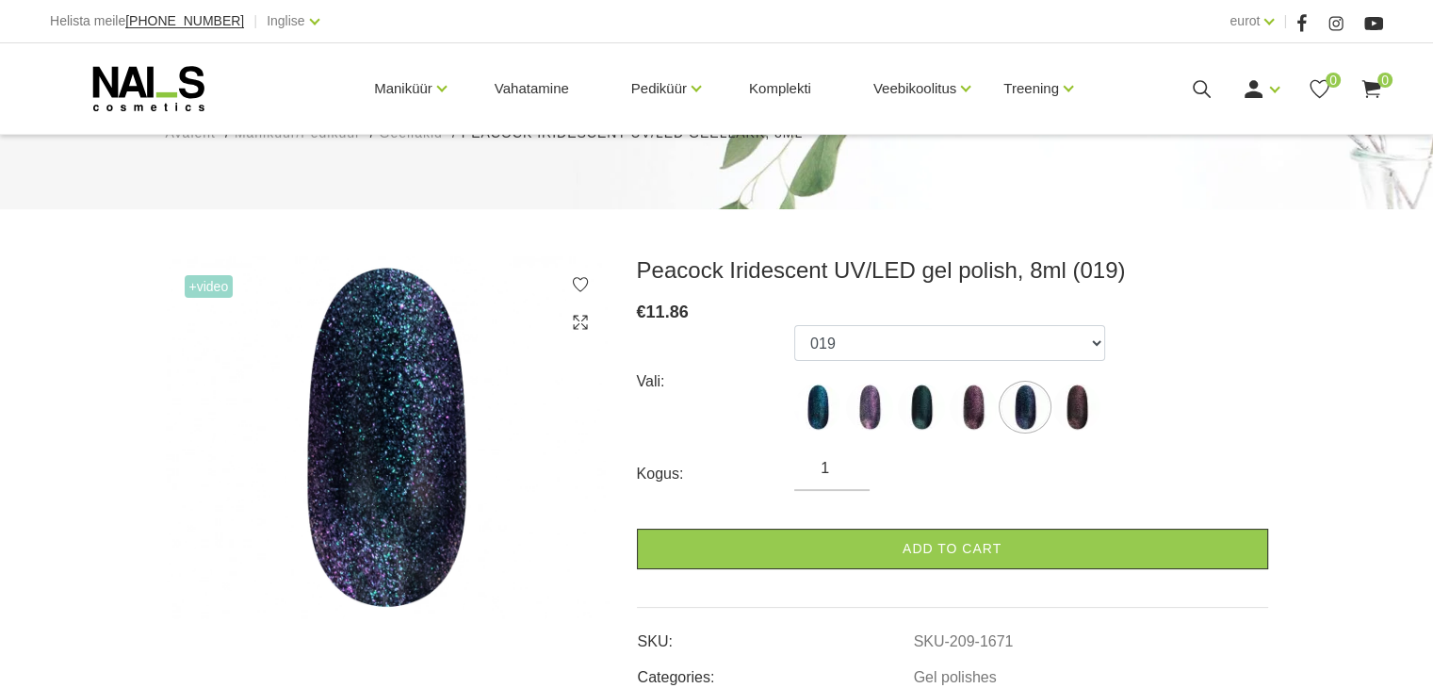
click at [1029, 412] on img at bounding box center [1024, 406] width 47 height 47
click at [1077, 410] on img at bounding box center [1076, 406] width 47 height 47
select select "1669"
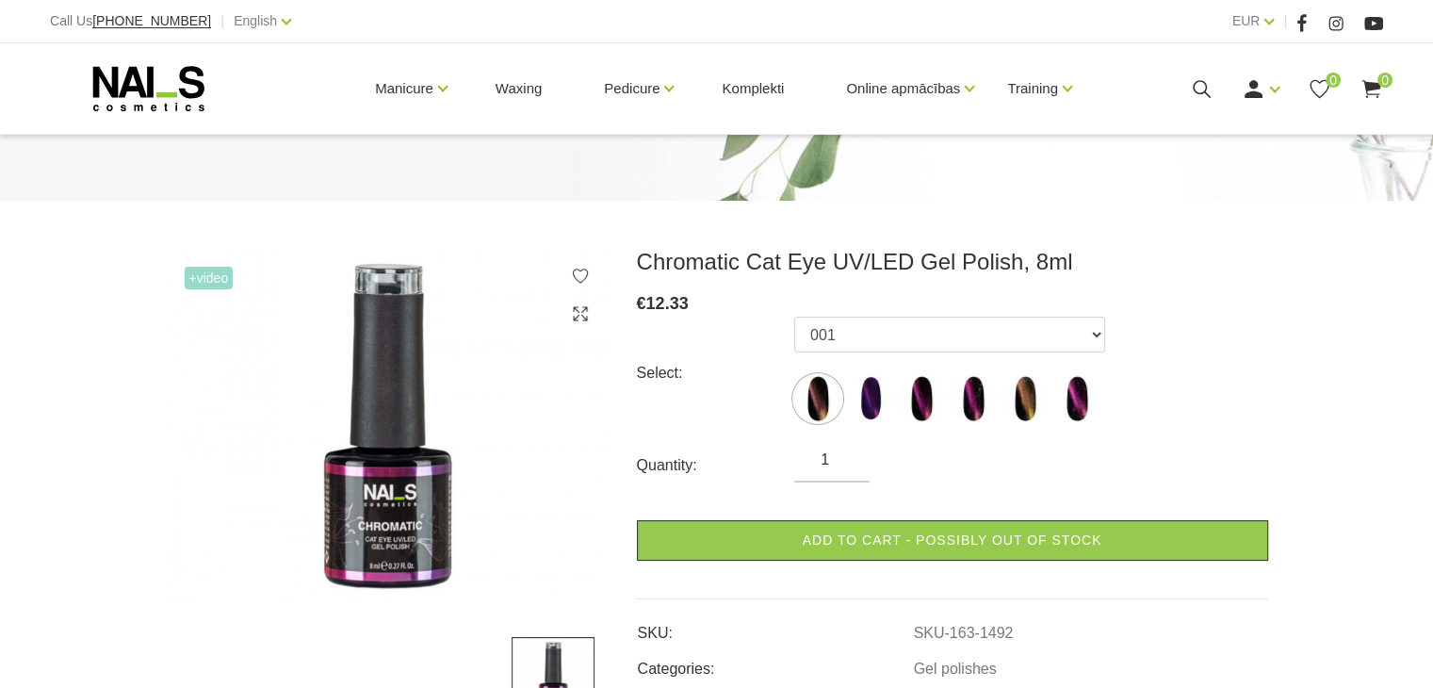
scroll to position [153, 0]
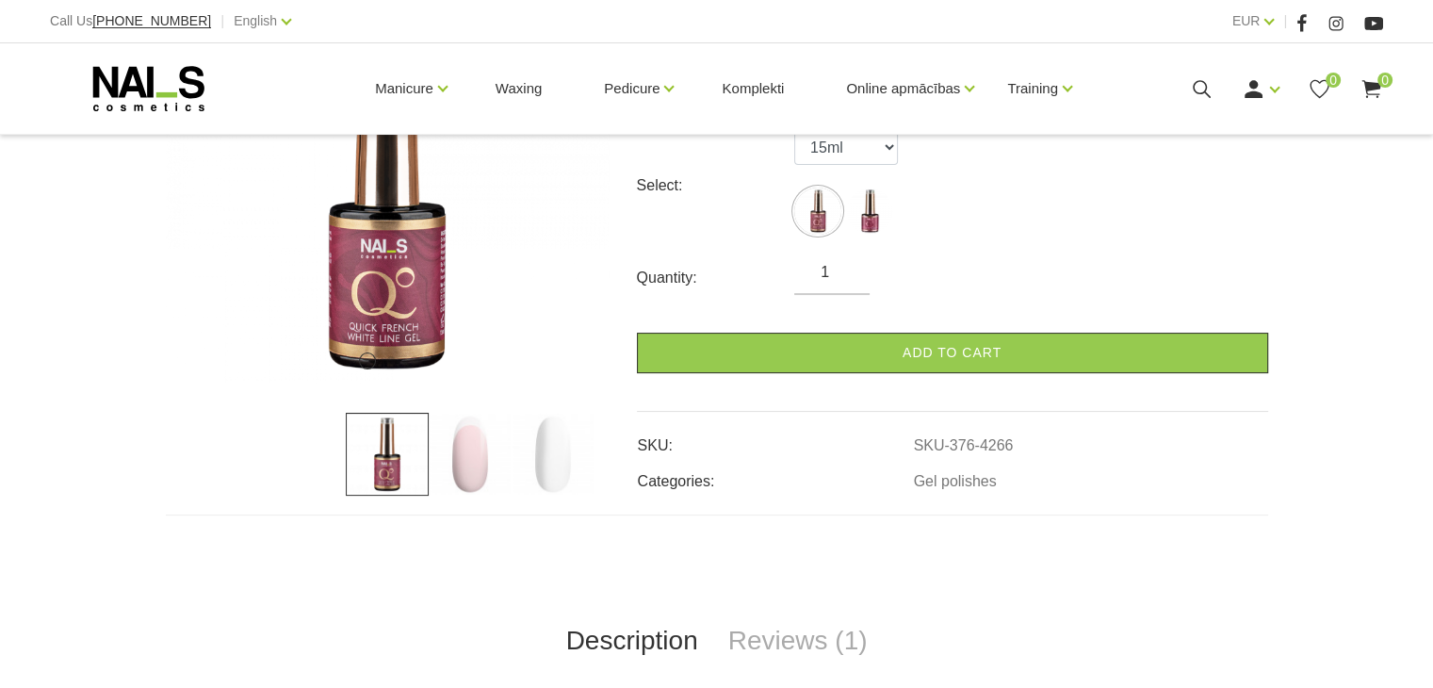
scroll to position [376, 0]
click at [479, 449] on img at bounding box center [470, 453] width 83 height 83
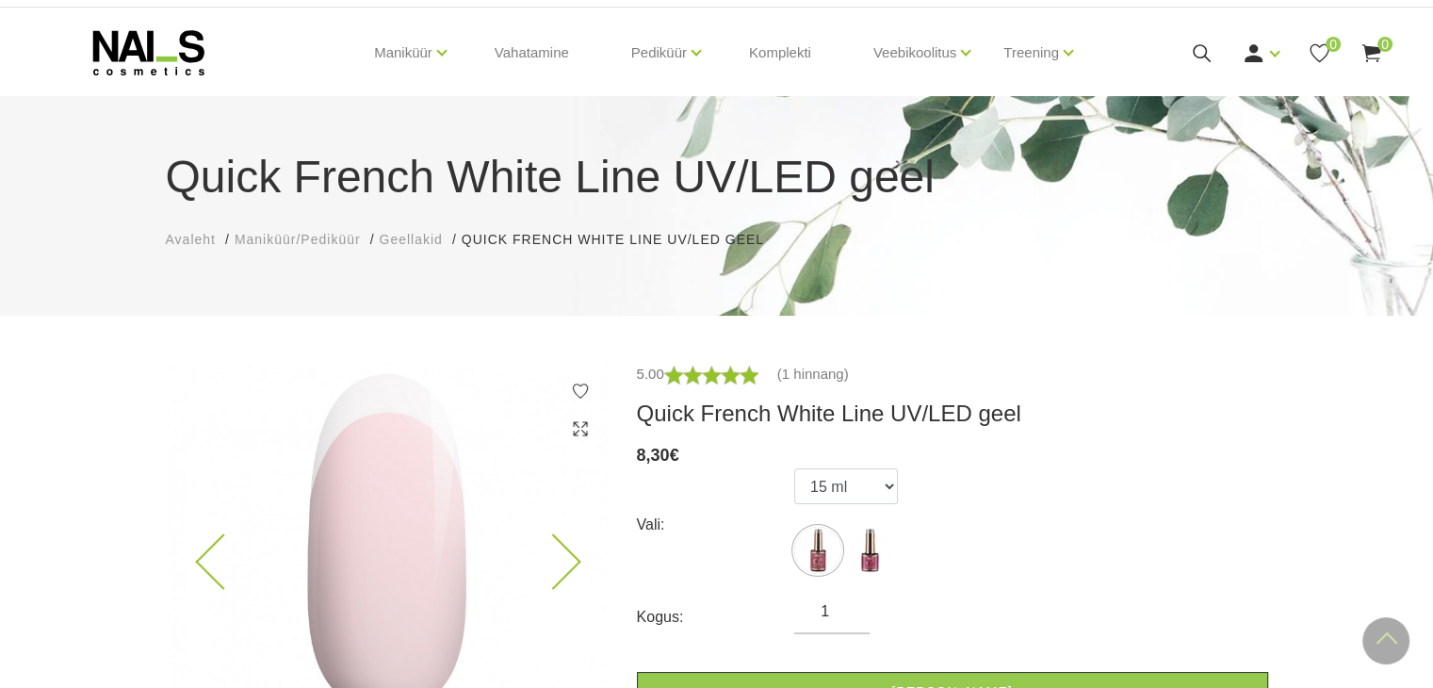
scroll to position [0, 0]
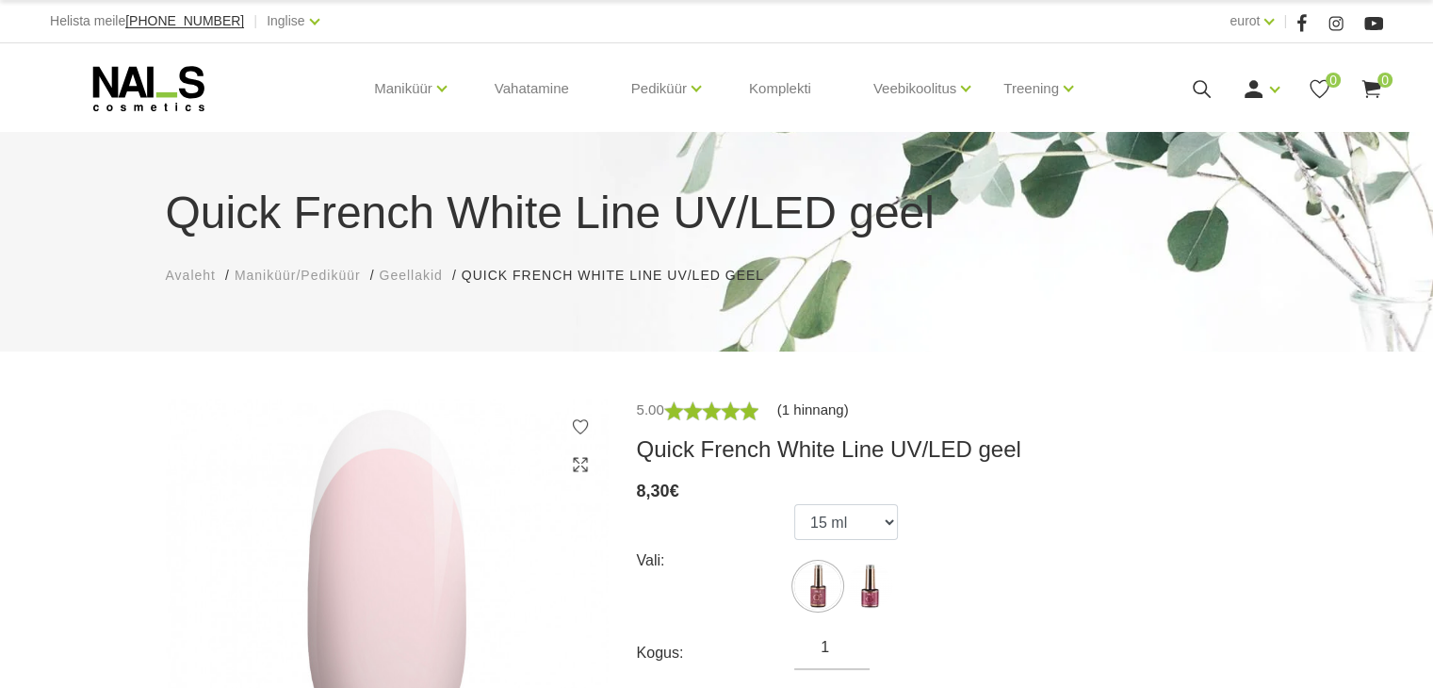
click at [810, 408] on font "(1 hinnang)" at bounding box center [813, 409] width 72 height 16
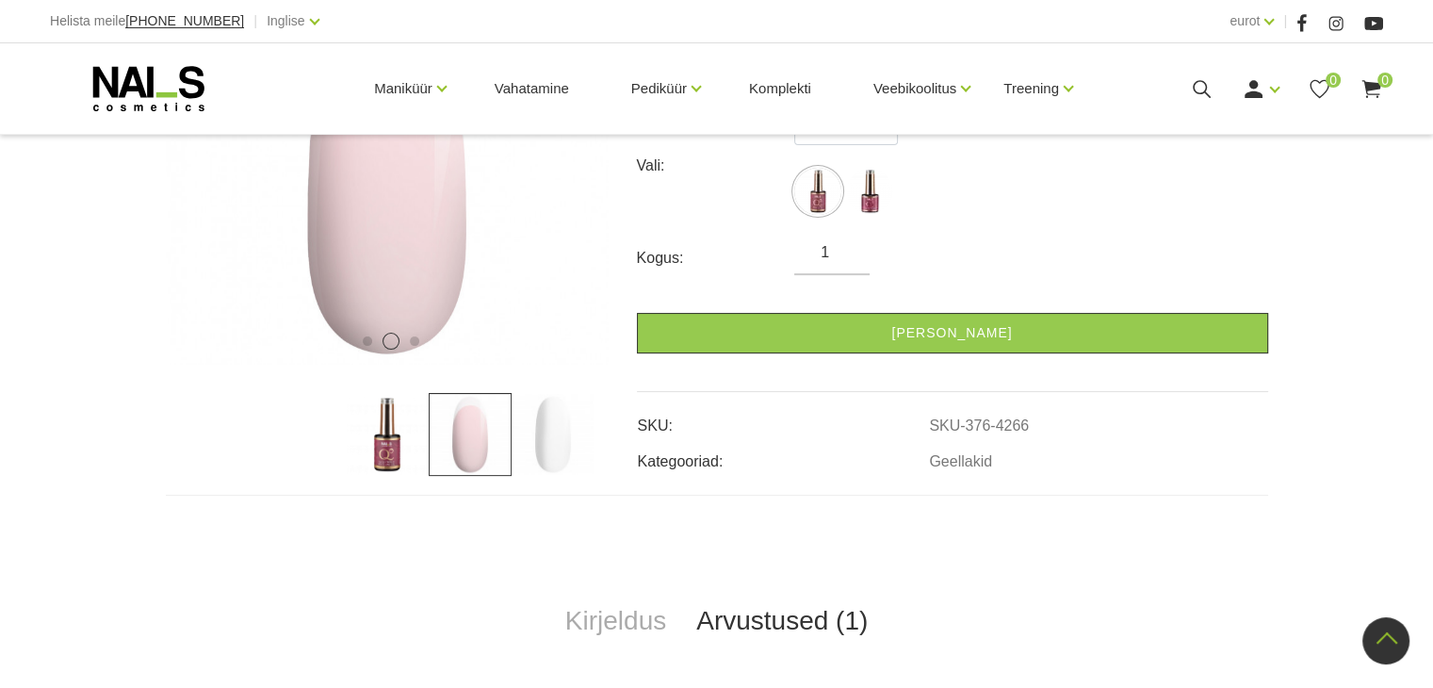
scroll to position [395, 0]
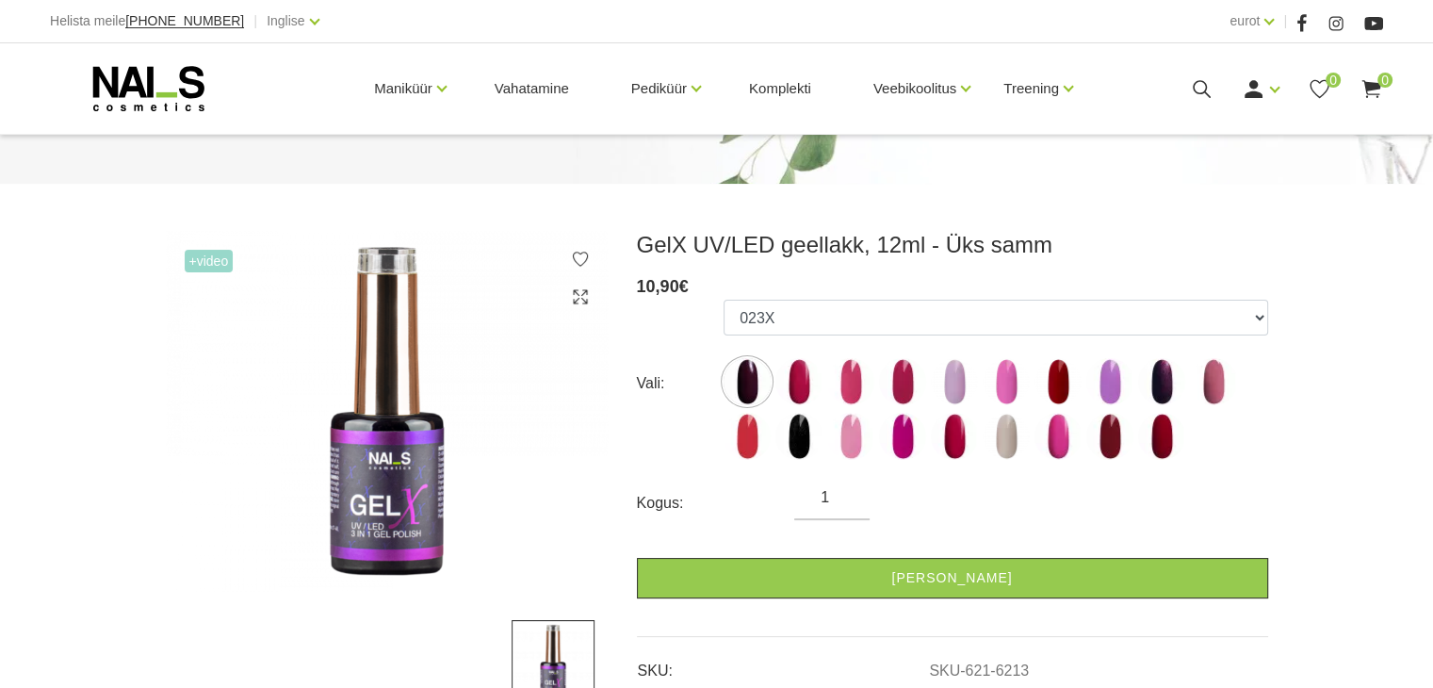
scroll to position [160, 0]
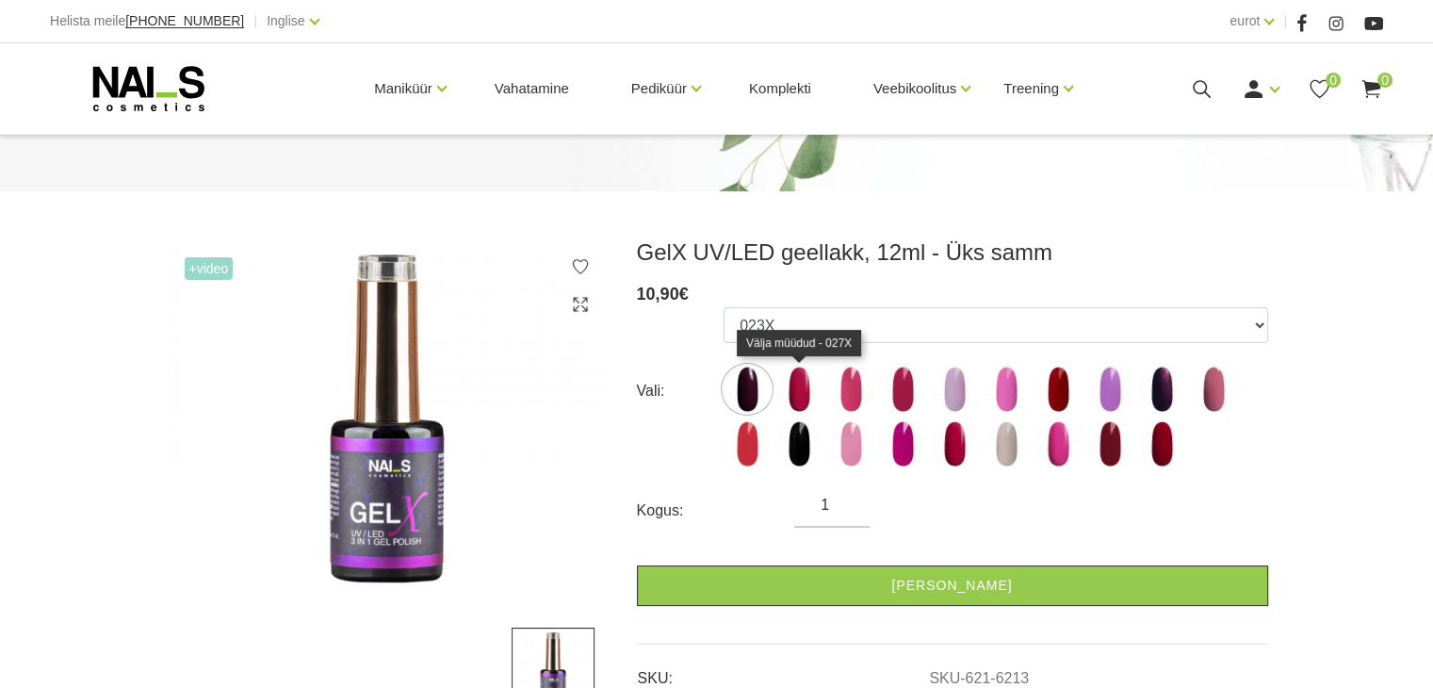
click at [800, 385] on img at bounding box center [798, 389] width 47 height 47
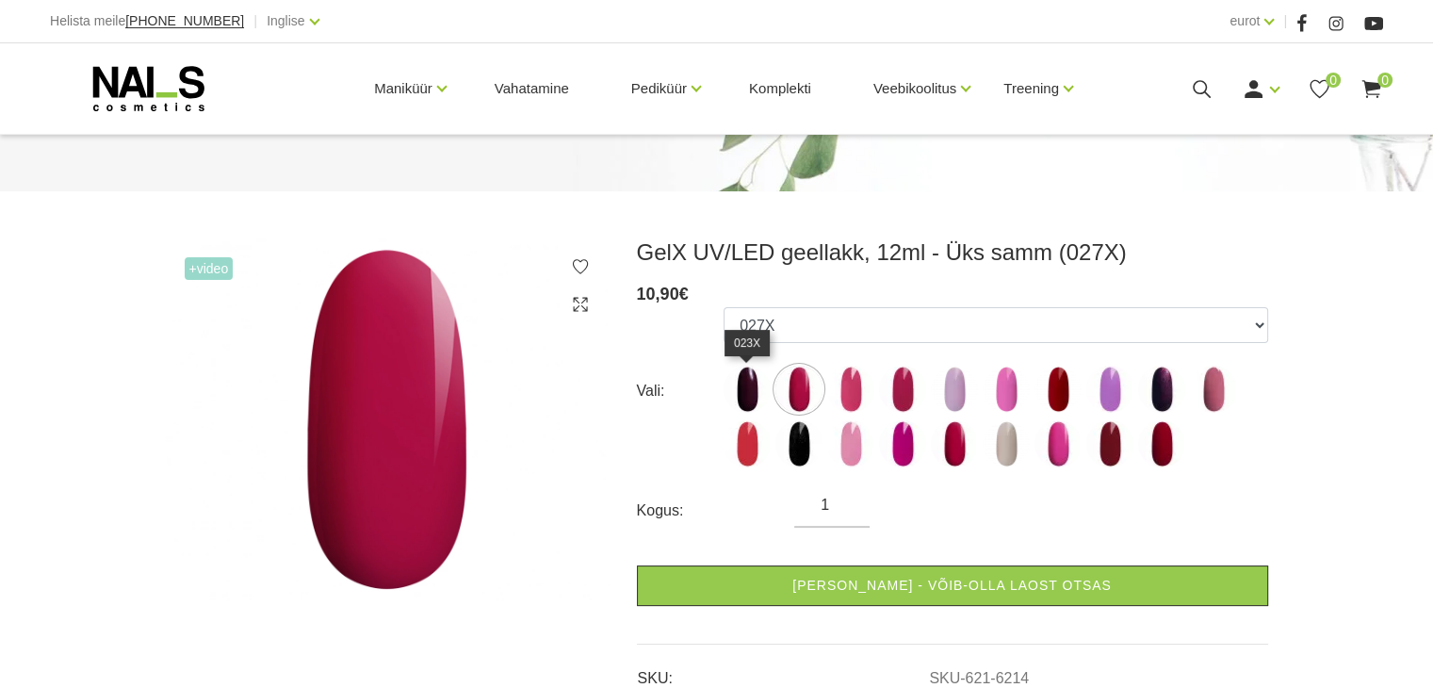
click at [740, 385] on img at bounding box center [747, 389] width 47 height 47
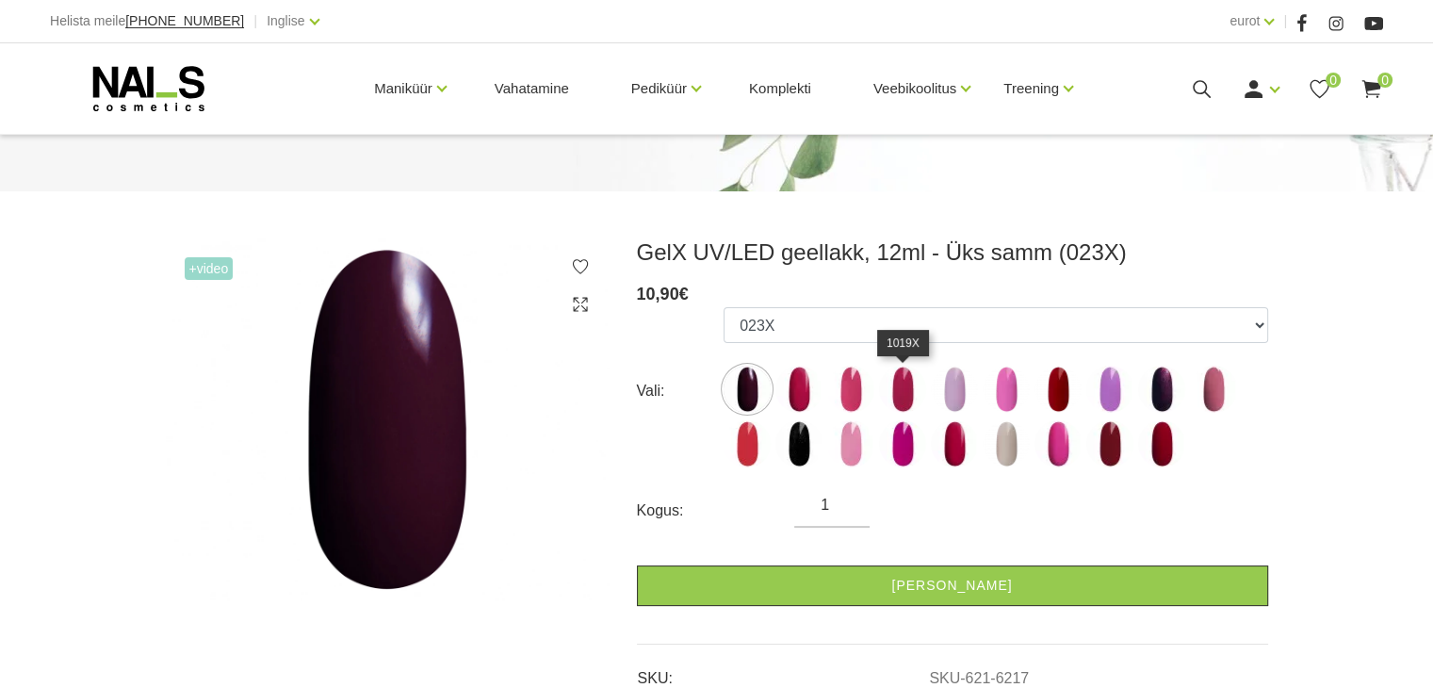
click at [905, 389] on img at bounding box center [902, 389] width 47 height 47
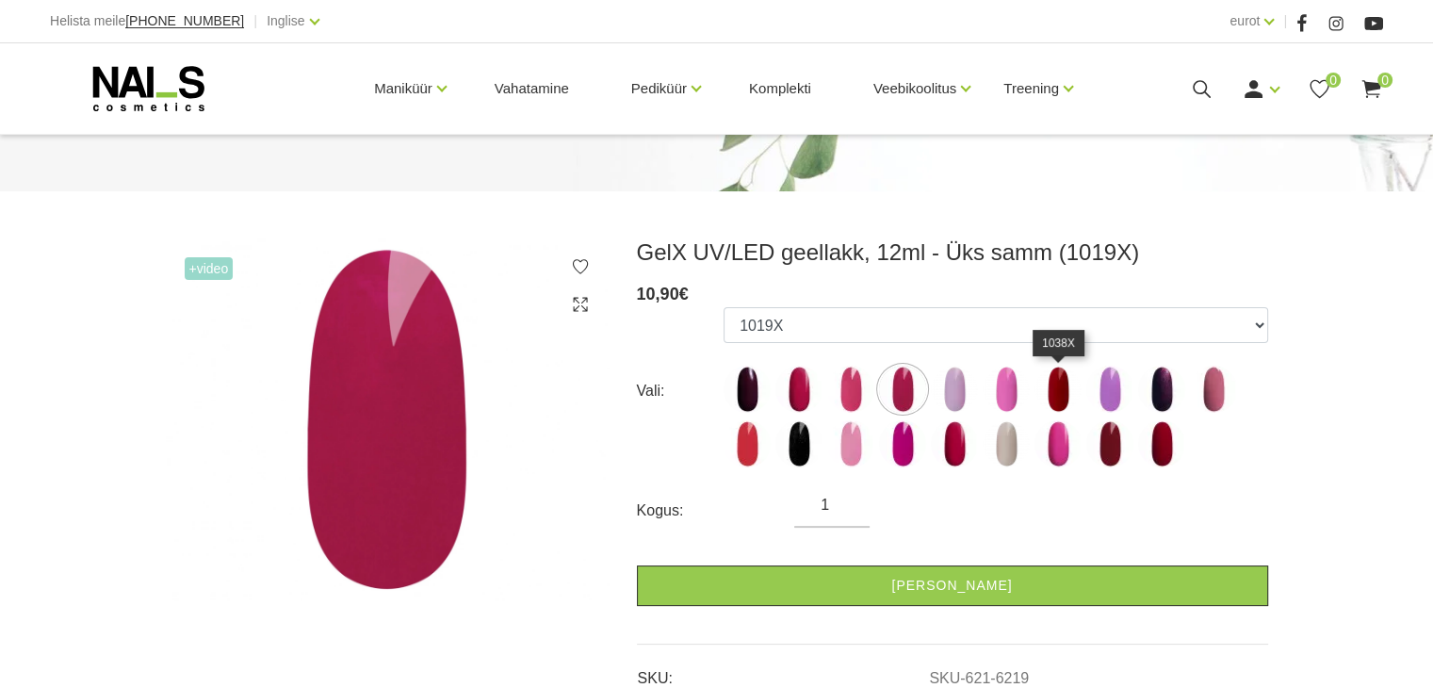
click at [1058, 384] on img at bounding box center [1057, 389] width 47 height 47
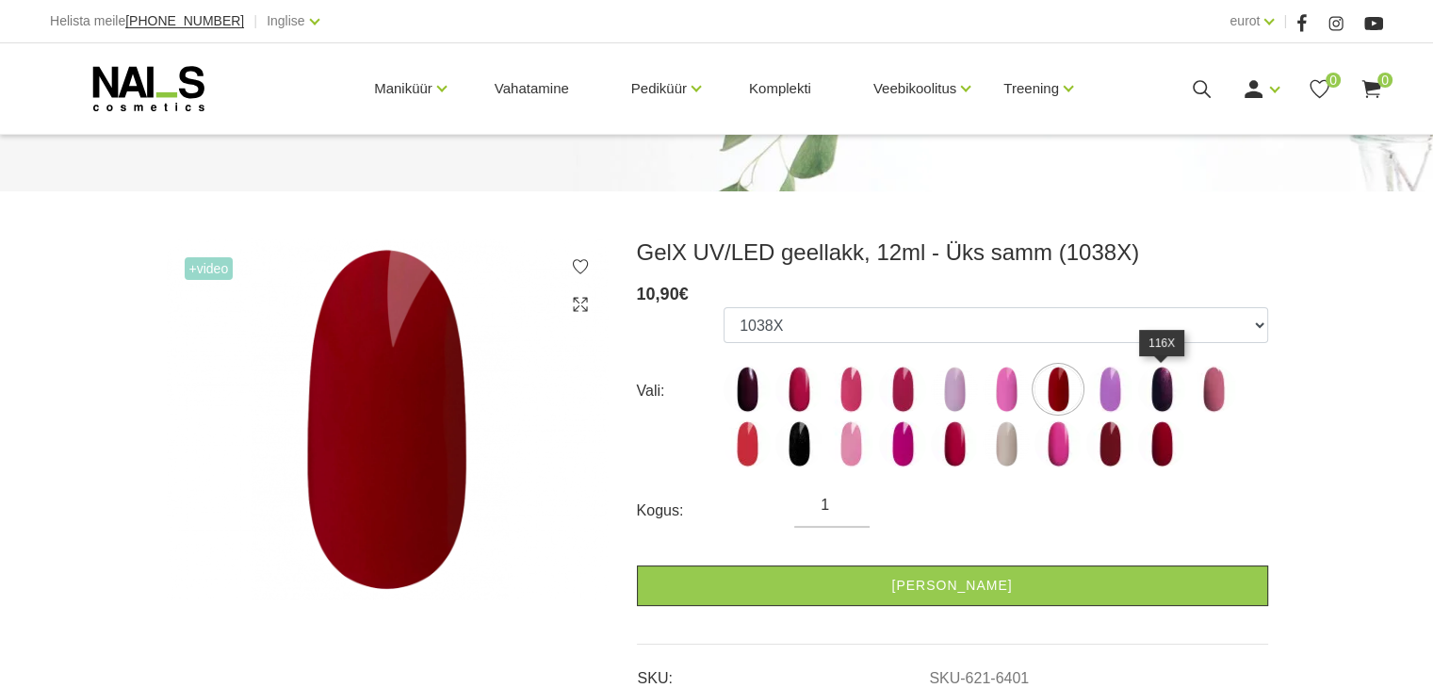
click at [1166, 386] on img at bounding box center [1161, 389] width 47 height 47
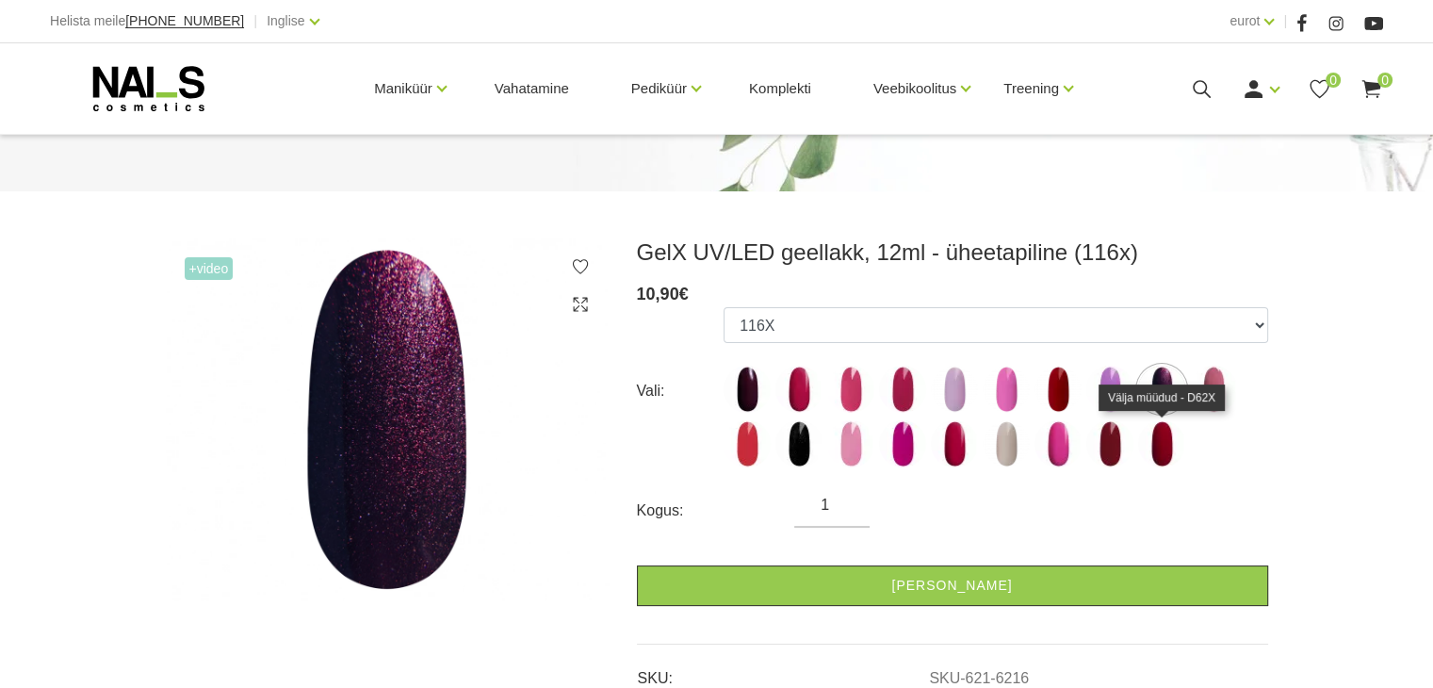
click at [1160, 449] on img at bounding box center [1161, 443] width 47 height 47
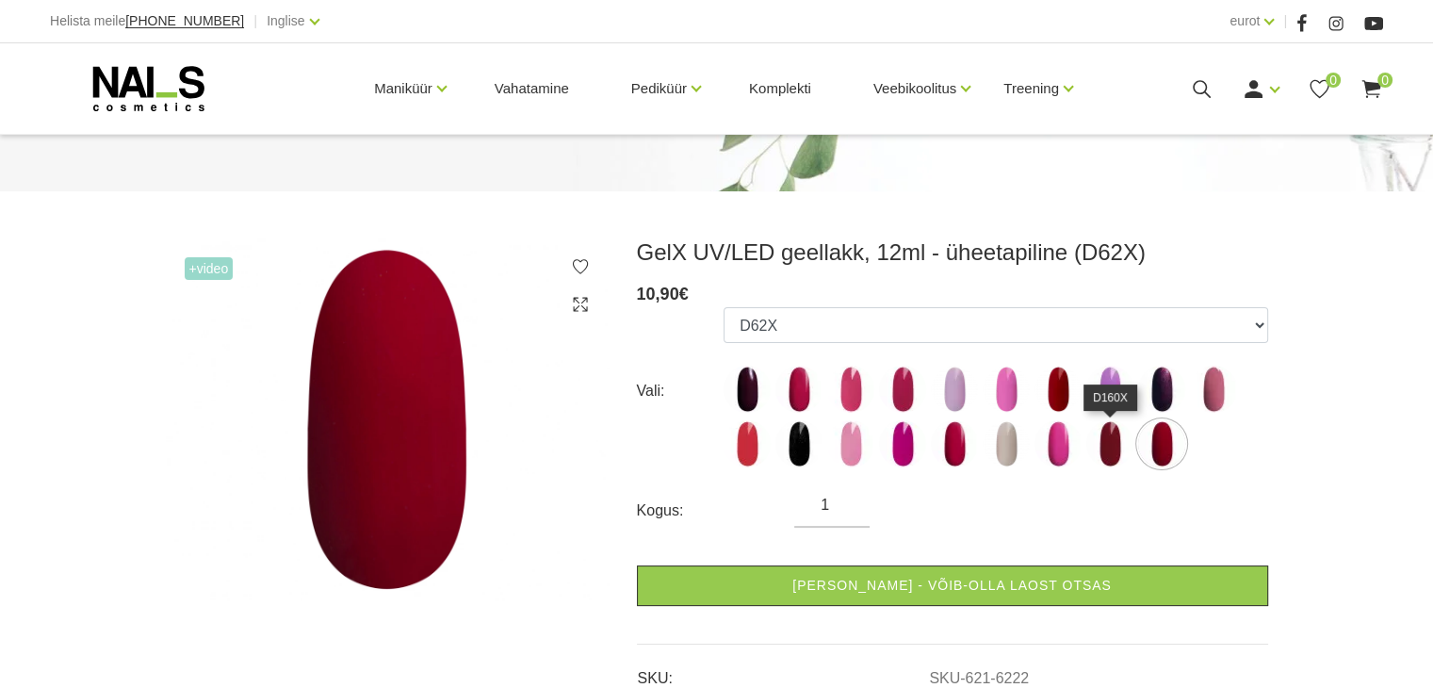
click at [1112, 439] on img at bounding box center [1109, 443] width 47 height 47
select select "6227"
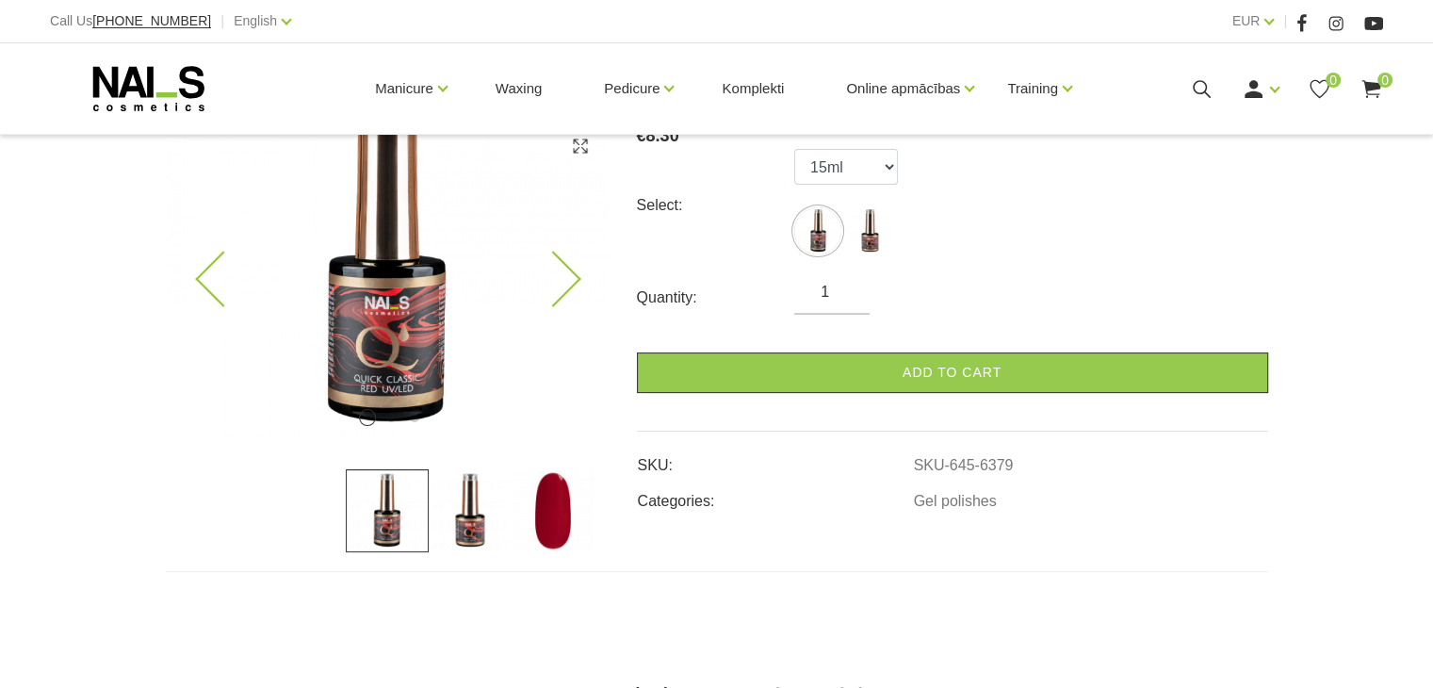
scroll to position [319, 0]
click at [539, 490] on img at bounding box center [553, 509] width 83 height 83
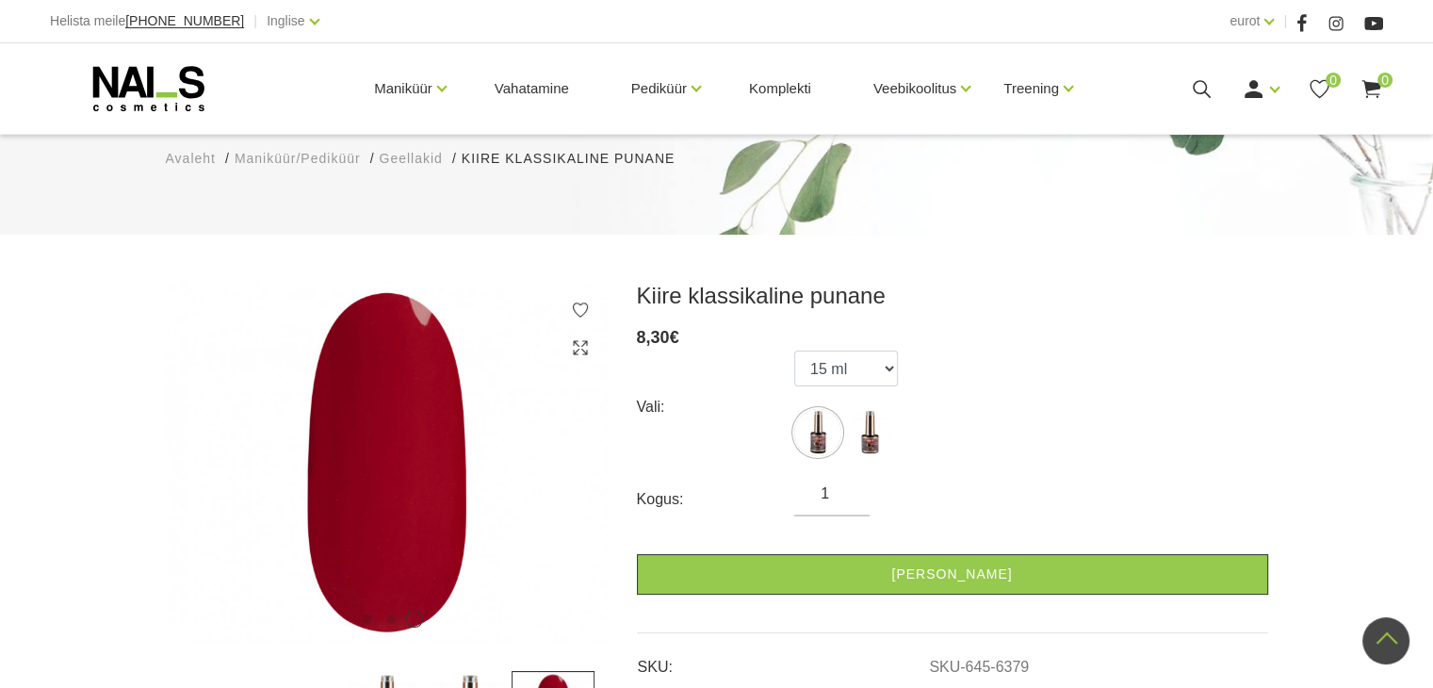
scroll to position [0, 0]
